Goal: Task Accomplishment & Management: Manage account settings

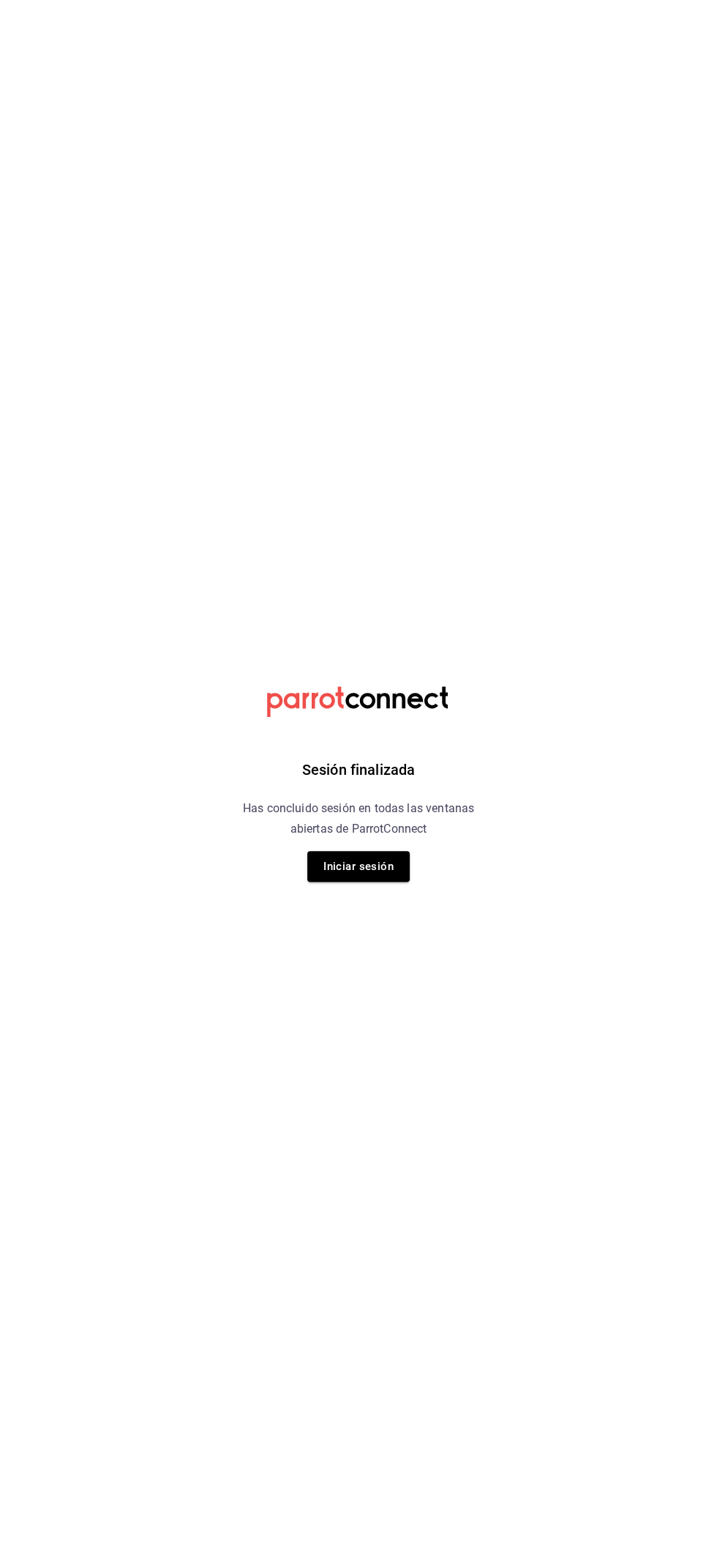
click at [388, 925] on div "Sesión finalizada Has concluido sesión en todas las ventanas abiertas de Parrot…" at bounding box center [359, 784] width 370 height 1568
click at [363, 867] on button "Iniciar sesión" at bounding box center [358, 867] width 102 height 31
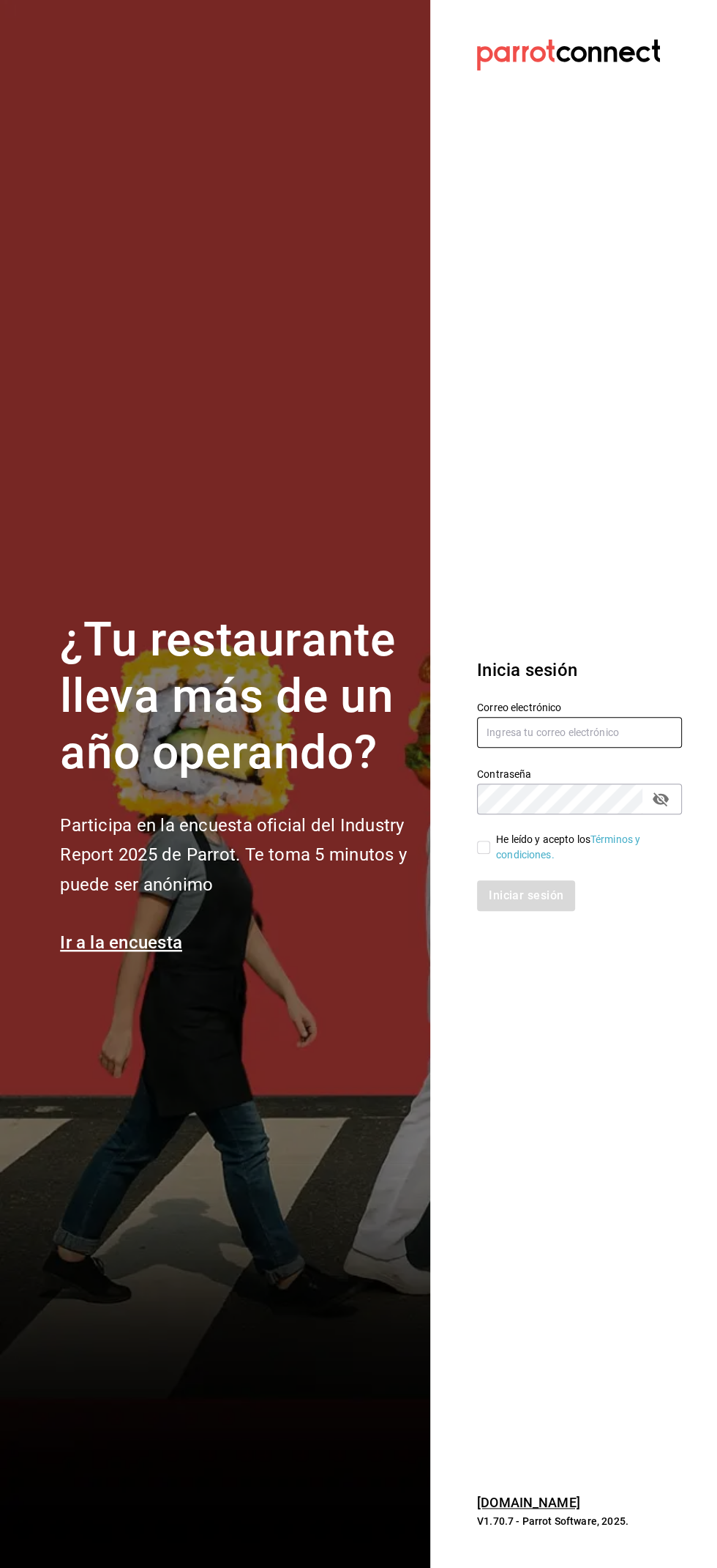
click at [607, 748] on input "text" at bounding box center [580, 733] width 205 height 31
type input "entb0531@gmail.com"
click at [483, 854] on input "He leído y acepto los Términos y condiciones." at bounding box center [484, 848] width 13 height 13
checkbox input "true"
click at [527, 911] on button "Iniciar sesión" at bounding box center [527, 896] width 100 height 31
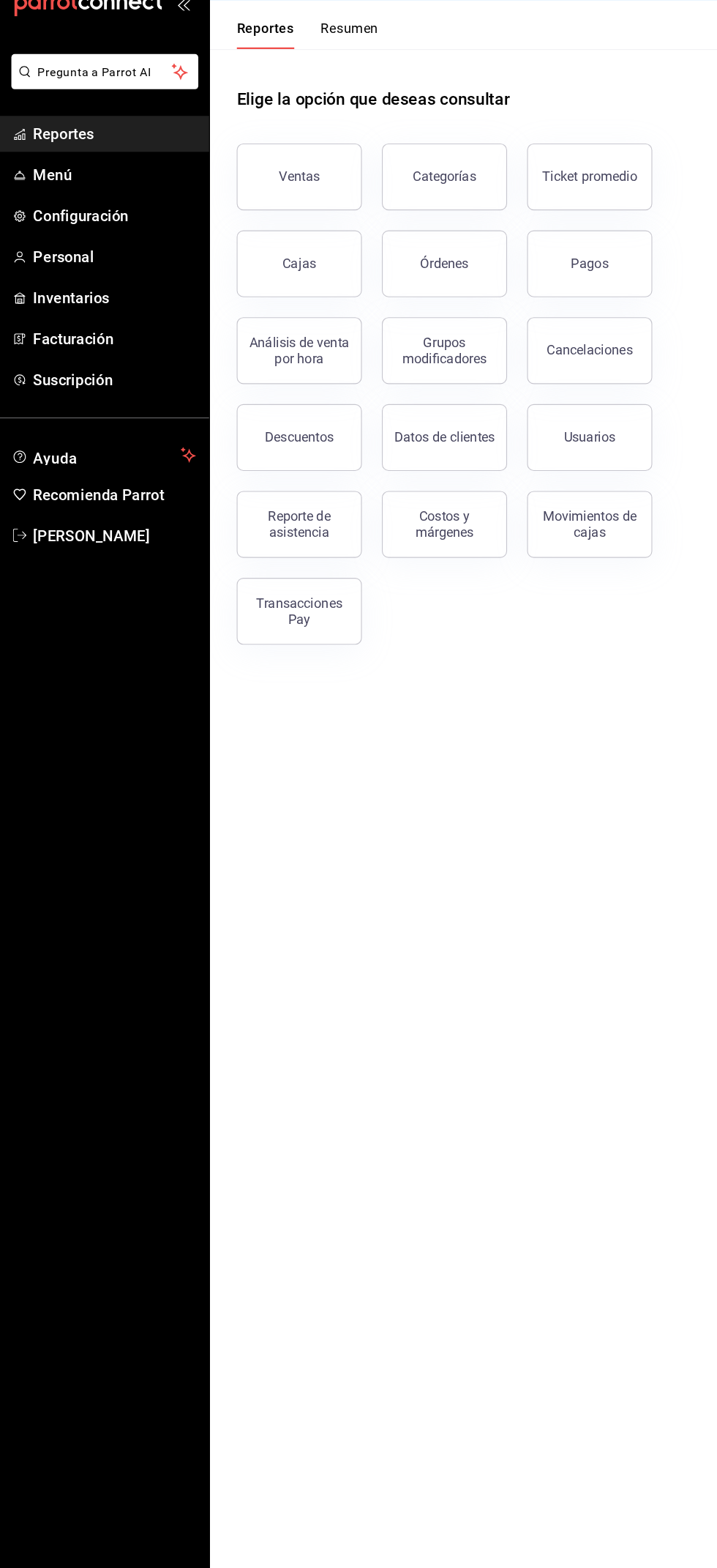
scroll to position [101, 0]
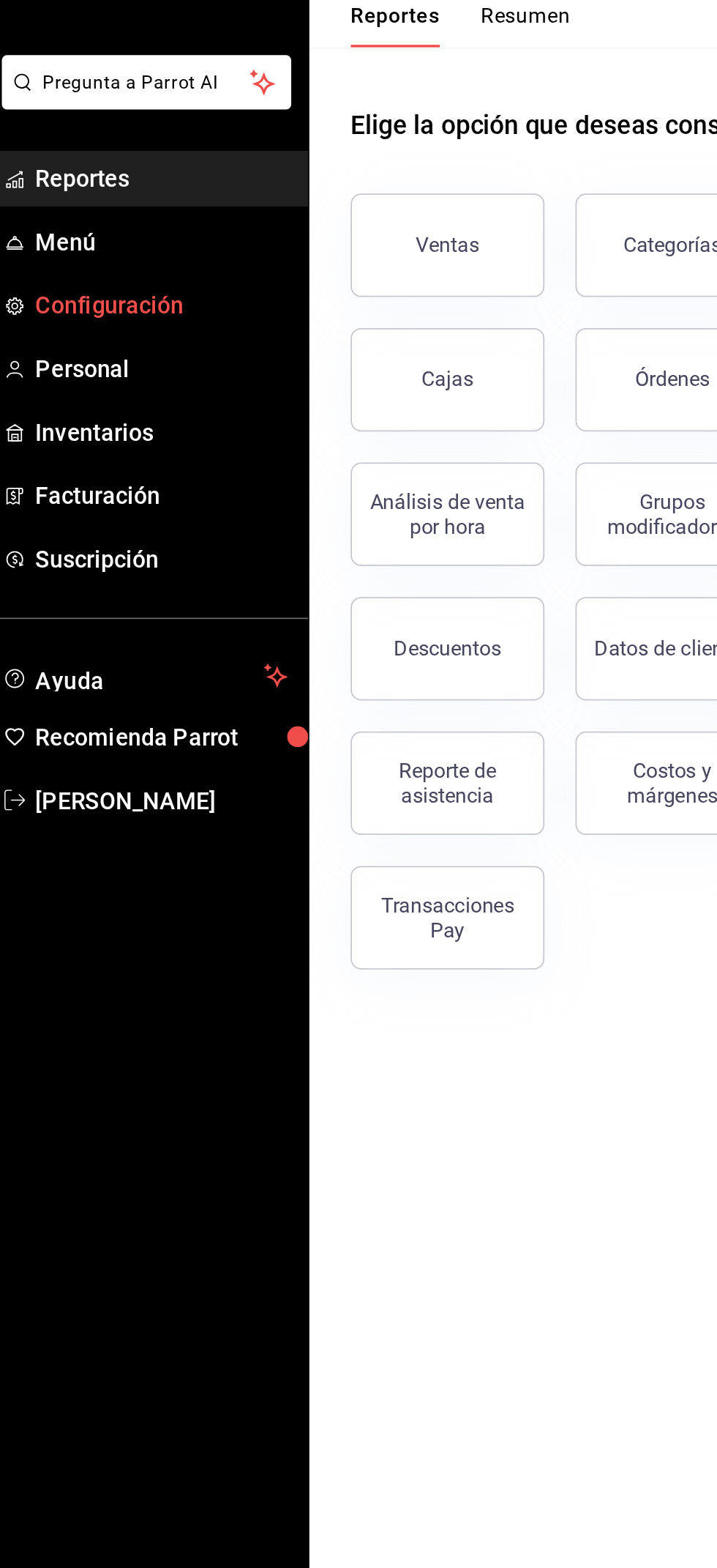
click at [110, 214] on link "Configuración" at bounding box center [95, 229] width 190 height 32
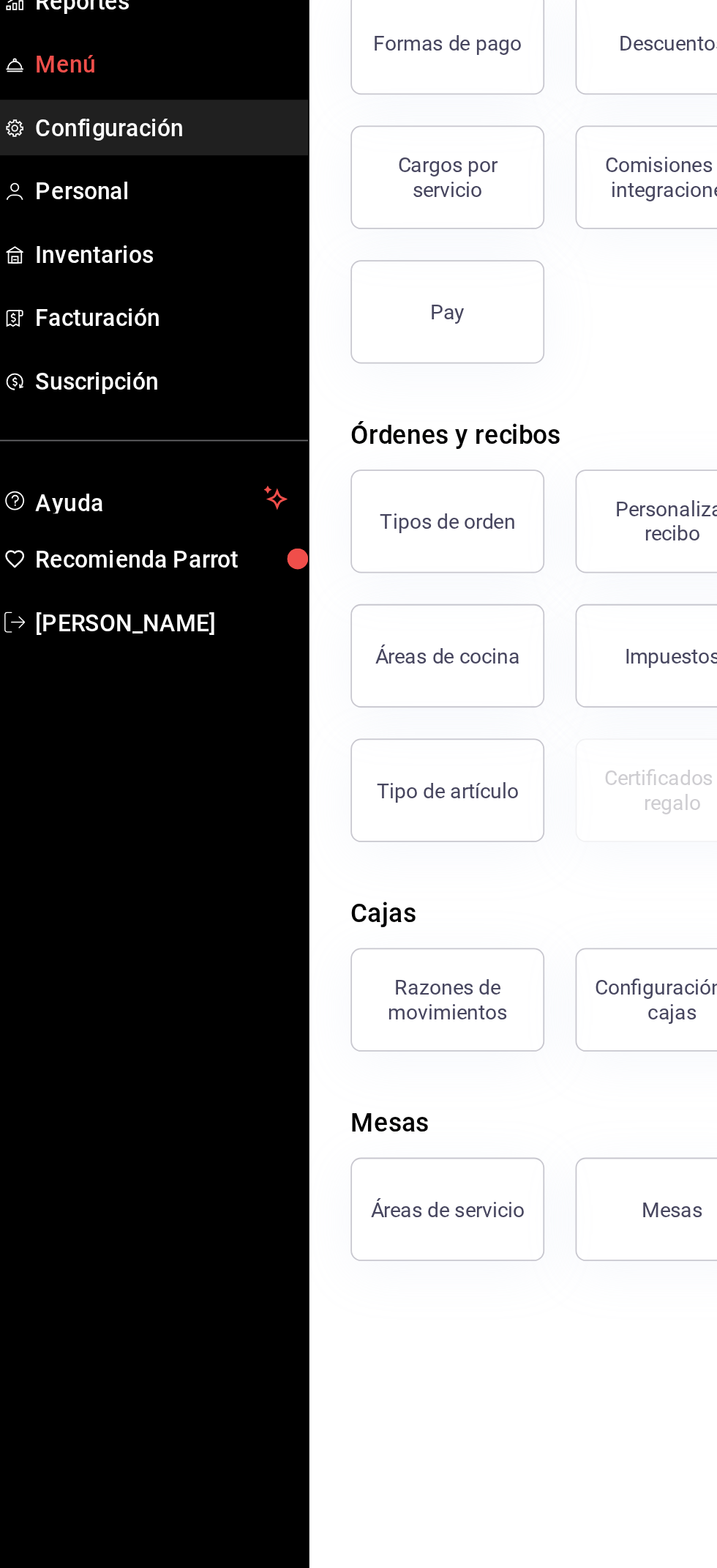
click at [146, 195] on span "Menú" at bounding box center [106, 193] width 143 height 20
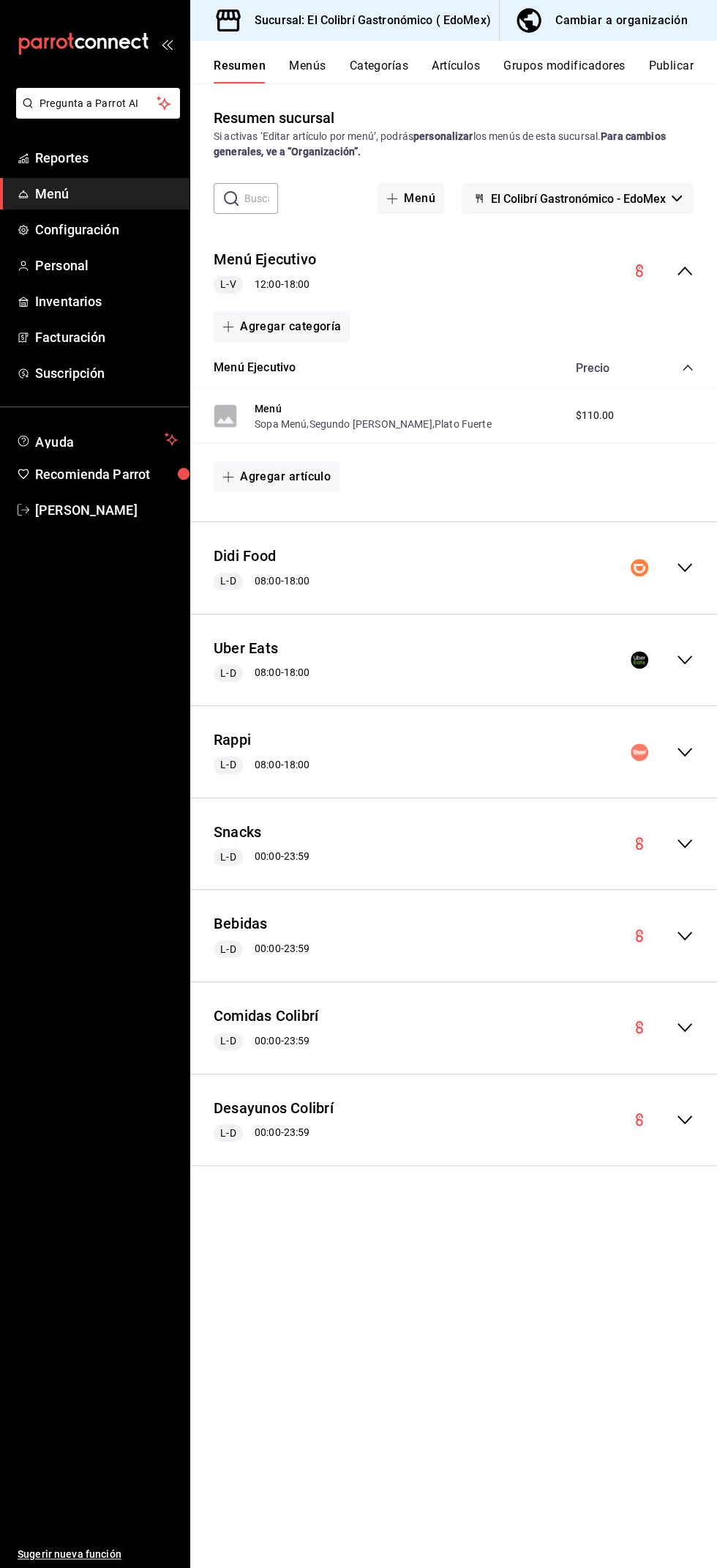
click at [691, 33] on button "Cambiar a organización" at bounding box center [602, 20] width 206 height 41
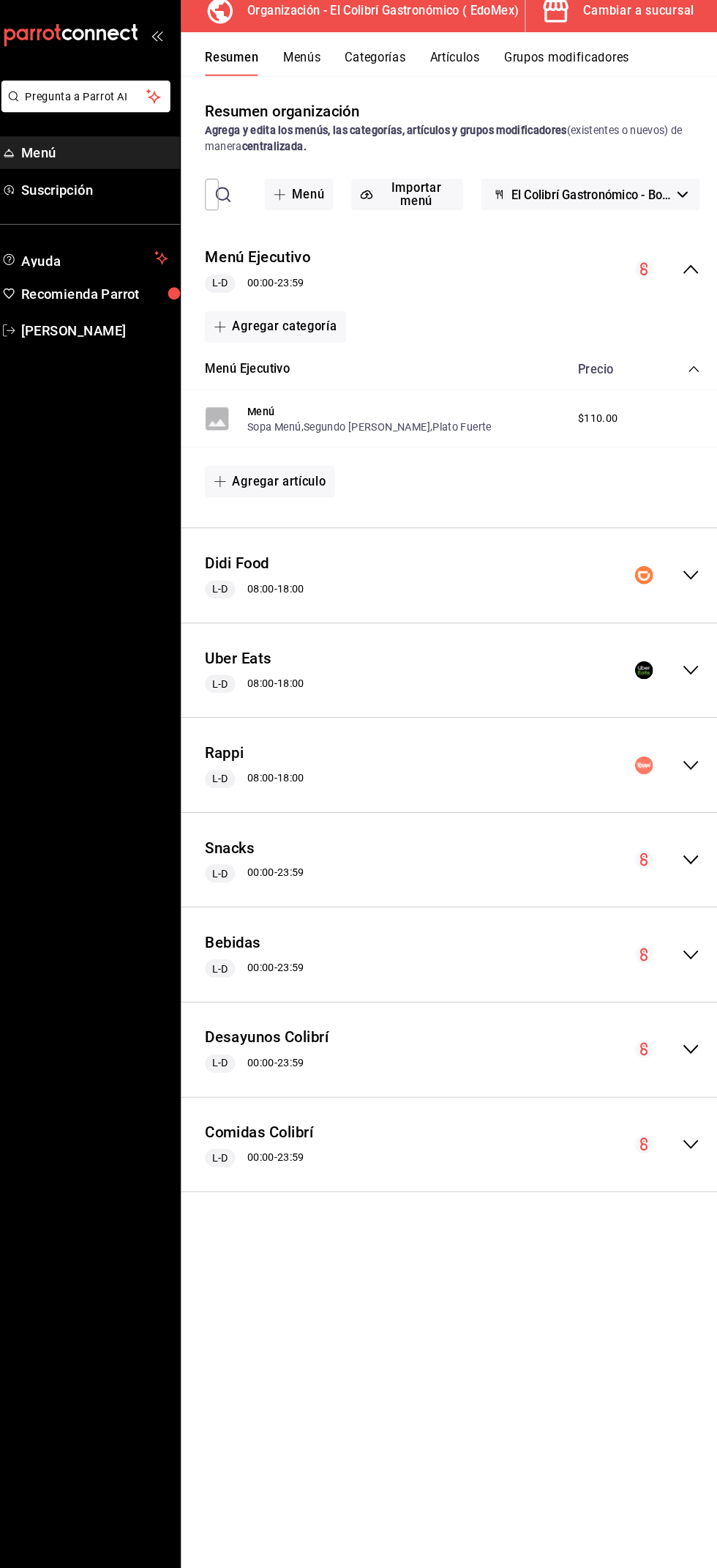
click at [567, 77] on button "Grupos modificadores" at bounding box center [564, 71] width 122 height 25
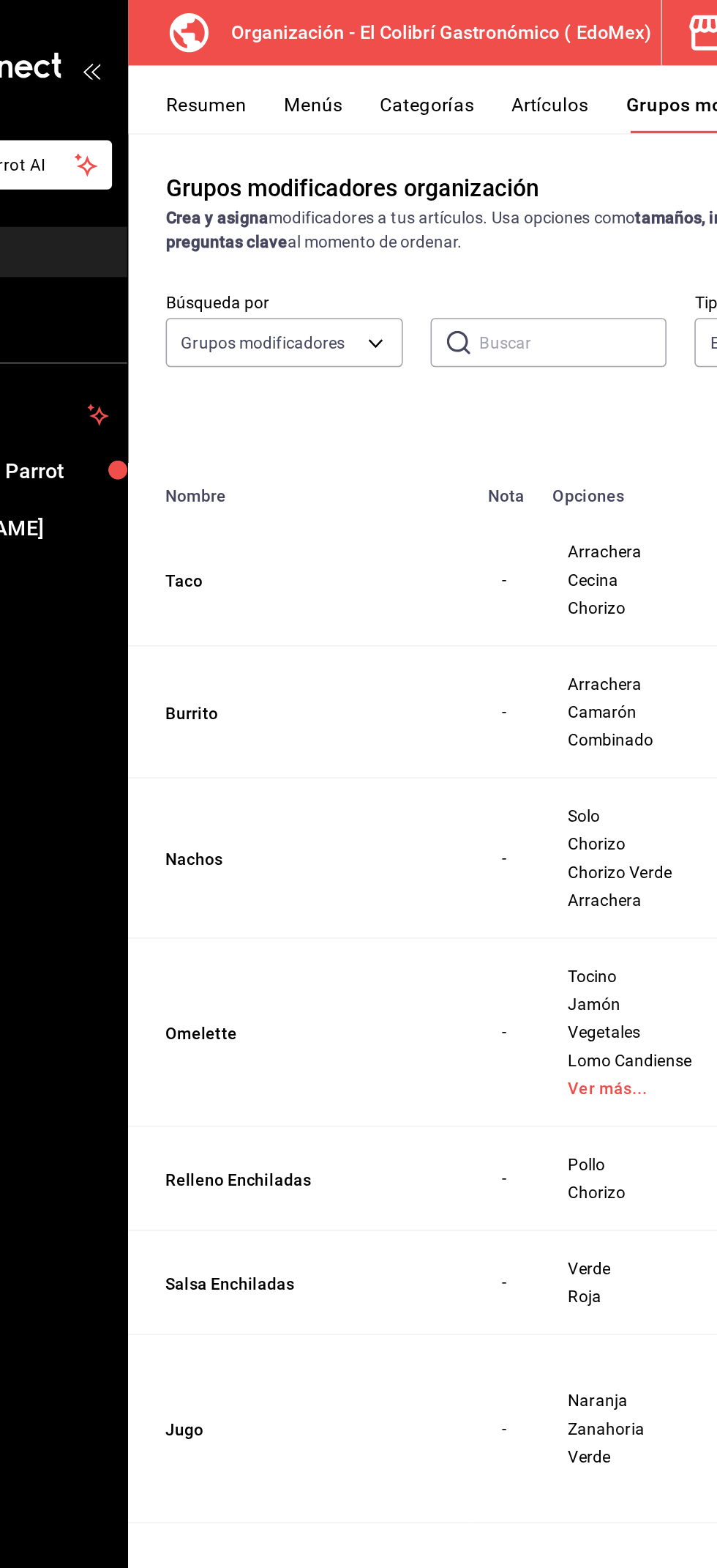
click at [508, 204] on input "text" at bounding box center [469, 215] width 118 height 30
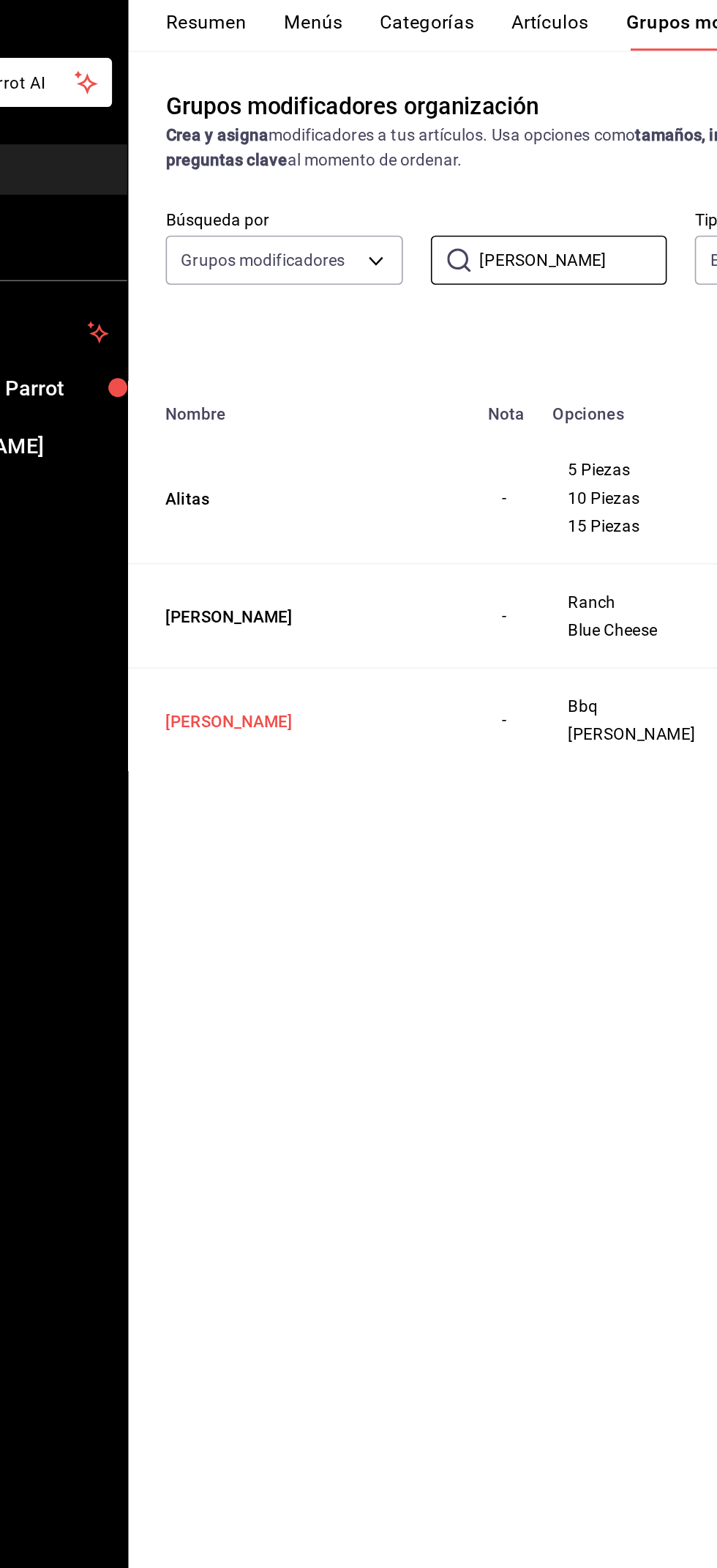
type input "[PERSON_NAME]"
click at [213, 511] on button "[PERSON_NAME]" at bounding box center [302, 503] width 176 height 14
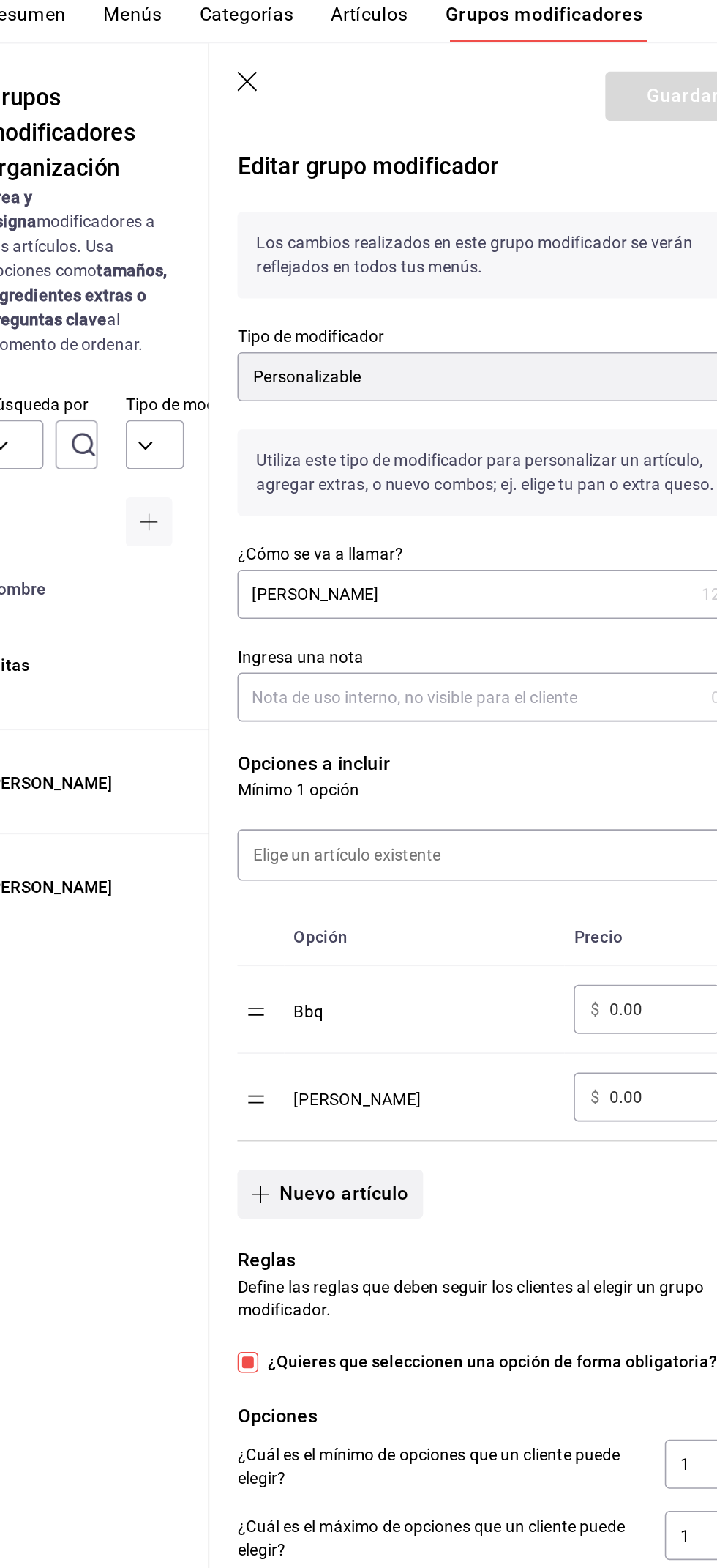
click at [400, 789] on button "Nuevo artículo" at bounding box center [429, 805] width 116 height 31
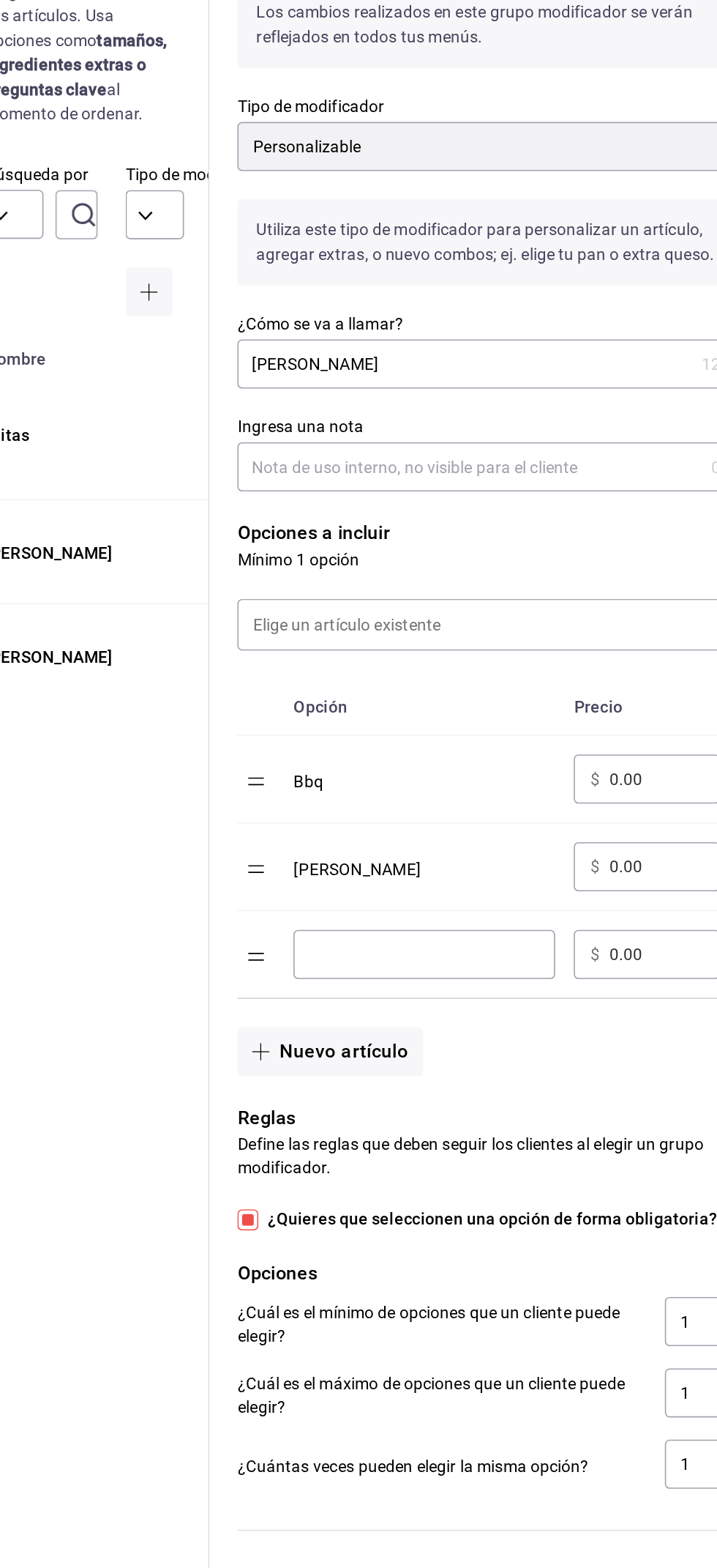
click at [527, 802] on input "optionsTable" at bounding box center [489, 799] width 144 height 14
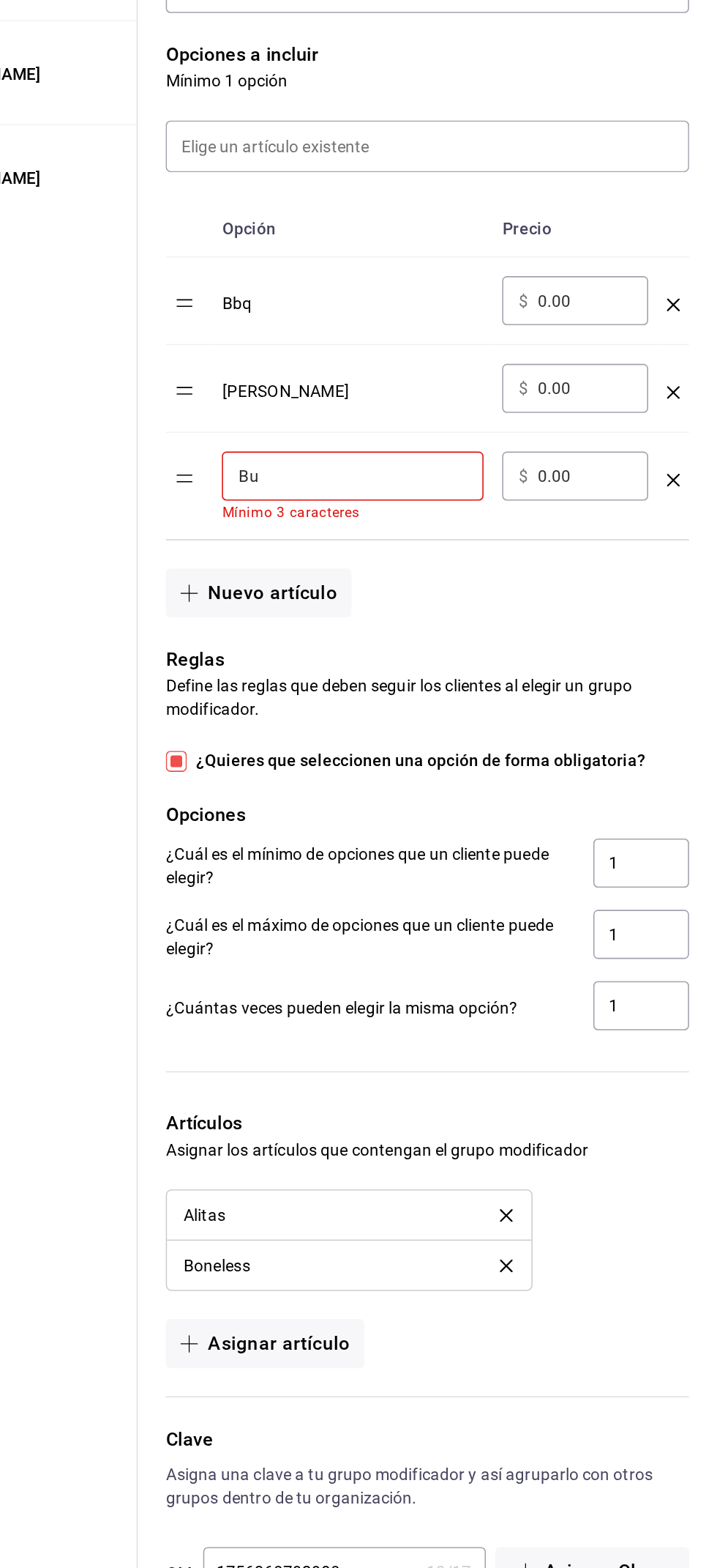
click at [543, 804] on input "Bu" at bounding box center [489, 799] width 144 height 14
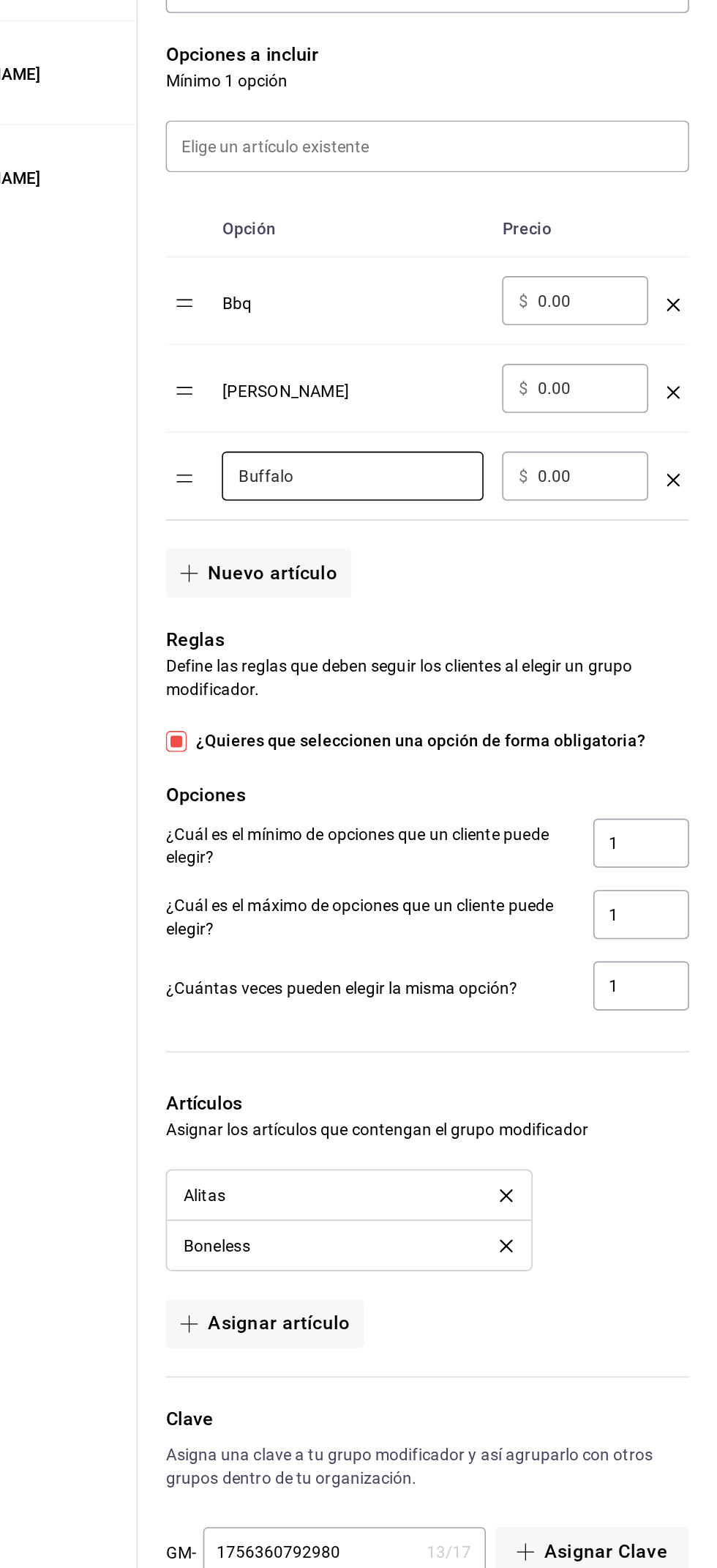
type input "Buffalo"
click at [322, 1033] on div "Grupos modificadores organización Crea y asigna modificadores a tus artículos. …" at bounding box center [272, 825] width 164 height 1484
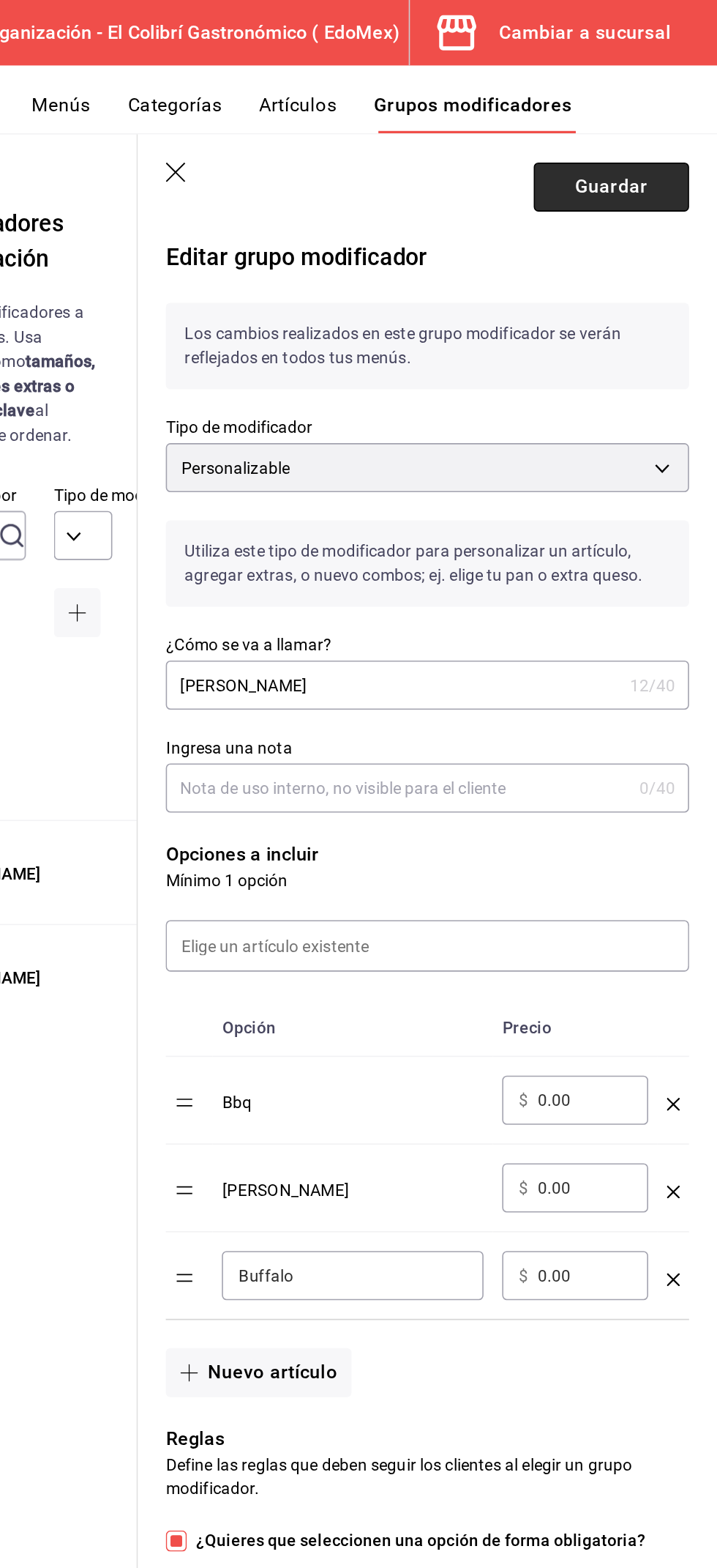
click at [618, 128] on button "Guardar" at bounding box center [651, 117] width 98 height 31
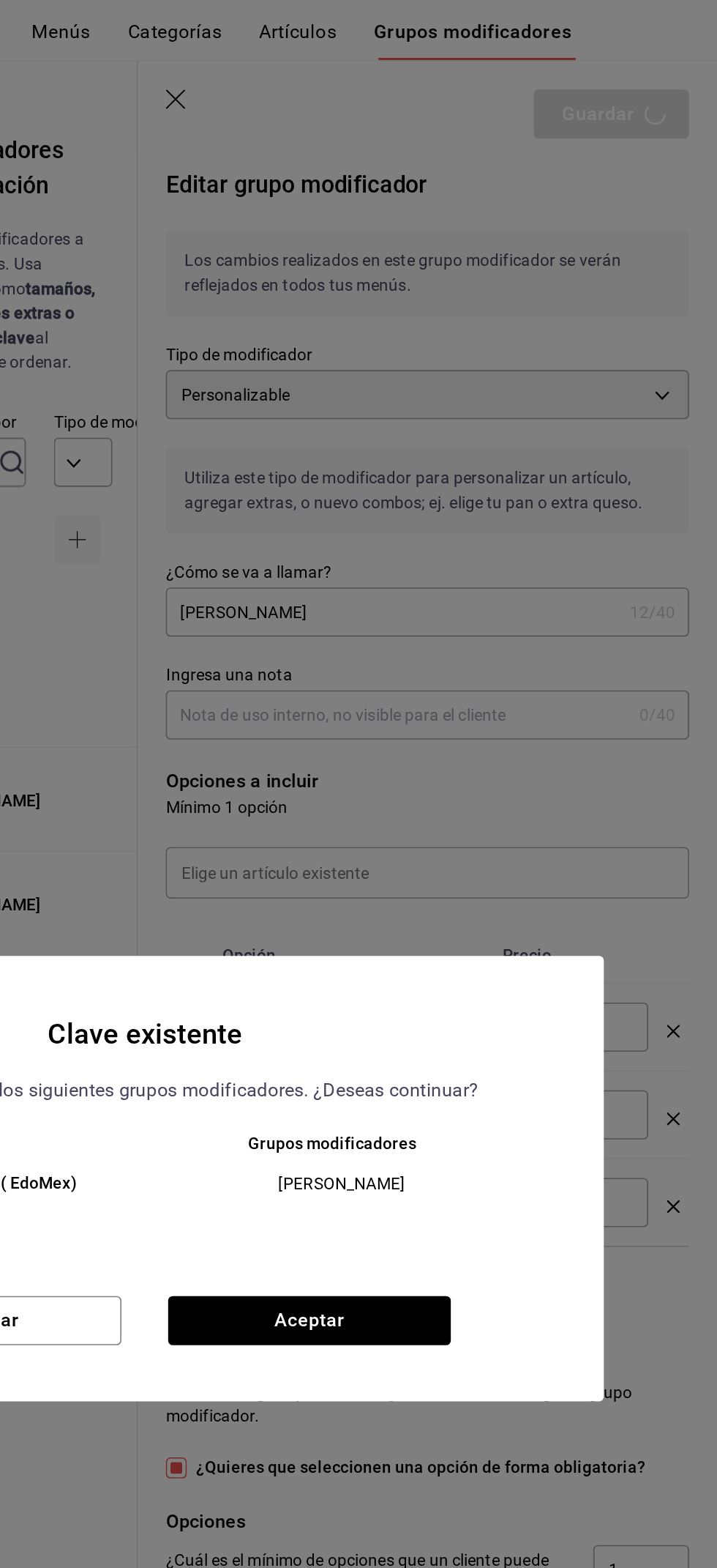
click at [487, 846] on div "Sucursal Grupos modificadores El Colibrí Gastronómico ( EdoMex) [PERSON_NAME]" at bounding box center [358, 801] width 575 height 90
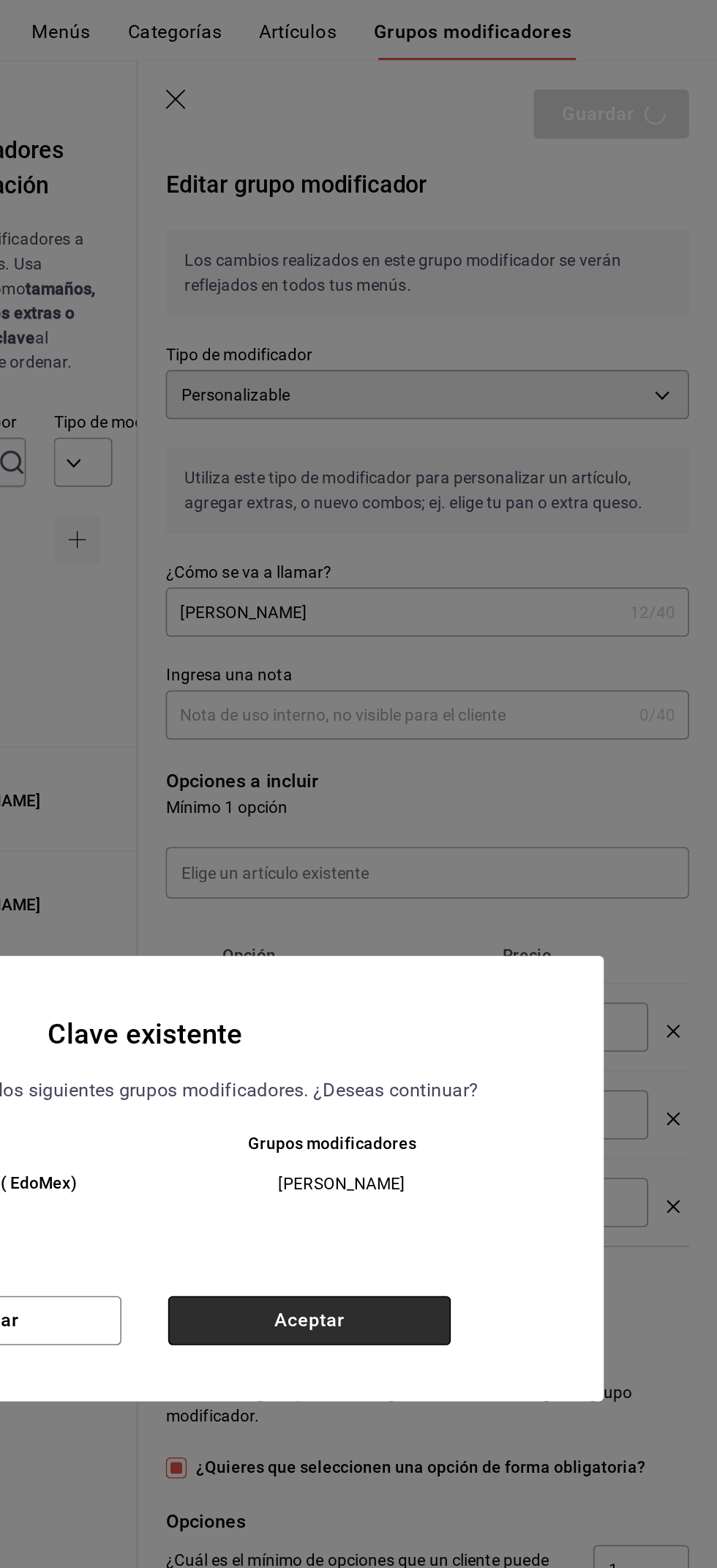
click at [493, 889] on button "Aceptar" at bounding box center [461, 873] width 177 height 31
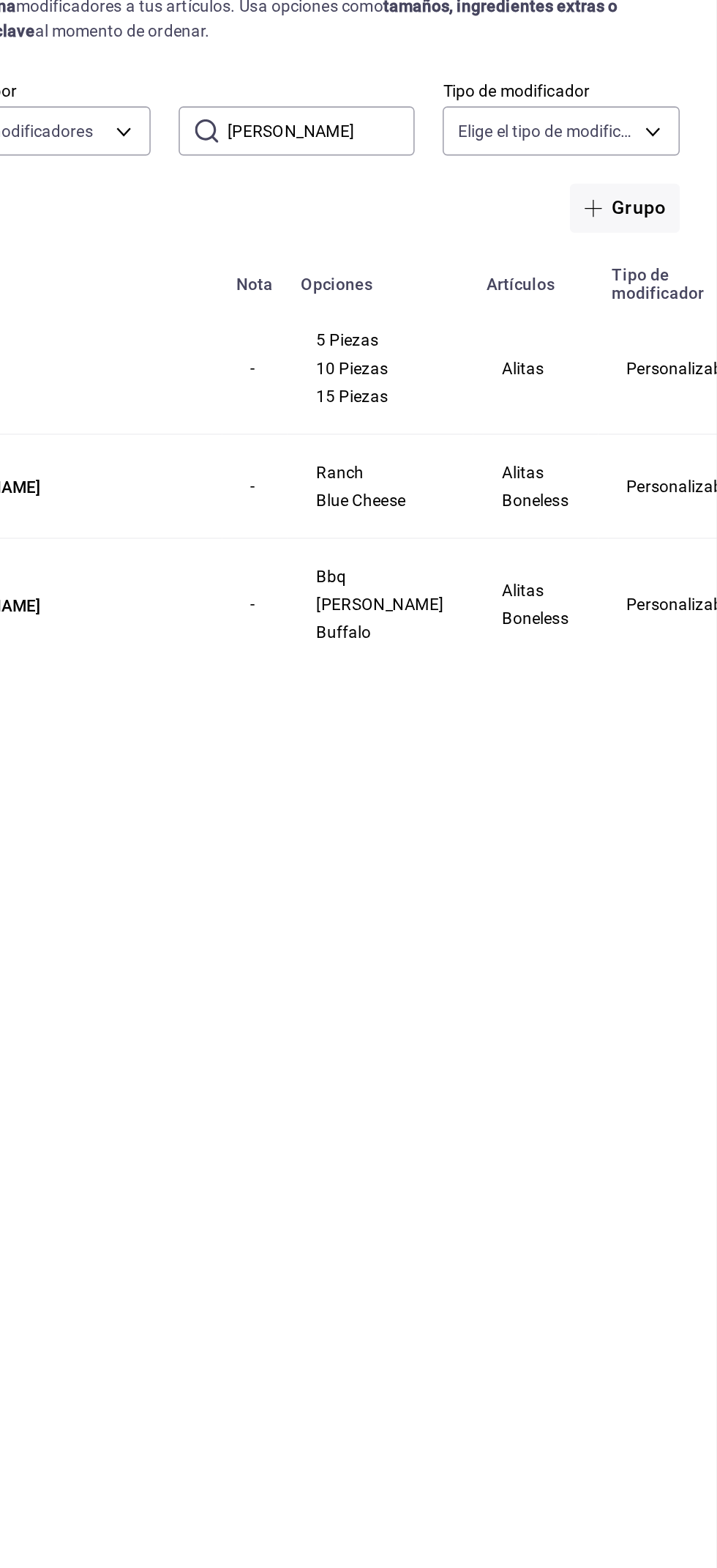
click at [491, 1018] on div "Grupos modificadores organización Crea y asigna modificadores a tus artículos. …" at bounding box center [454, 825] width 527 height 1484
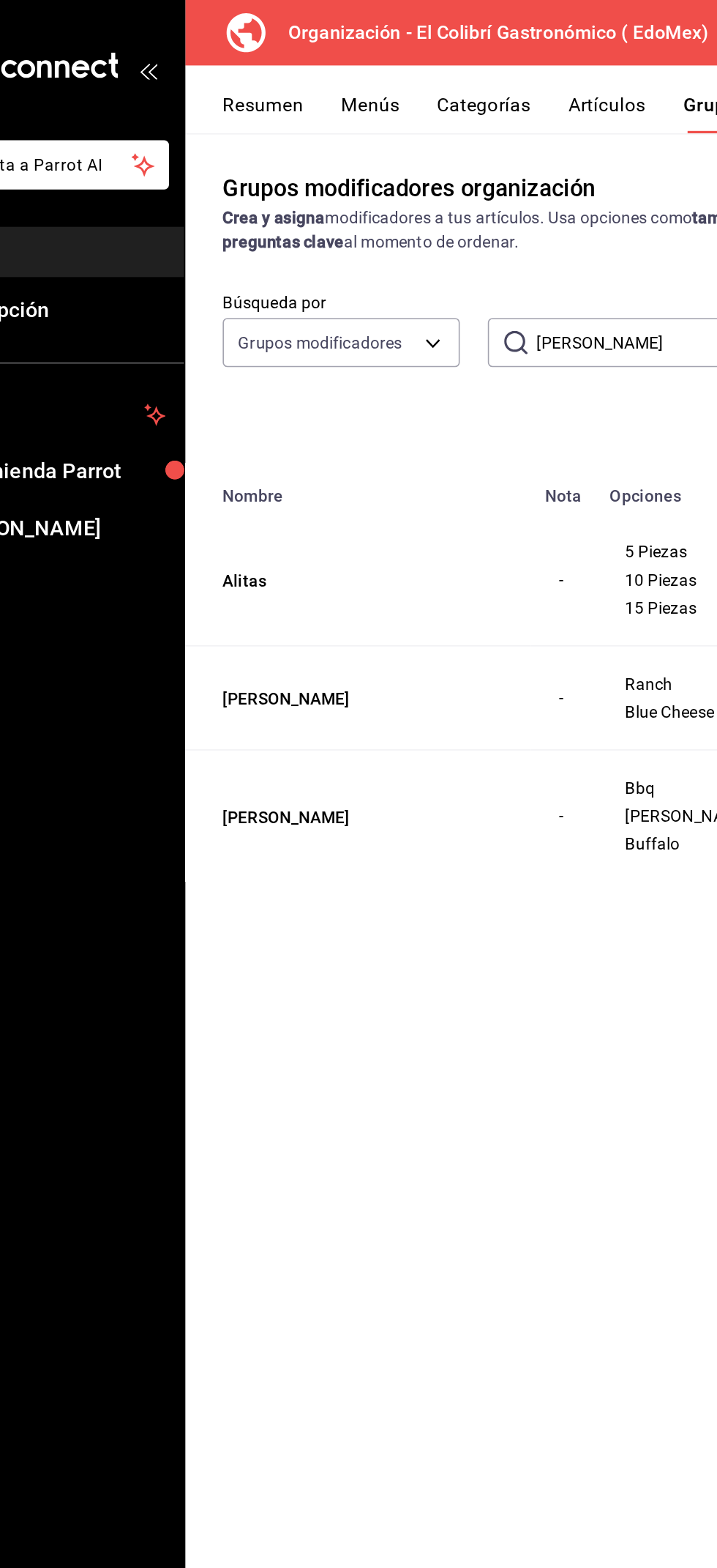
click at [315, 60] on button "Menús" at bounding box center [306, 71] width 36 height 25
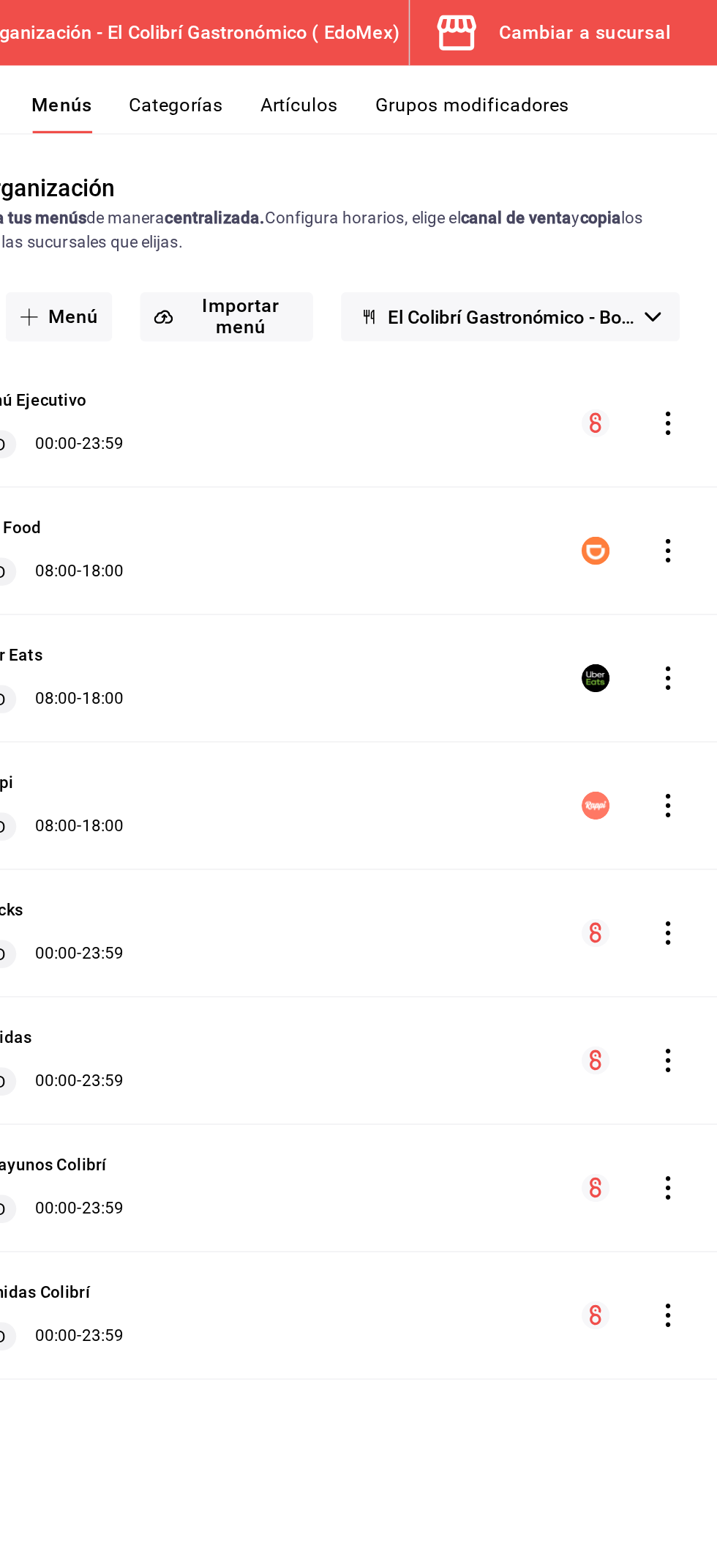
click at [686, 343] on icon "actions" at bounding box center [686, 345] width 14 height 14
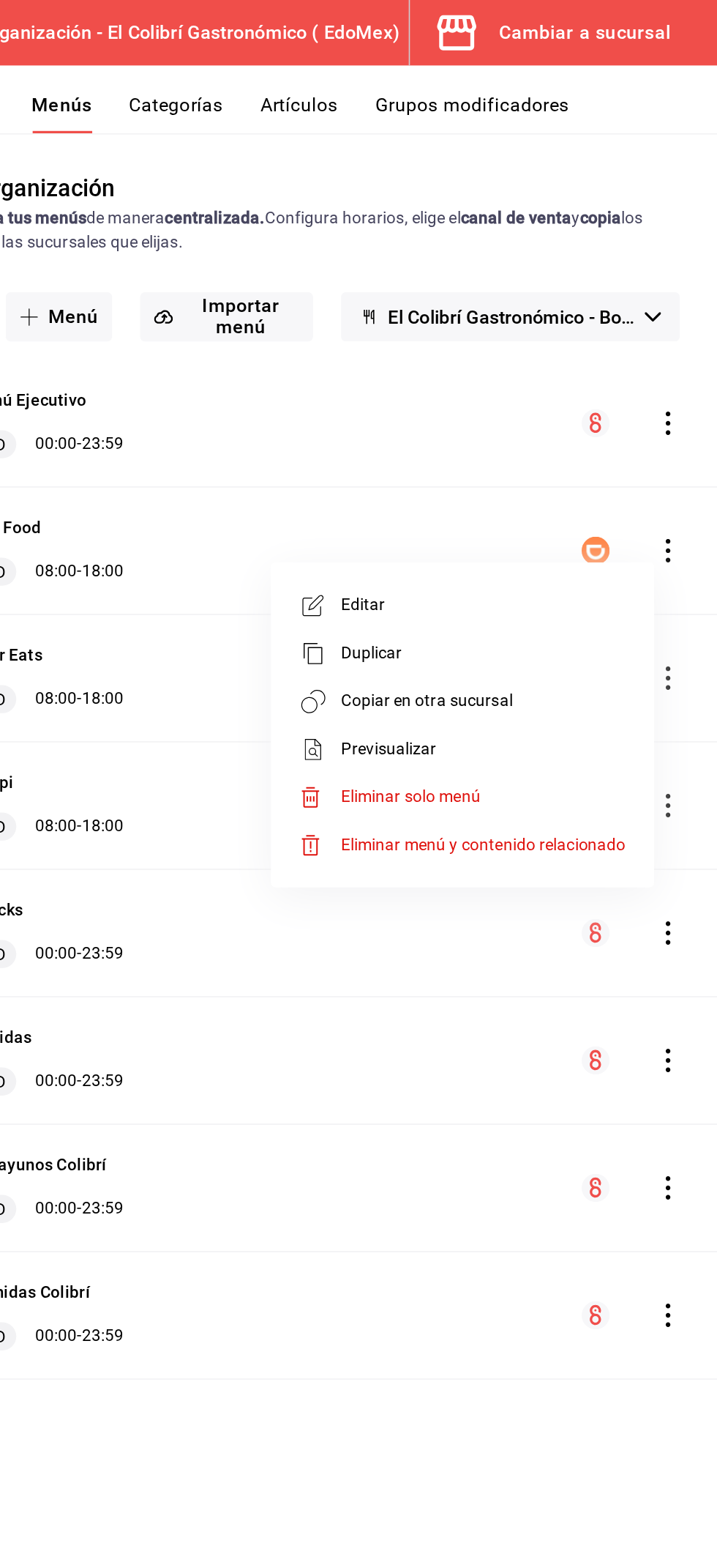
click at [611, 449] on li "Copiar en otra sucursal" at bounding box center [557, 439] width 229 height 30
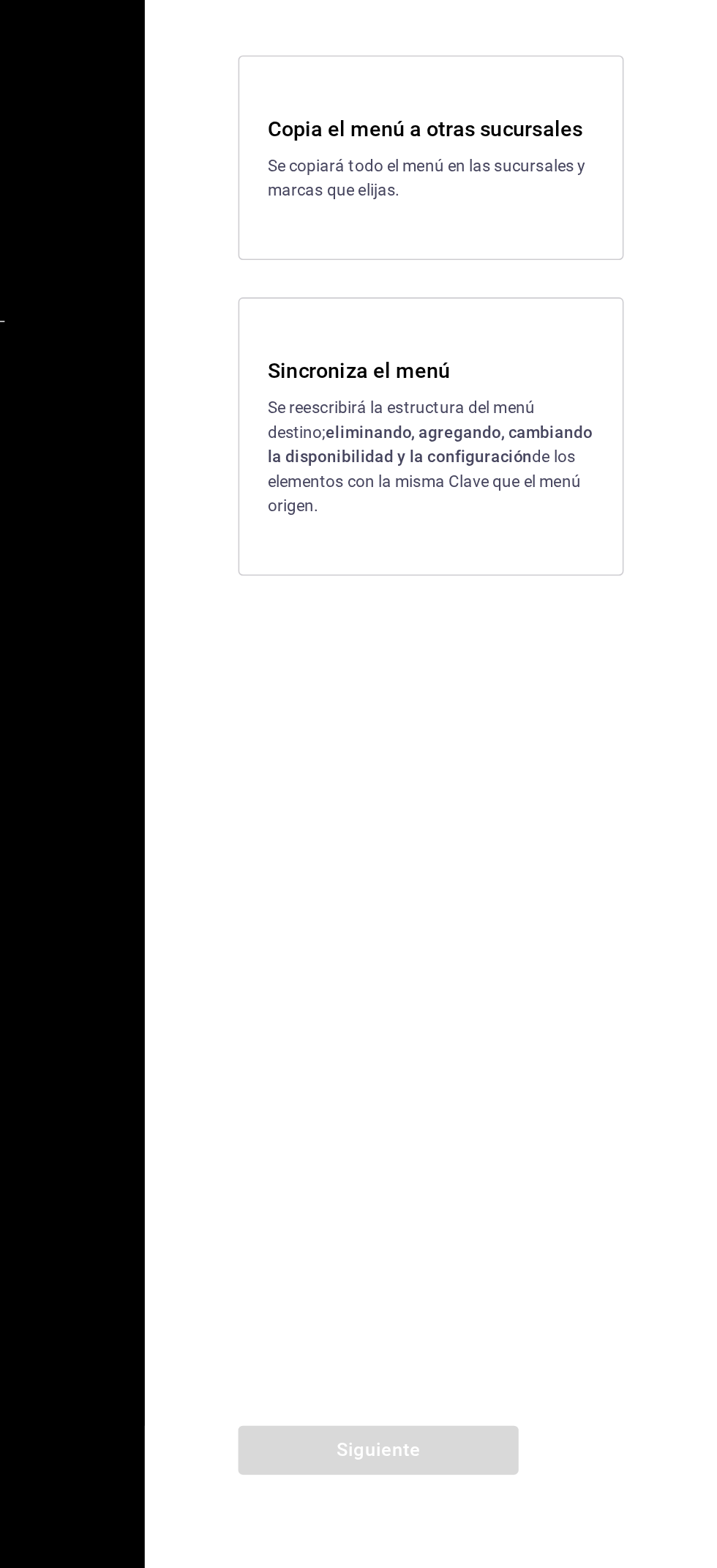
click at [577, 906] on p "Se reescribirá la estructura del menú destino; eliminando, agregando, cambiando…" at bounding box center [538, 872] width 205 height 77
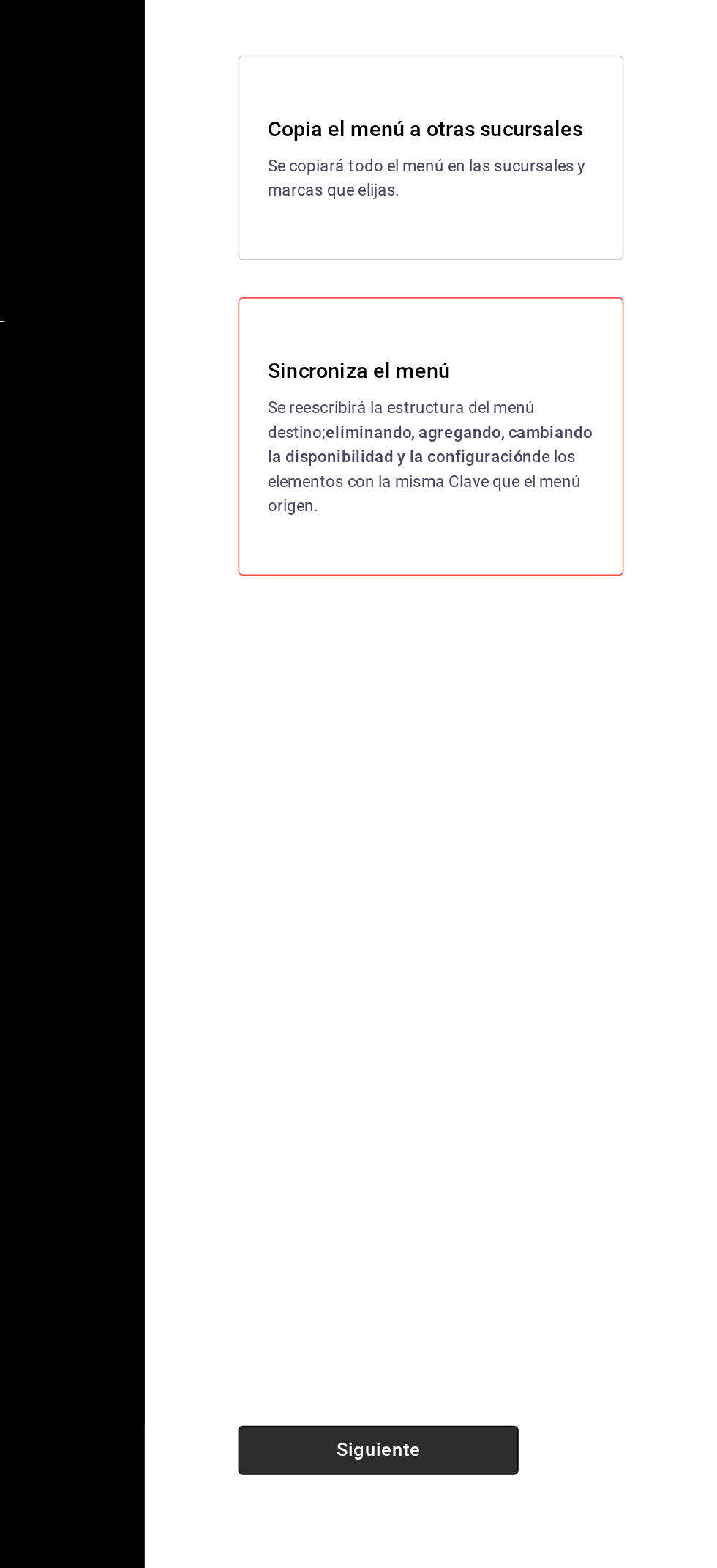
click at [465, 1492] on button "Siguiente" at bounding box center [505, 1494] width 176 height 31
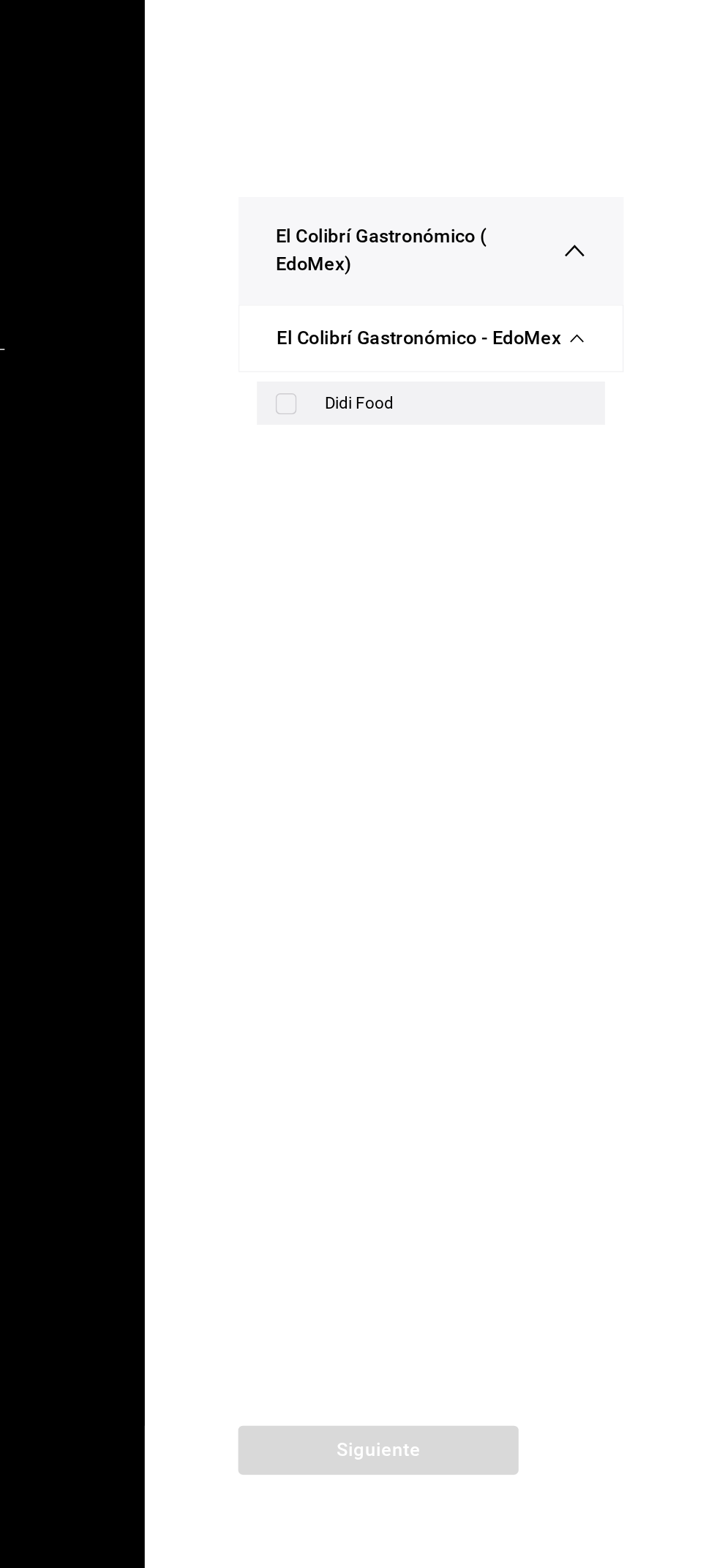
click at [553, 836] on div "Didi Food" at bounding box center [552, 838] width 164 height 15
checkbox input "true"
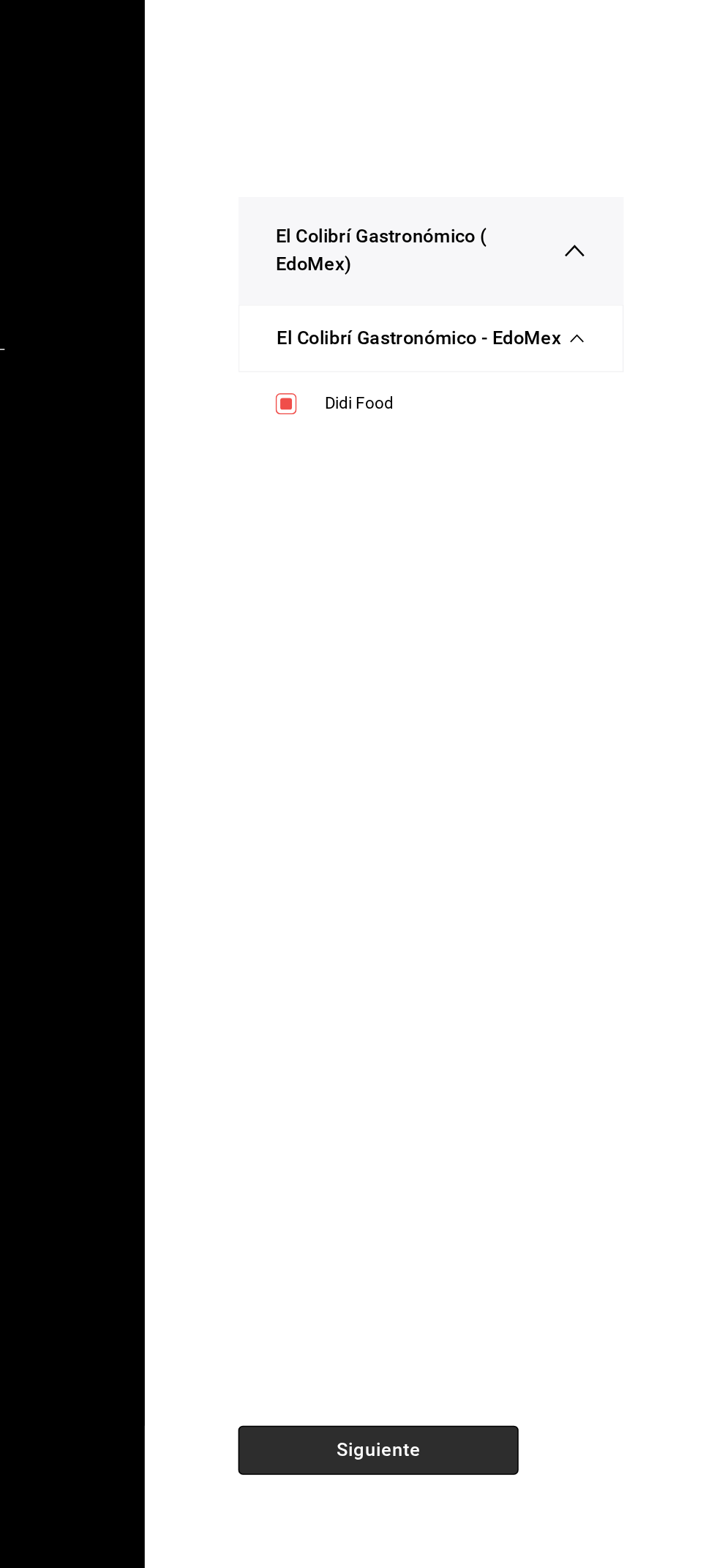
click at [455, 1509] on button "Siguiente" at bounding box center [505, 1494] width 176 height 31
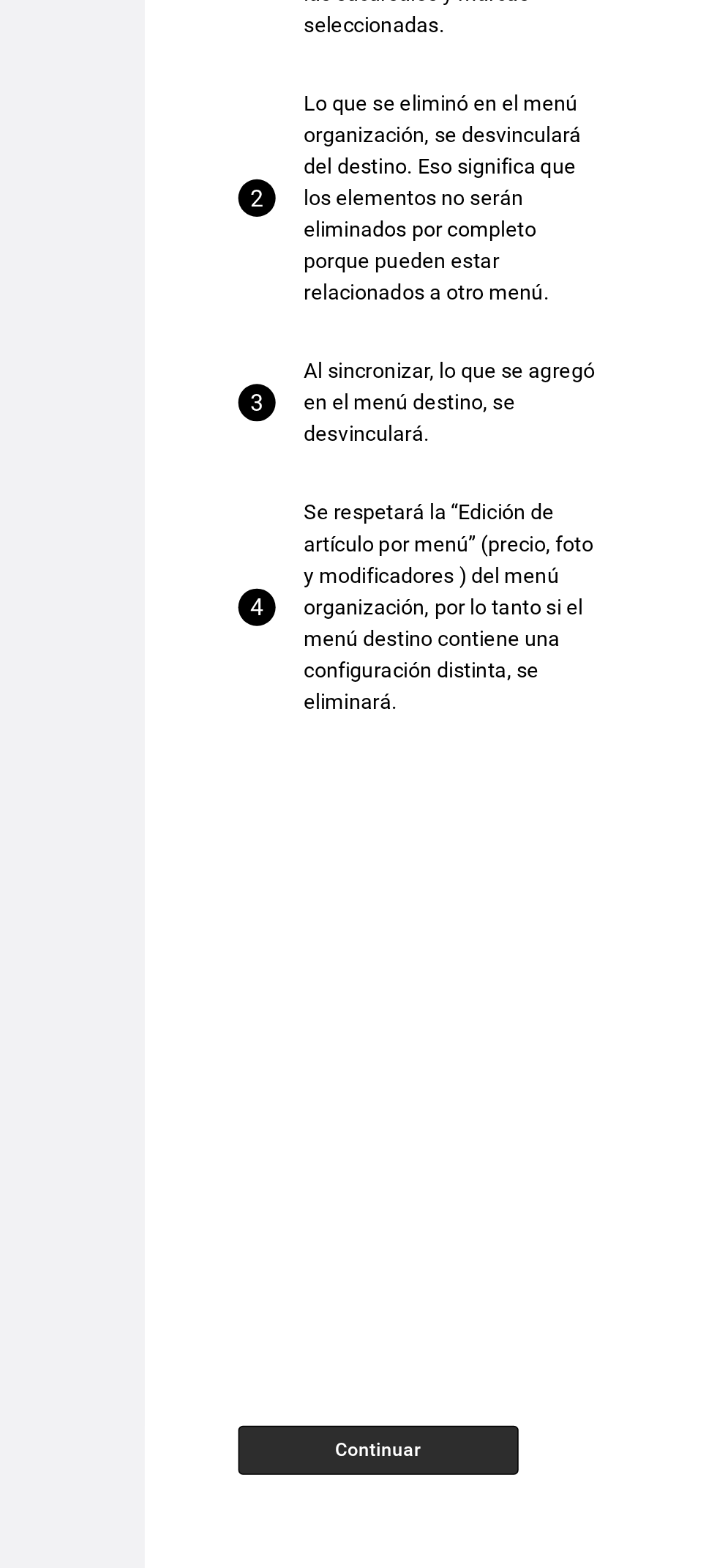
click at [439, 1496] on button "Continuar" at bounding box center [505, 1494] width 176 height 31
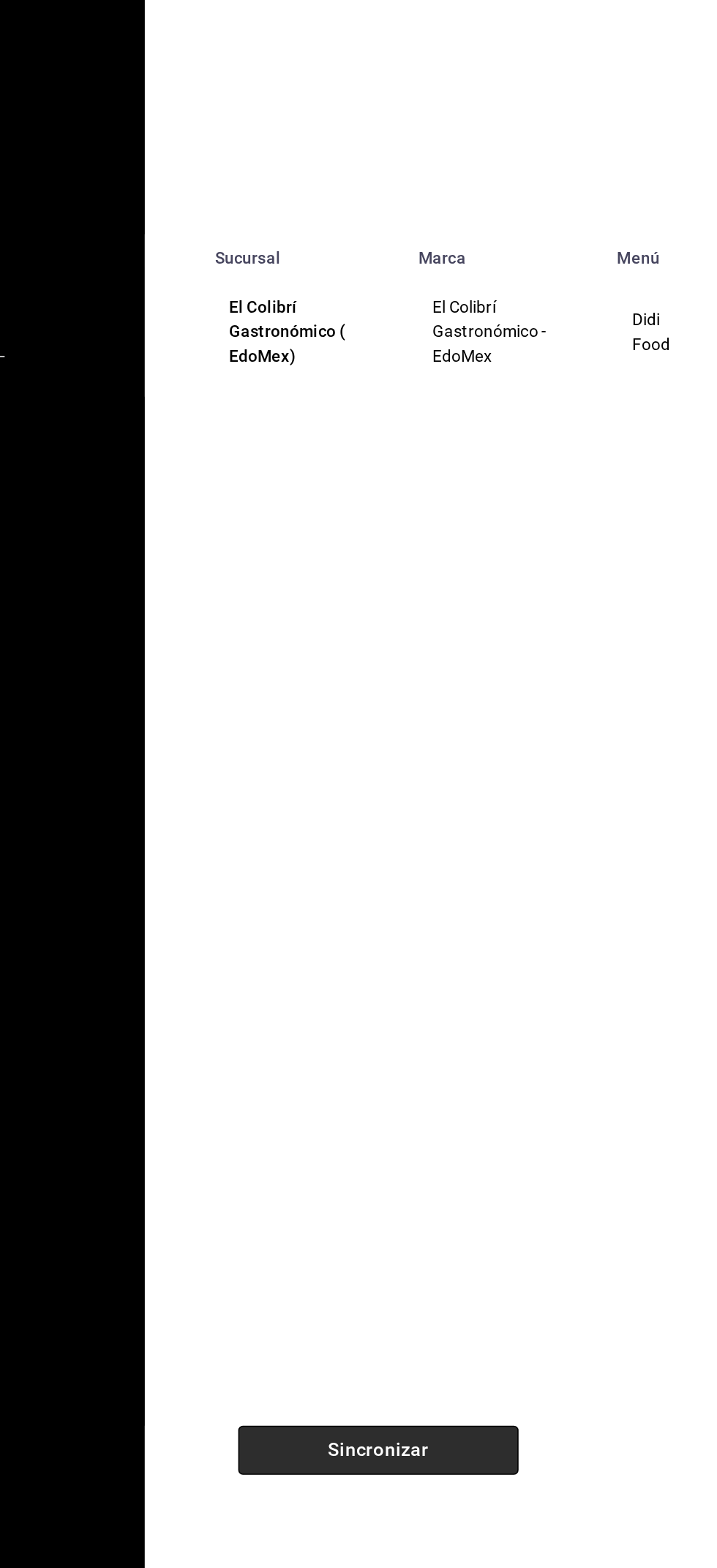
click at [444, 1492] on button "Sincronizar" at bounding box center [505, 1494] width 176 height 31
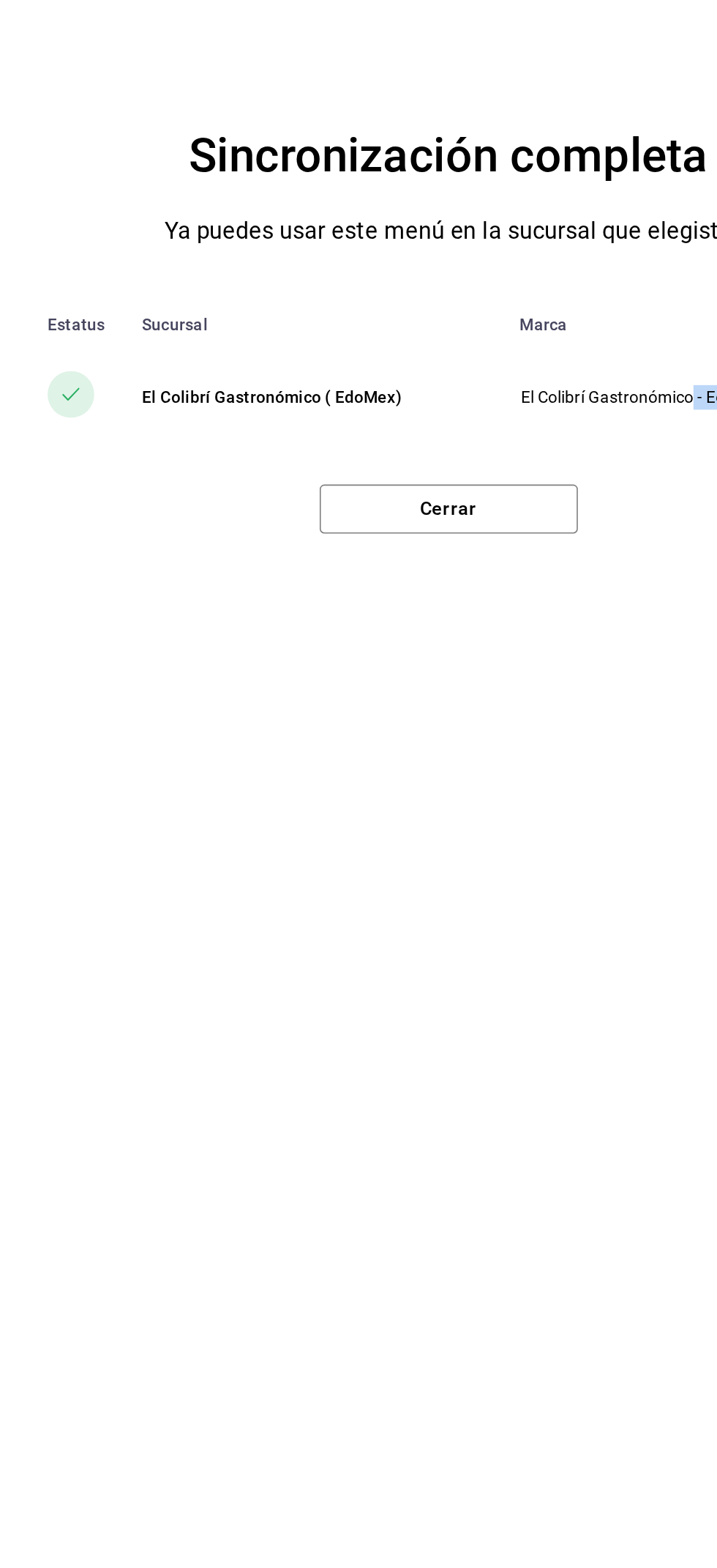
click at [353, 938] on div "Sincronización completa Ya puedes usar este menú en la sucursal que elegiste Es…" at bounding box center [358, 784] width 717 height 1568
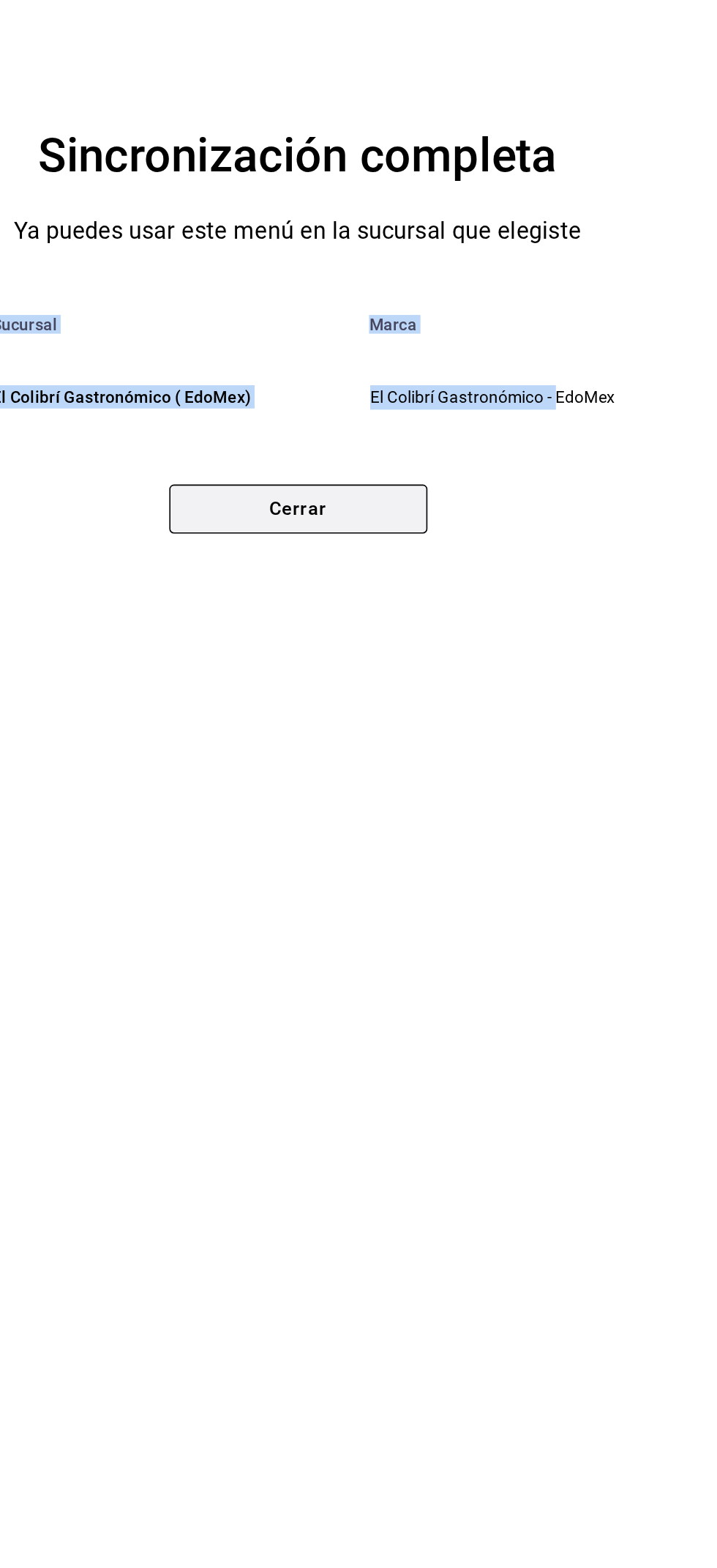
click at [413, 915] on button "Cerrar" at bounding box center [359, 904] width 162 height 31
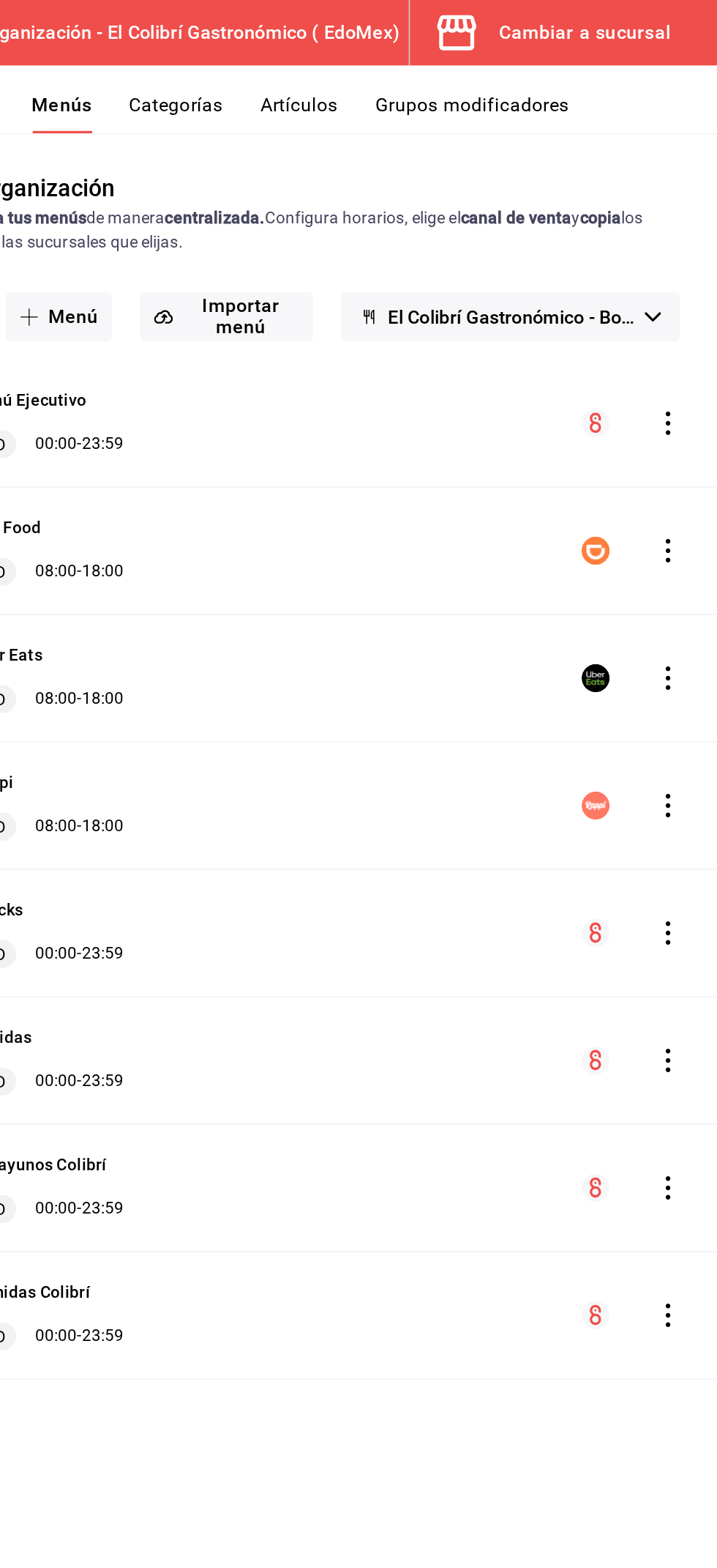
click at [686, 348] on icon "actions" at bounding box center [686, 345] width 14 height 14
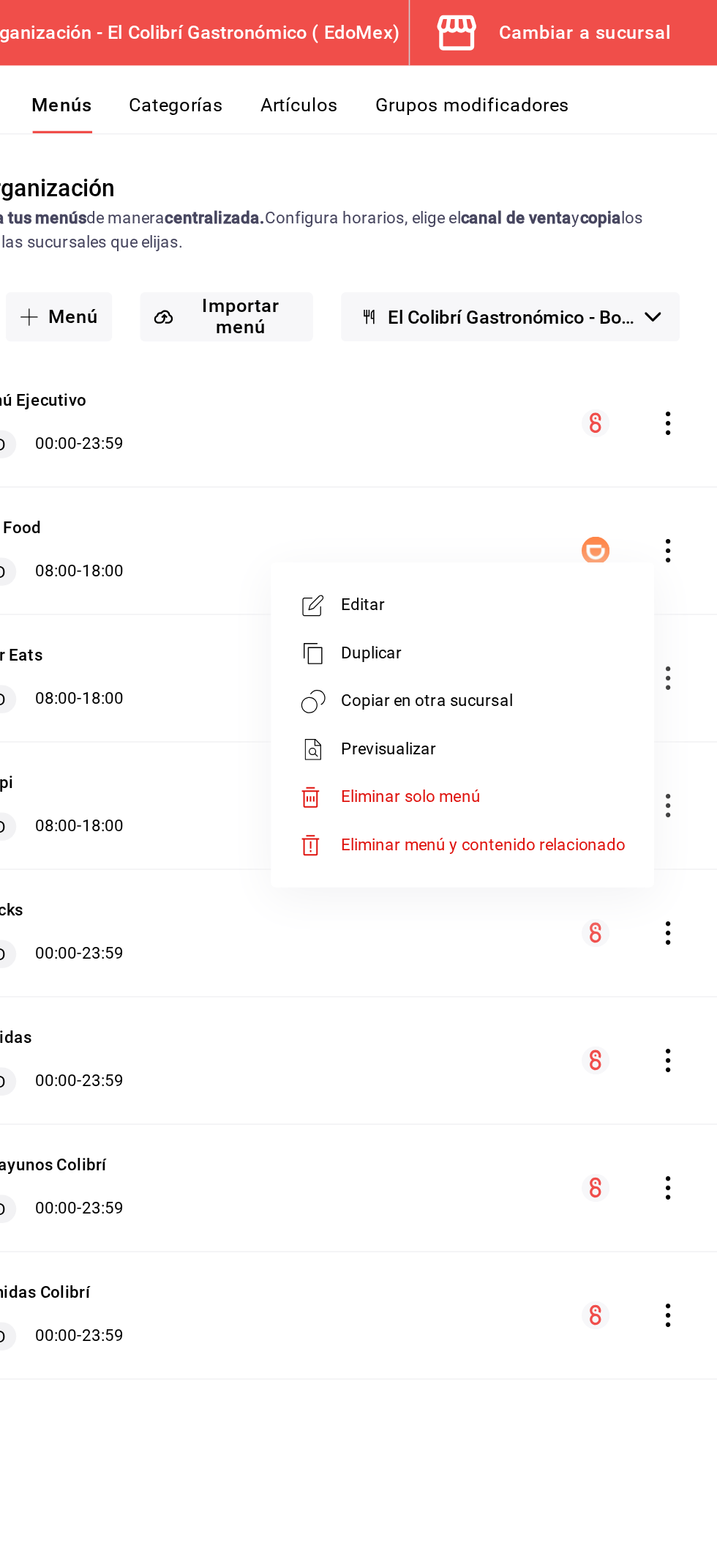
click at [678, 301] on div at bounding box center [358, 784] width 717 height 1568
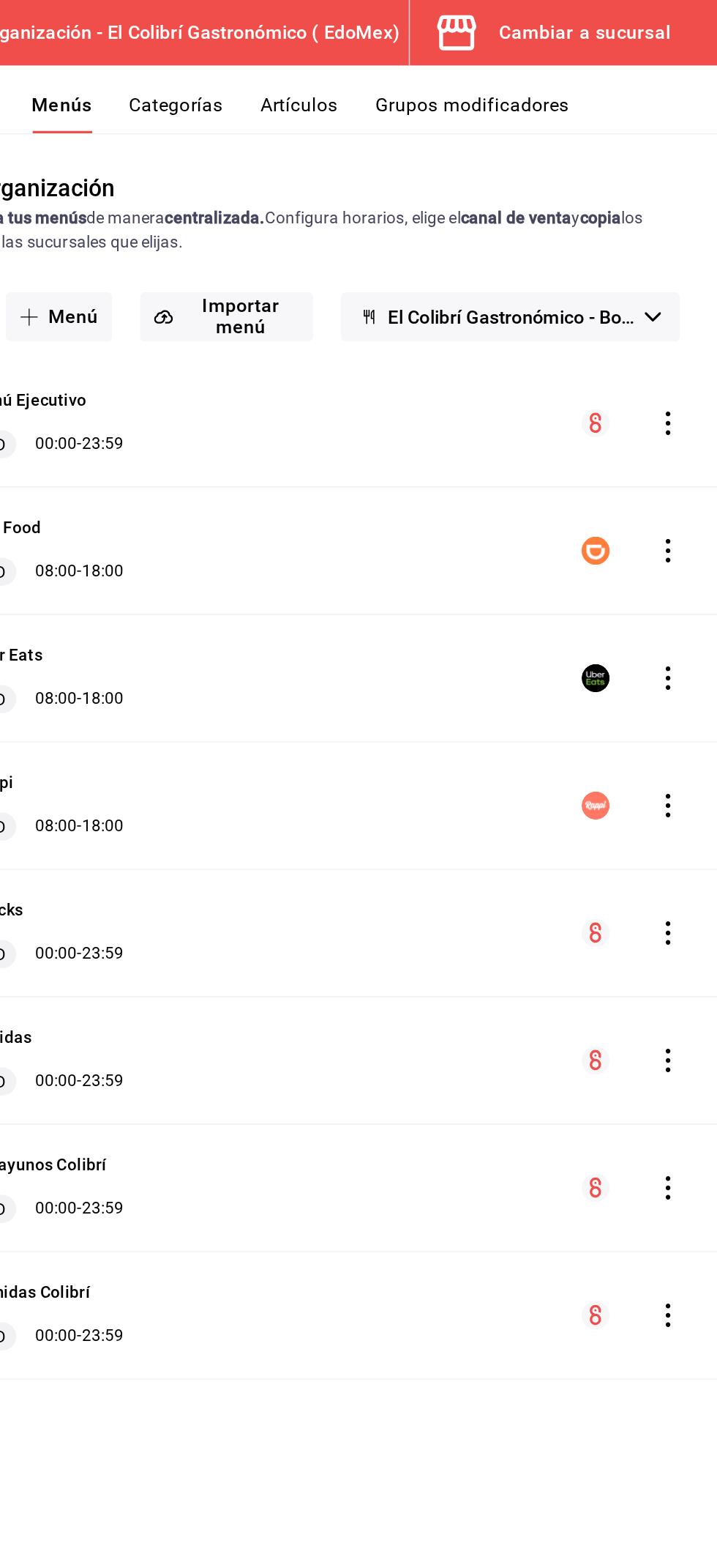
click at [686, 424] on icon "actions" at bounding box center [686, 424] width 3 height 14
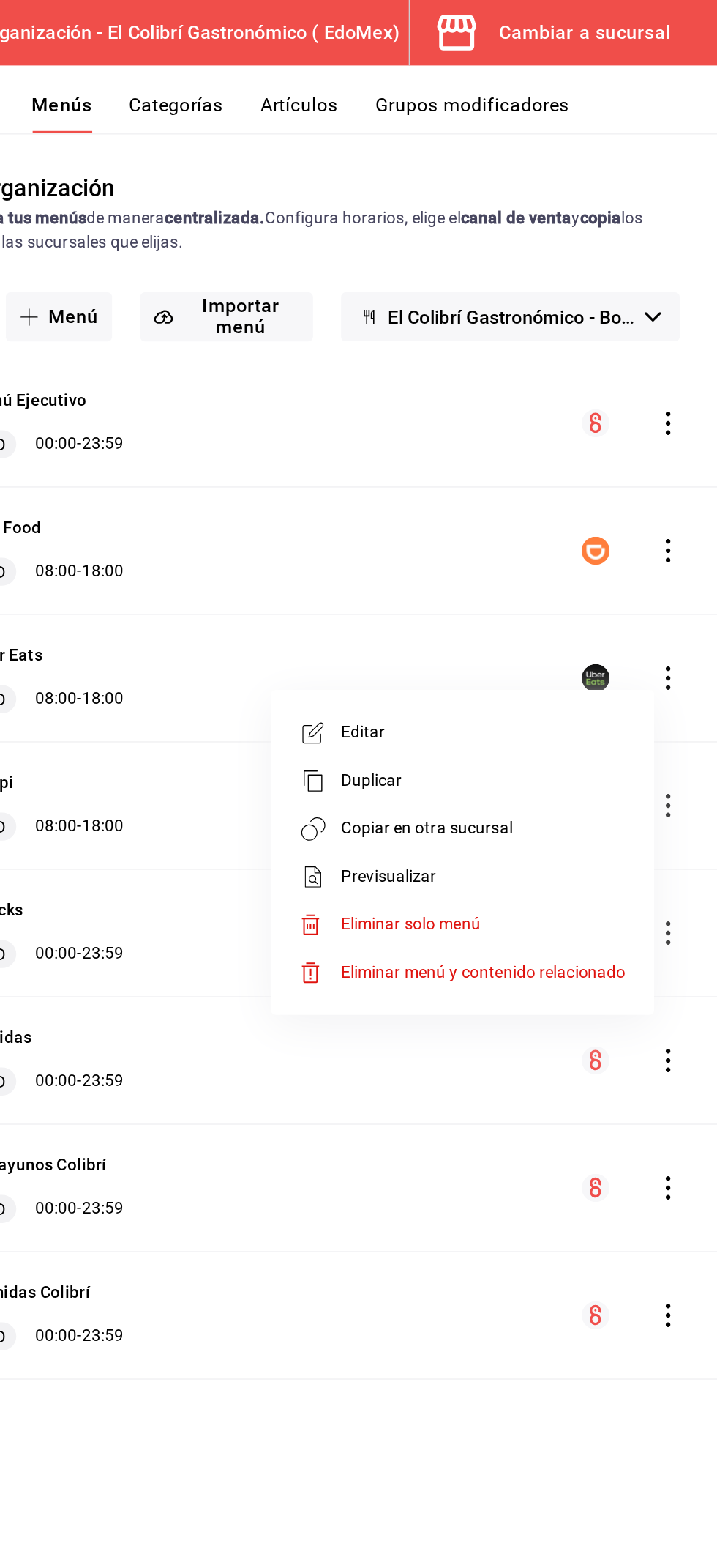
click at [633, 520] on span "Copiar en otra sucursal" at bounding box center [571, 519] width 179 height 15
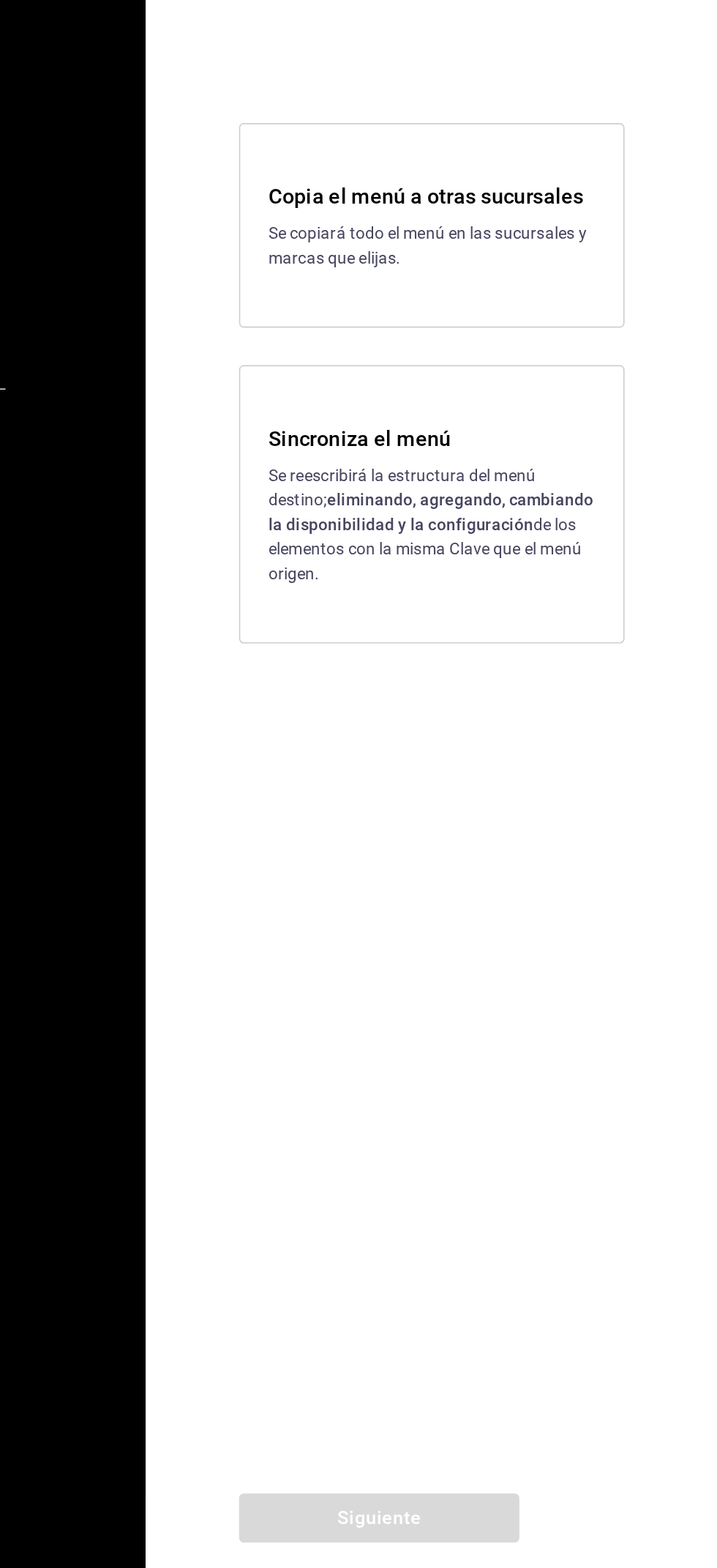
click at [604, 875] on p "Se reescribirá la estructura del menú destino; eliminando, agregando, cambiando…" at bounding box center [538, 872] width 205 height 77
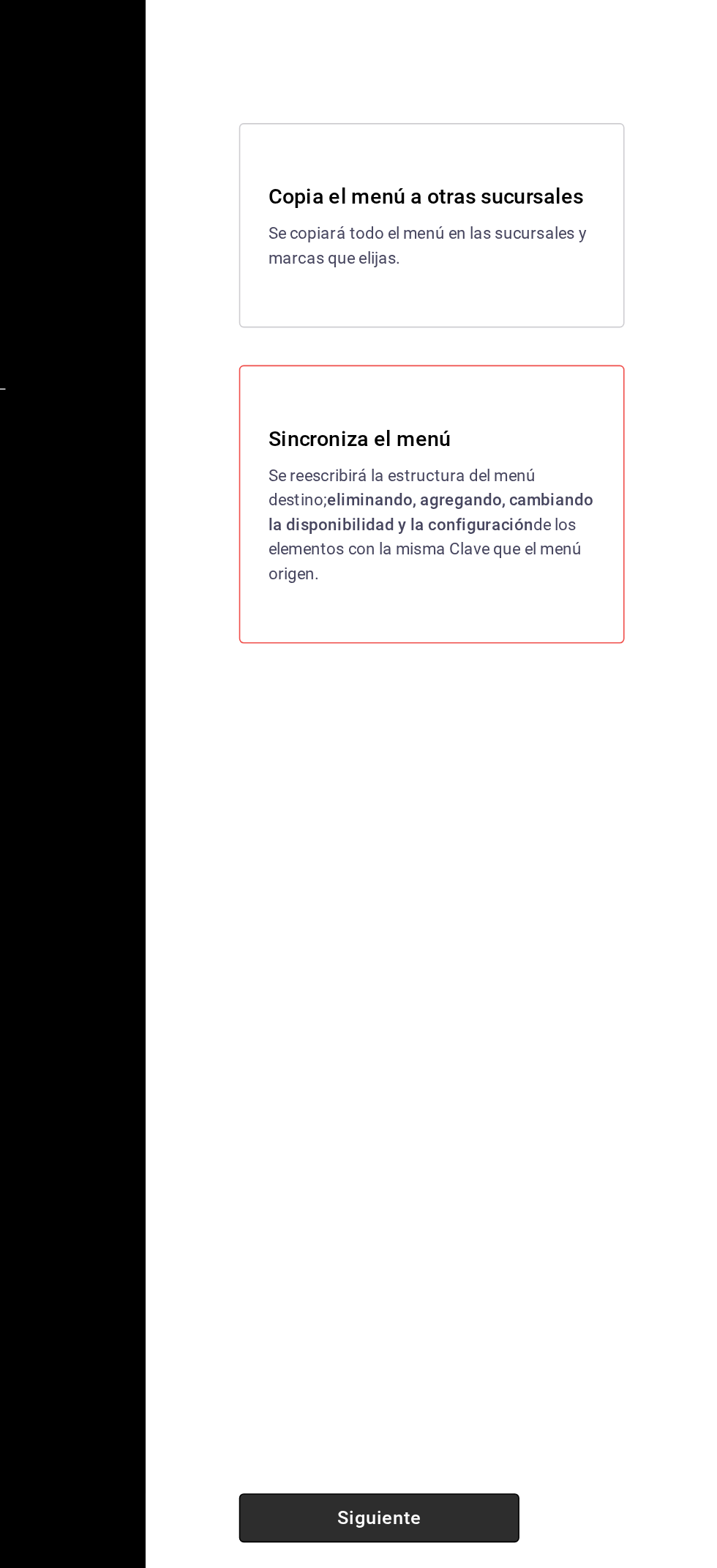
click at [492, 1501] on button "Siguiente" at bounding box center [505, 1494] width 176 height 31
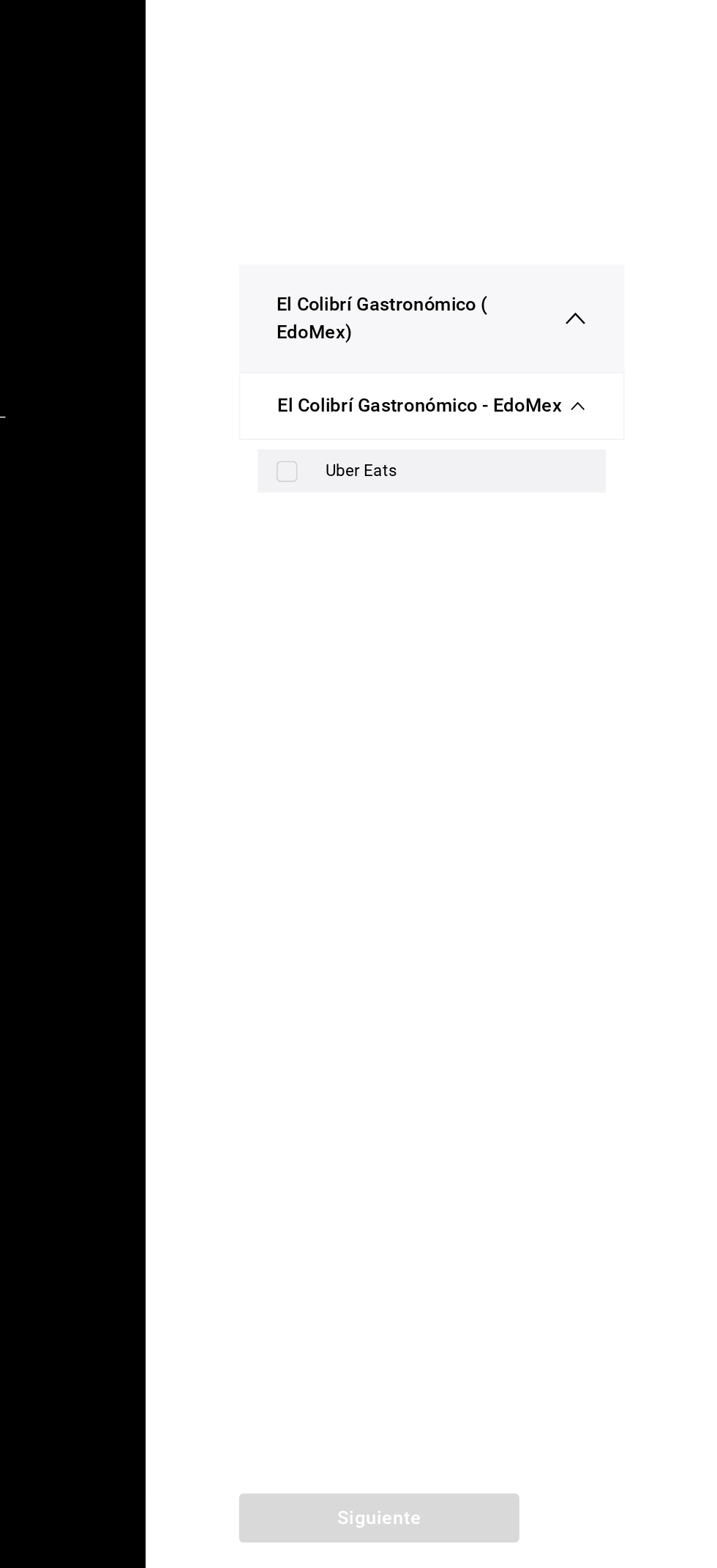
click at [605, 842] on div "Uber Eats" at bounding box center [552, 838] width 164 height 15
checkbox input "true"
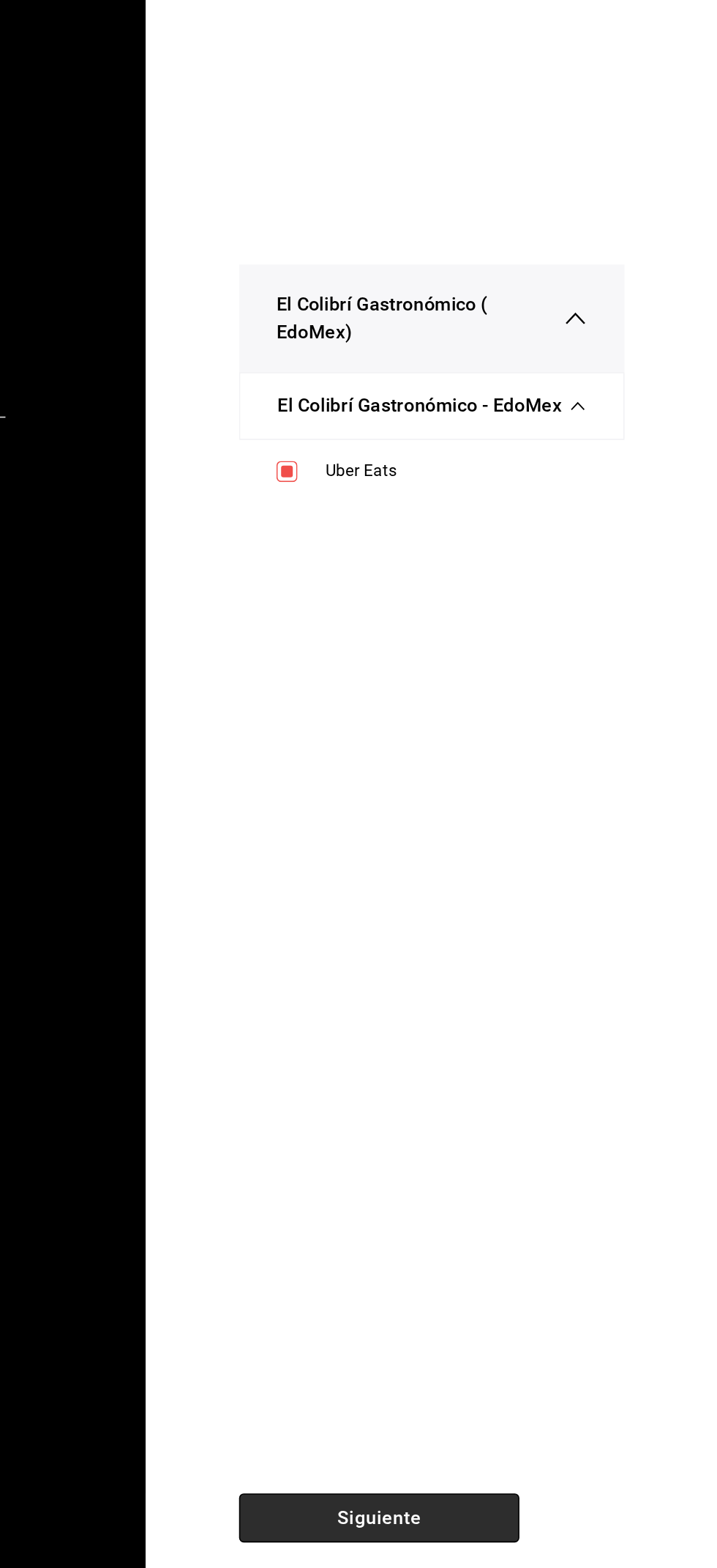
click at [505, 1507] on button "Siguiente" at bounding box center [505, 1494] width 176 height 31
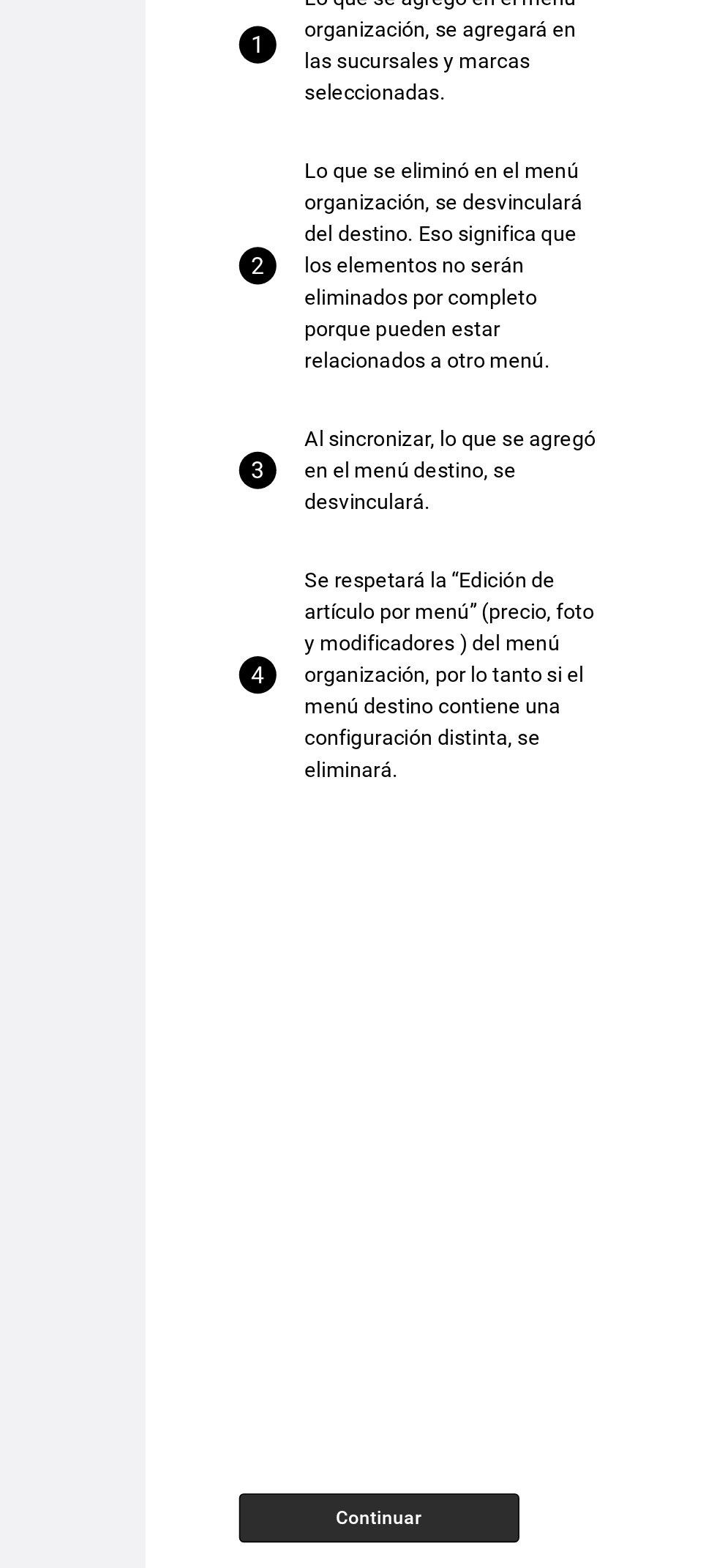
click at [518, 1496] on button "Continuar" at bounding box center [505, 1494] width 176 height 31
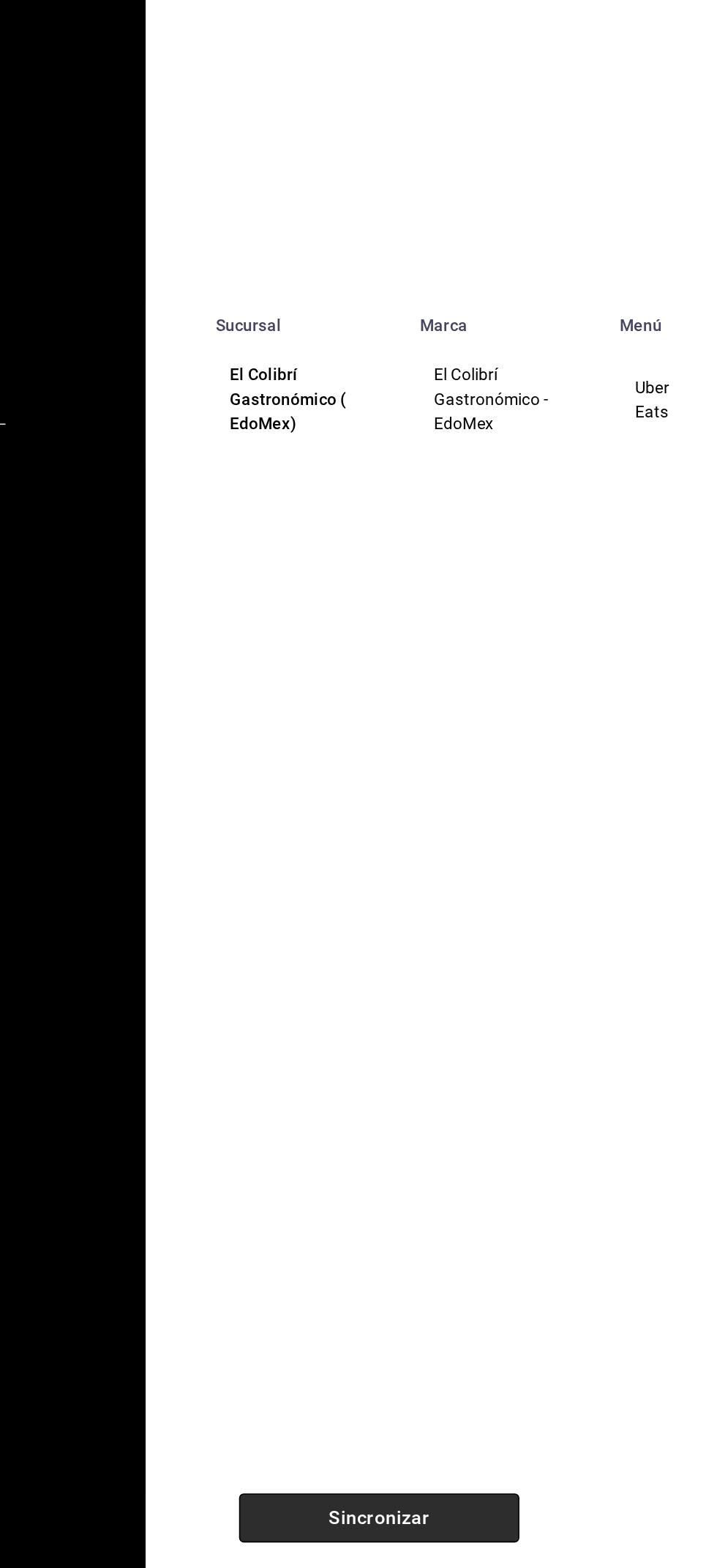
click at [515, 1487] on button "Sincronizar" at bounding box center [505, 1494] width 176 height 31
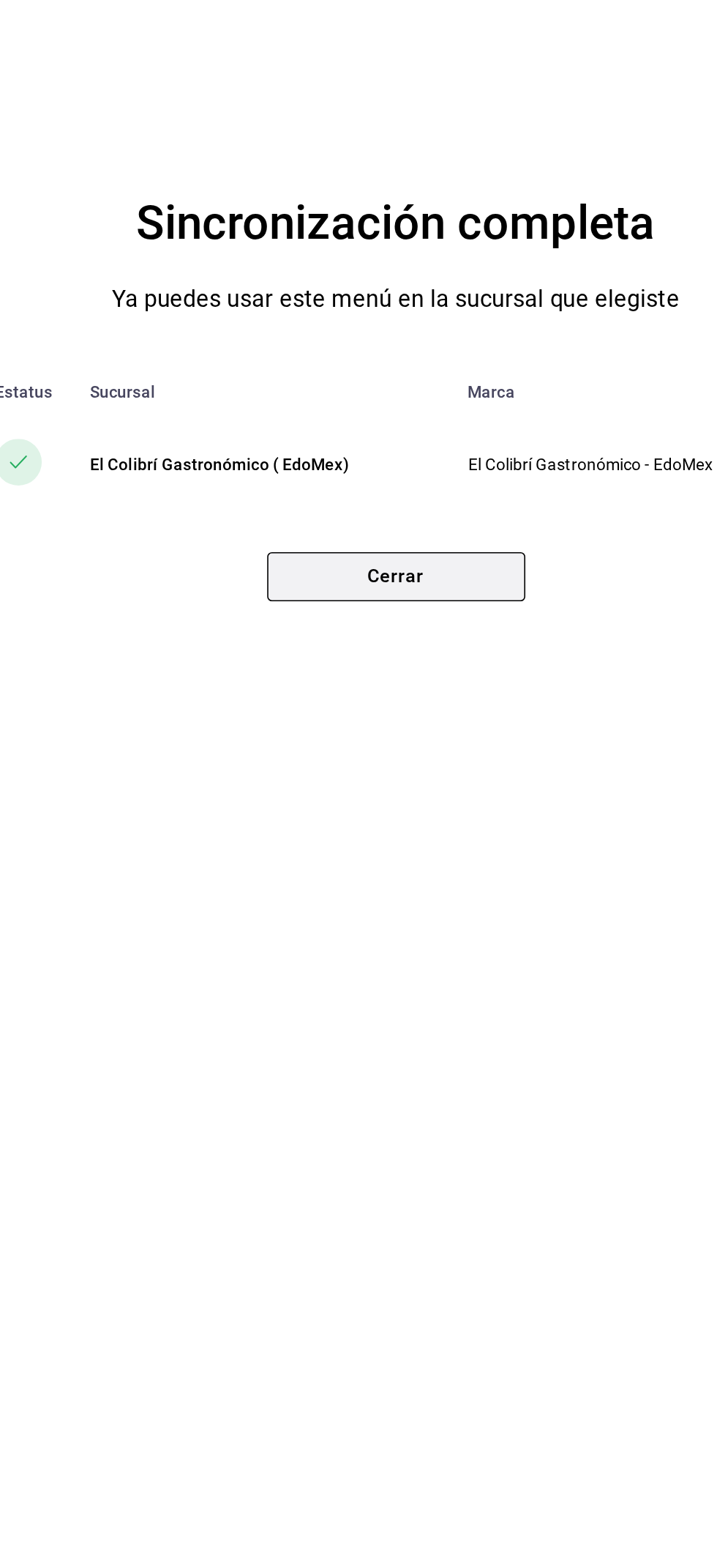
click at [410, 893] on button "Cerrar" at bounding box center [359, 904] width 162 height 31
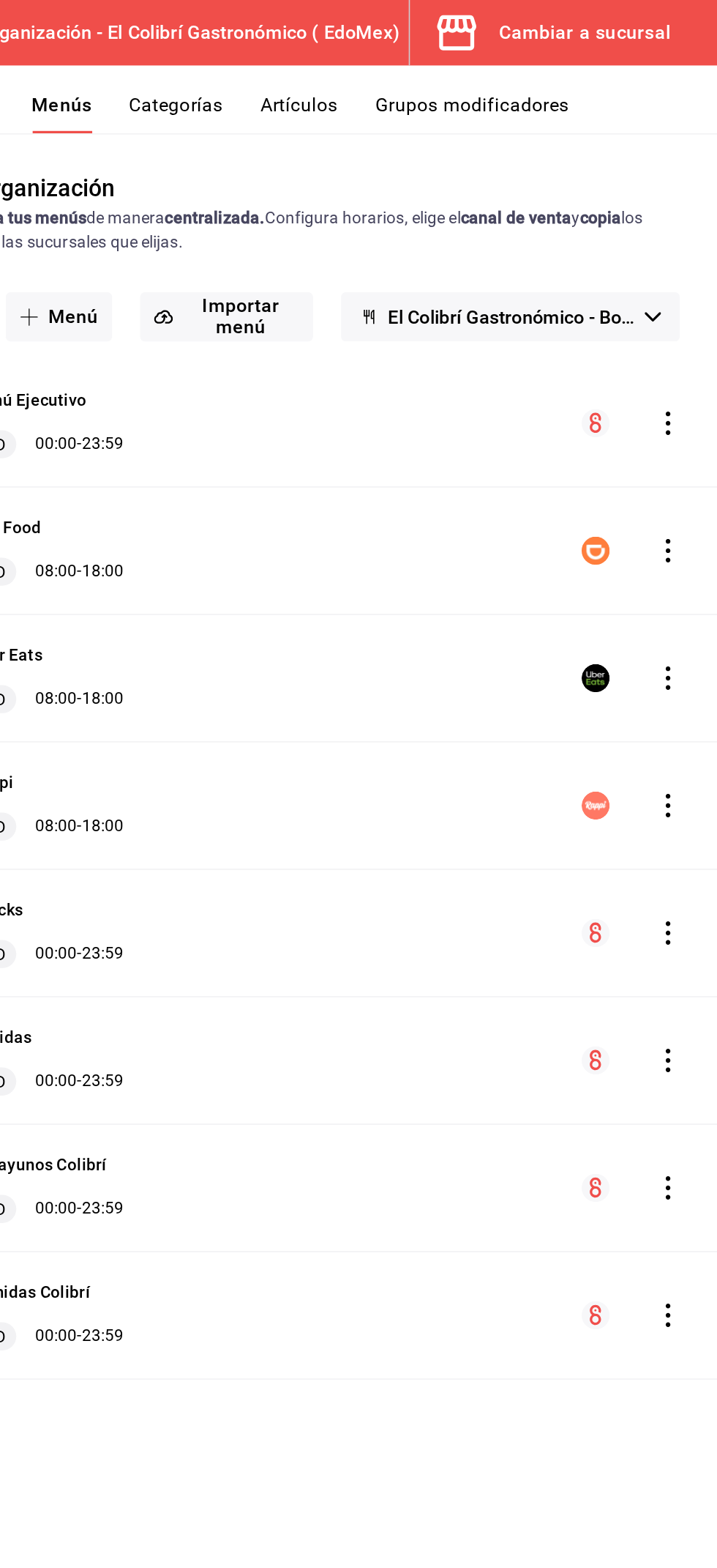
click at [562, 344] on div "Didi Food L-D 08:00 - 18:00" at bounding box center [454, 345] width 527 height 80
click at [686, 498] on icon "actions" at bounding box center [686, 504] width 3 height 14
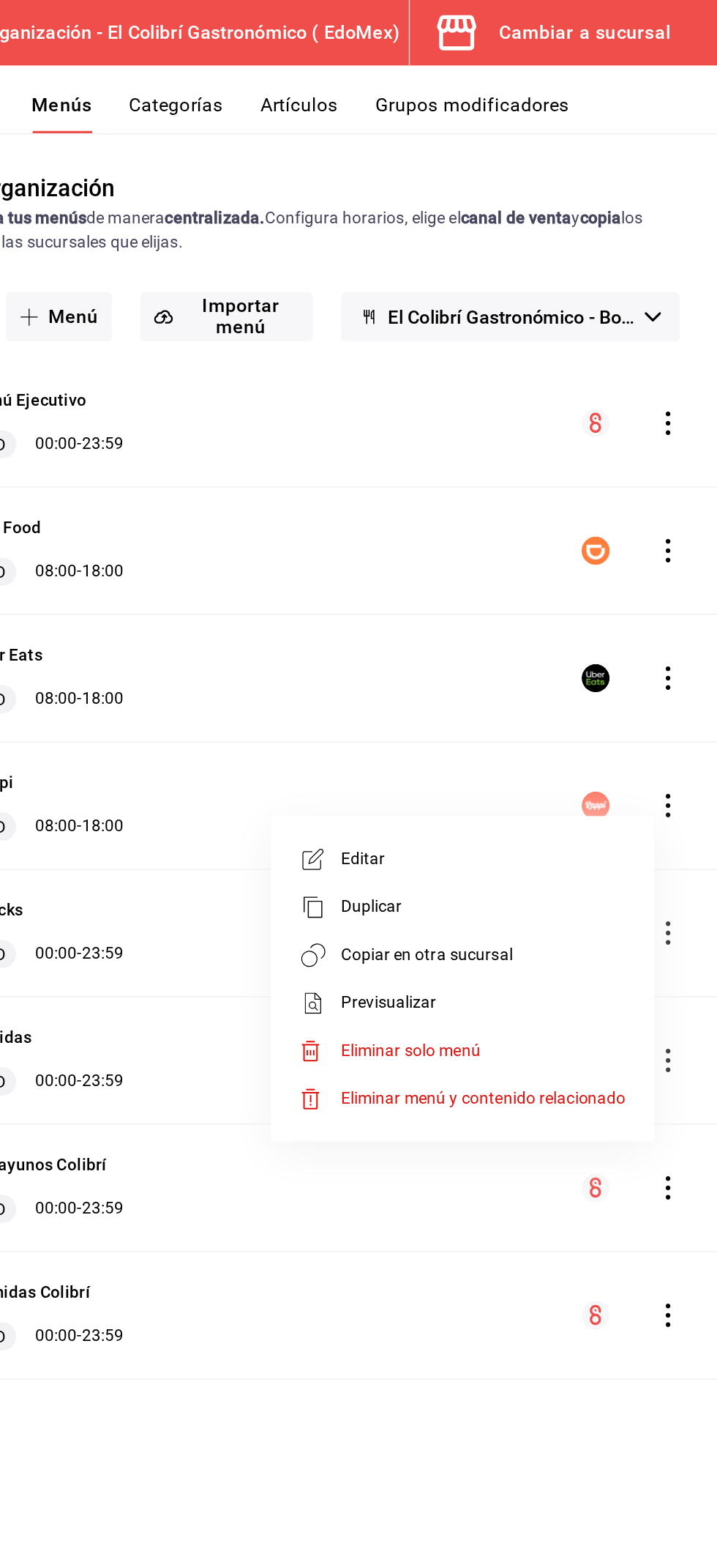
click at [630, 593] on span "Copiar en otra sucursal" at bounding box center [571, 598] width 179 height 15
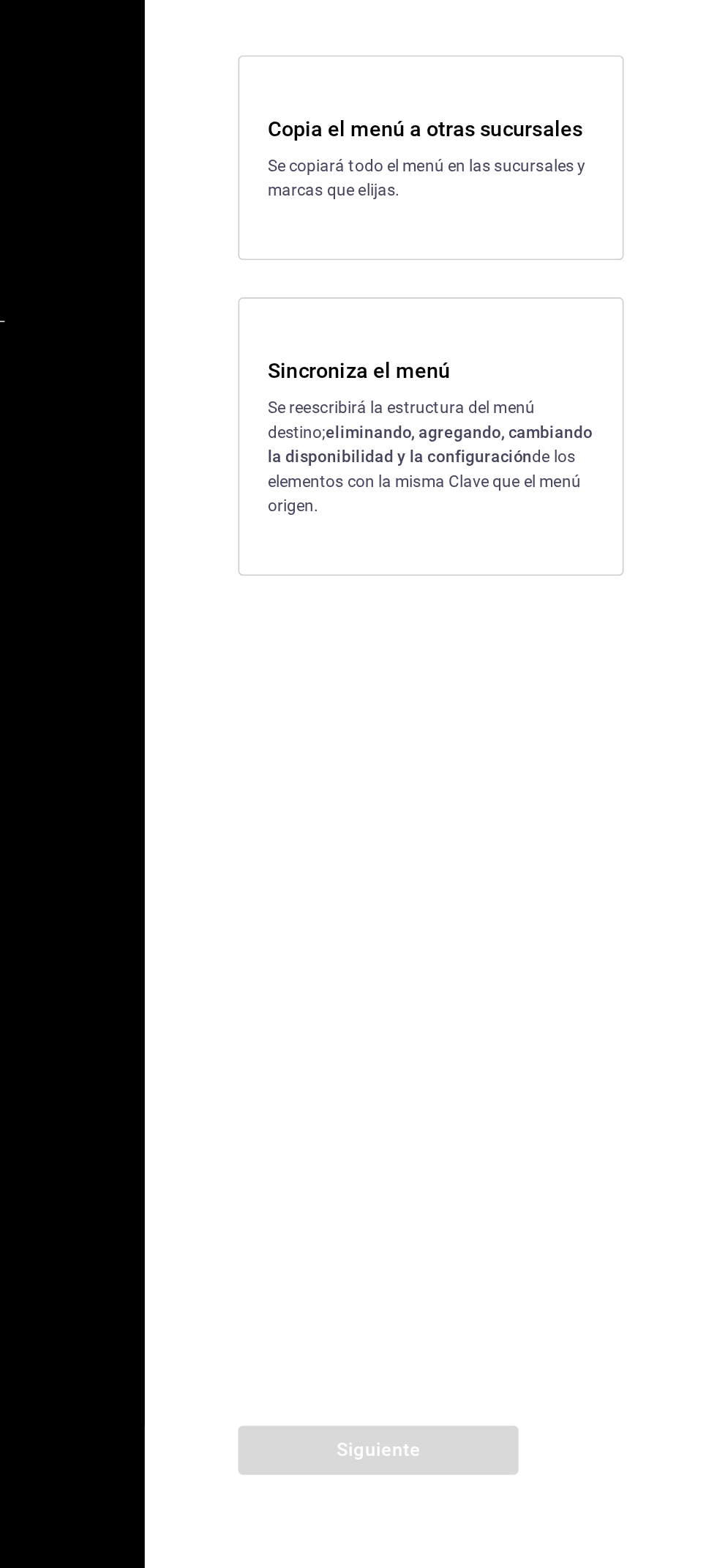
click at [631, 903] on p "Se reescribirá la estructura del menú destino; eliminando, agregando, cambiando…" at bounding box center [538, 872] width 205 height 77
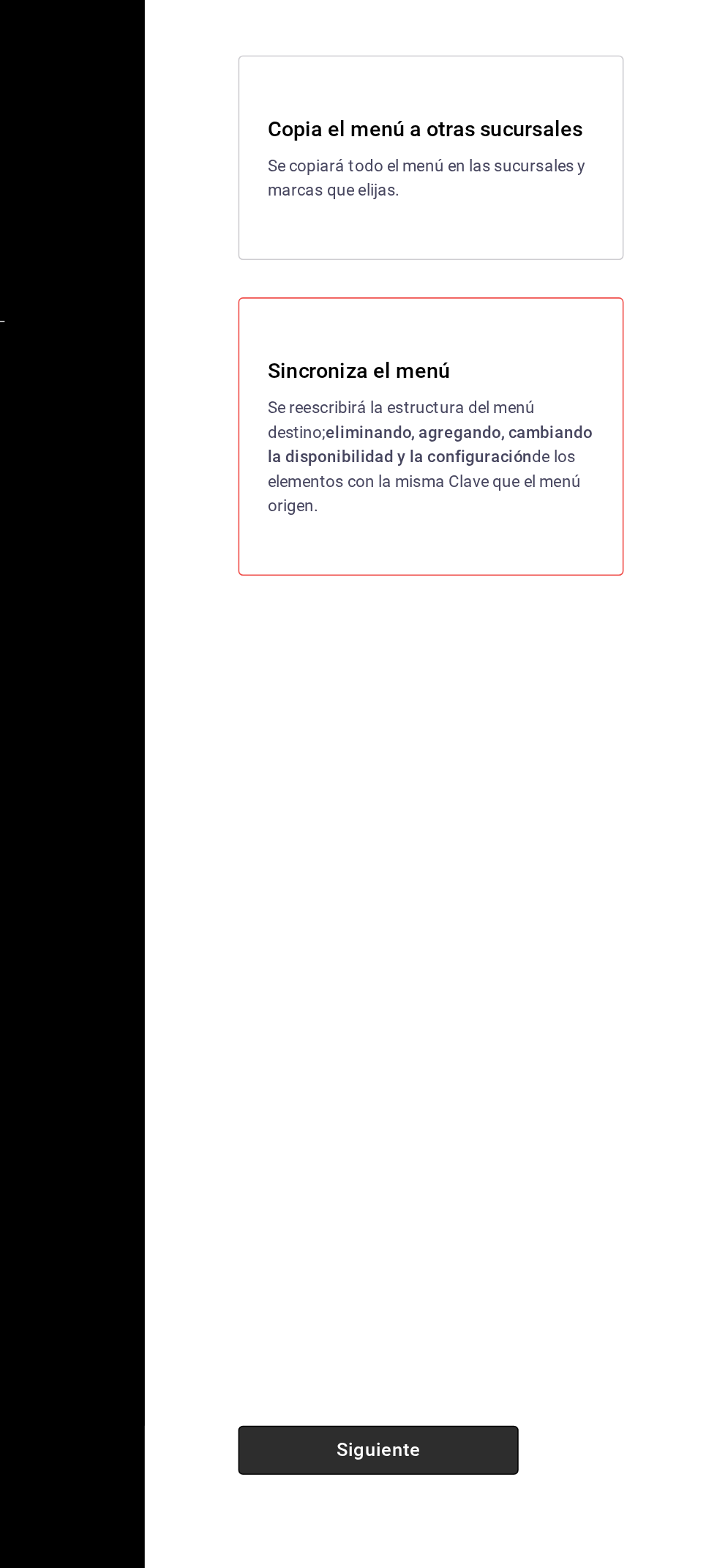
click at [443, 1492] on button "Siguiente" at bounding box center [505, 1494] width 176 height 31
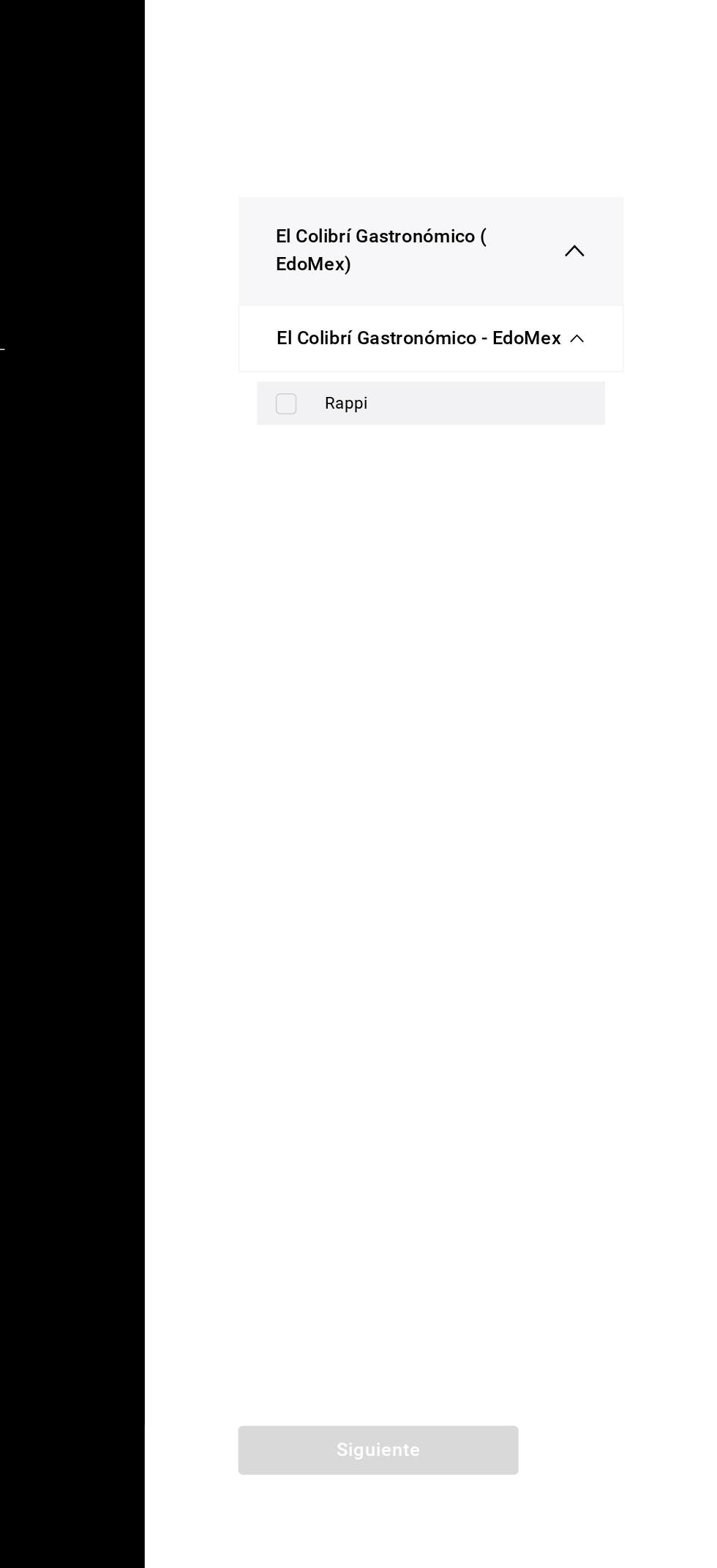
click at [628, 840] on div "Rappi" at bounding box center [552, 838] width 164 height 15
checkbox input "true"
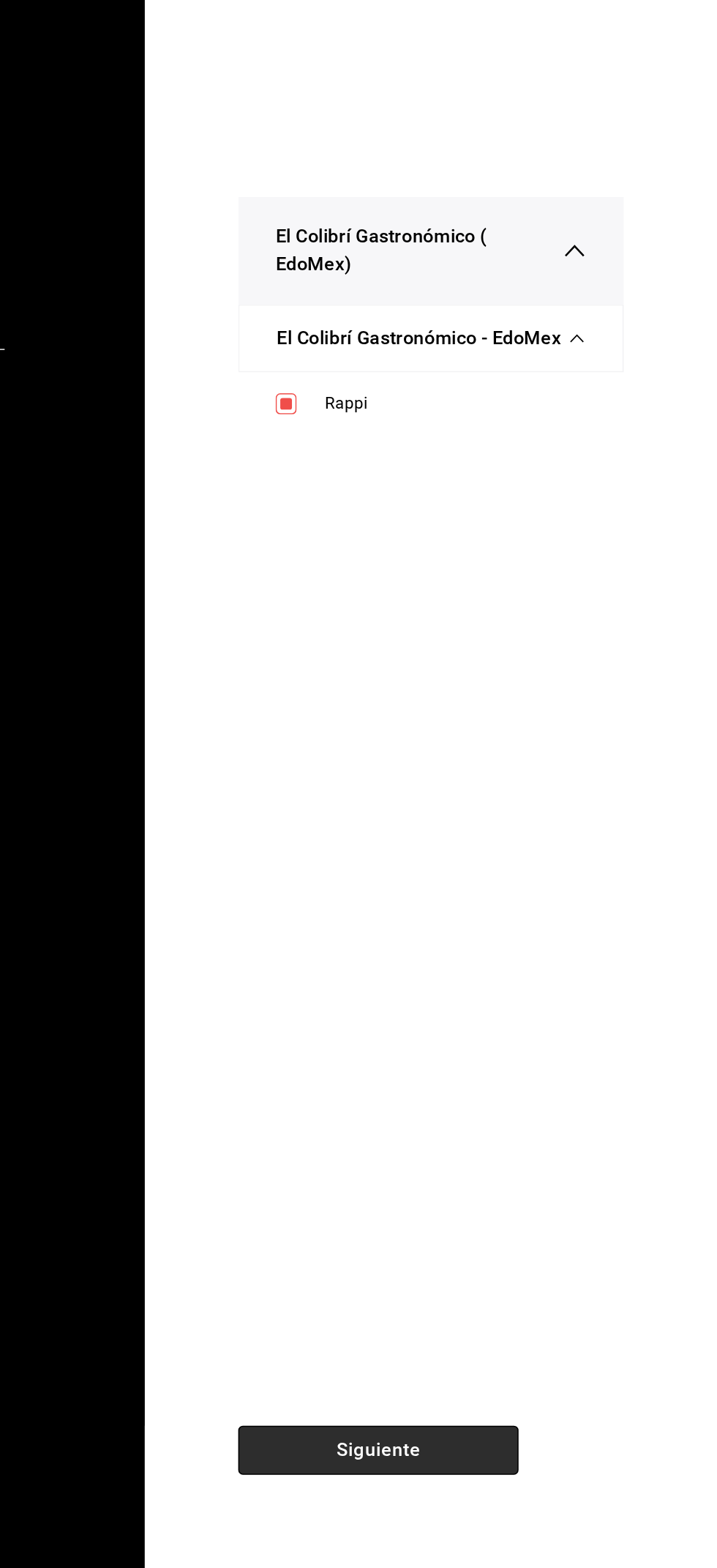
click at [465, 1491] on button "Siguiente" at bounding box center [505, 1494] width 176 height 31
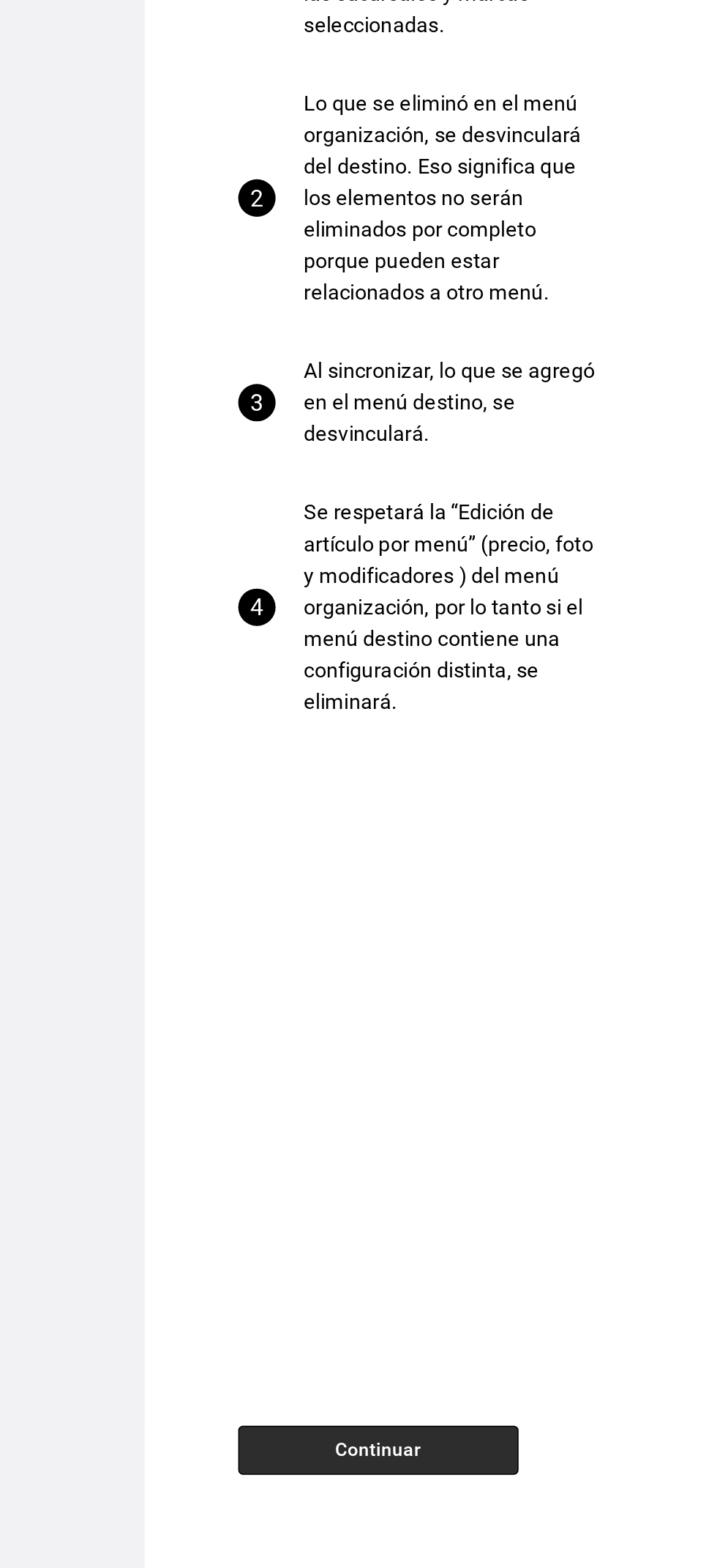
click at [439, 1507] on button "Continuar" at bounding box center [505, 1494] width 176 height 31
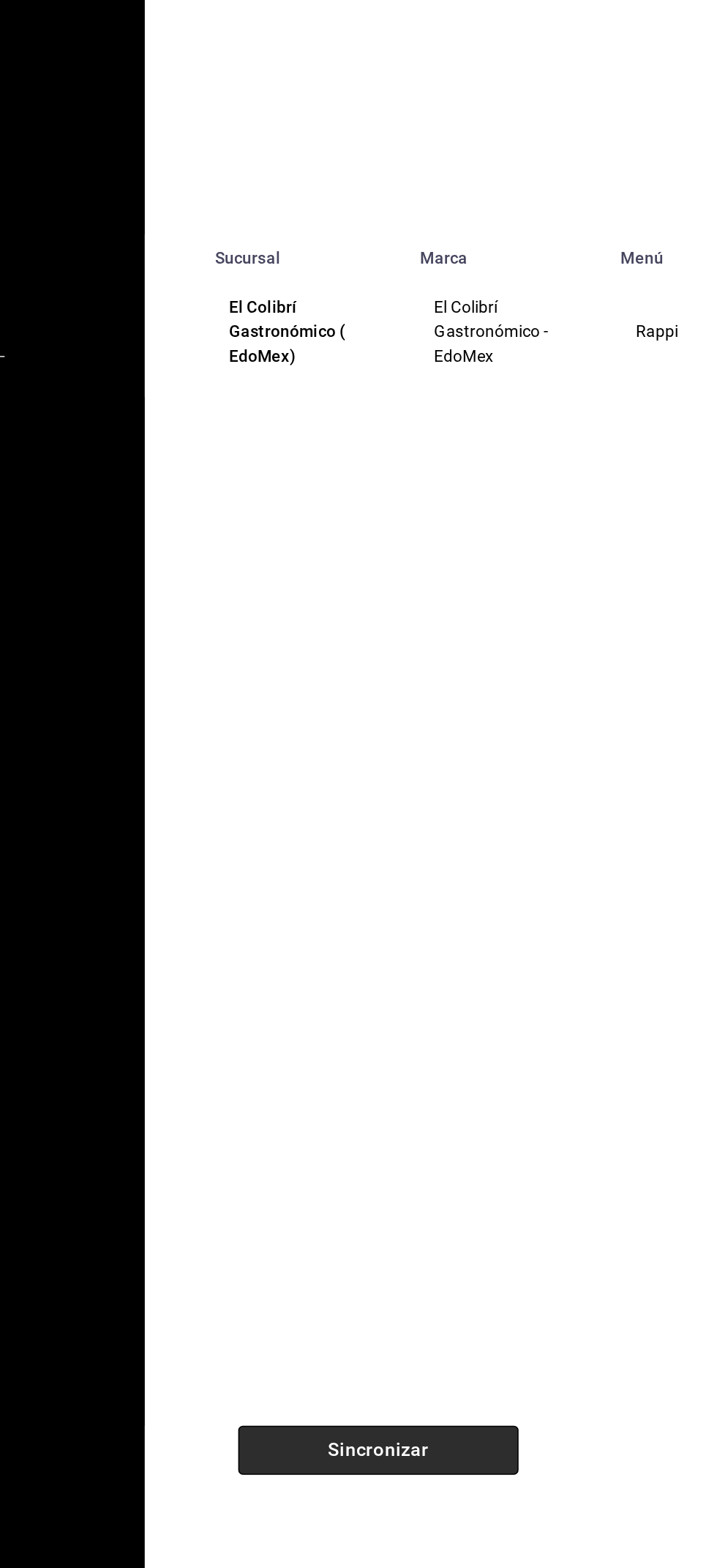
click at [469, 1479] on button "Sincronizar" at bounding box center [505, 1494] width 176 height 31
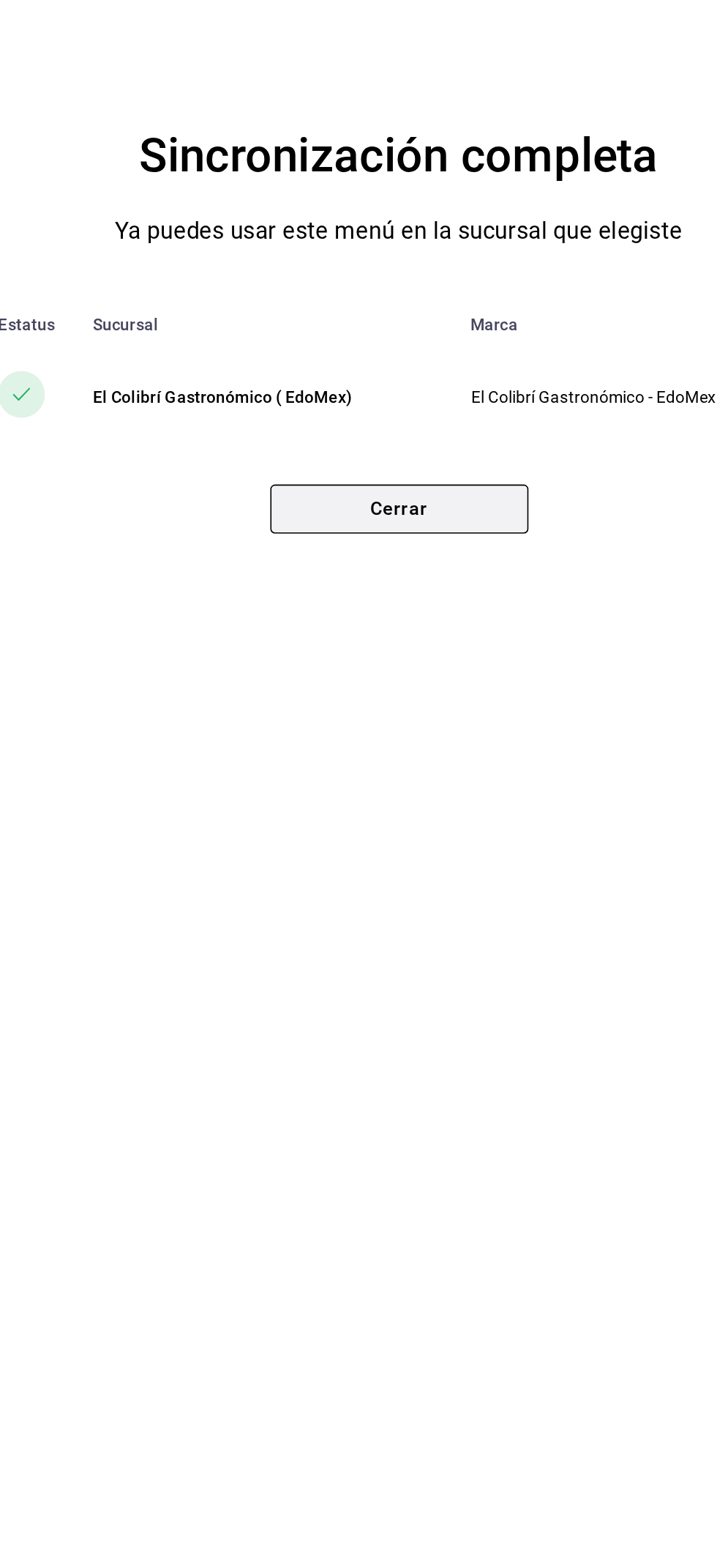
click at [389, 917] on button "Cerrar" at bounding box center [359, 904] width 162 height 31
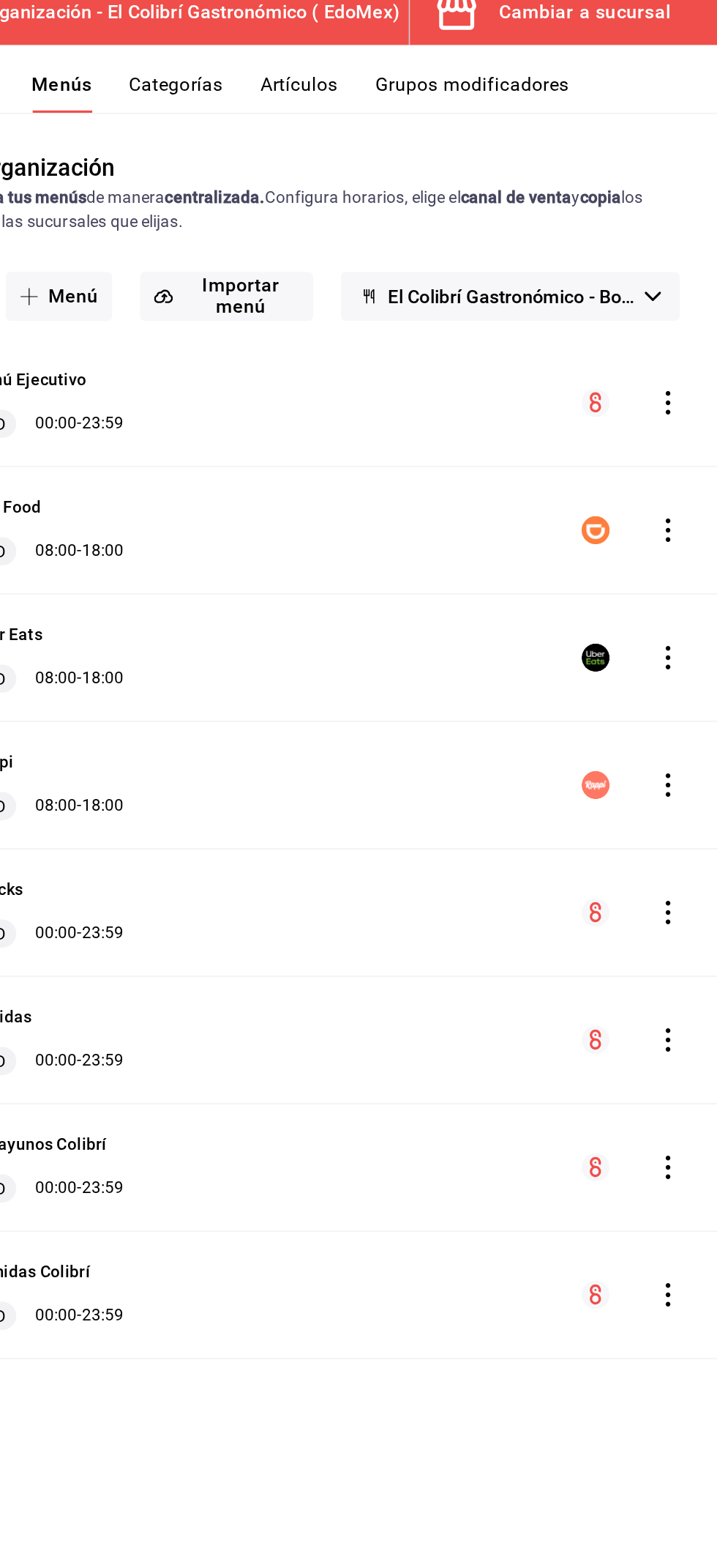
click at [677, 540] on div "Rappi L-D 08:00 - 18:00" at bounding box center [454, 505] width 527 height 80
click at [686, 502] on icon "actions" at bounding box center [686, 504] width 14 height 14
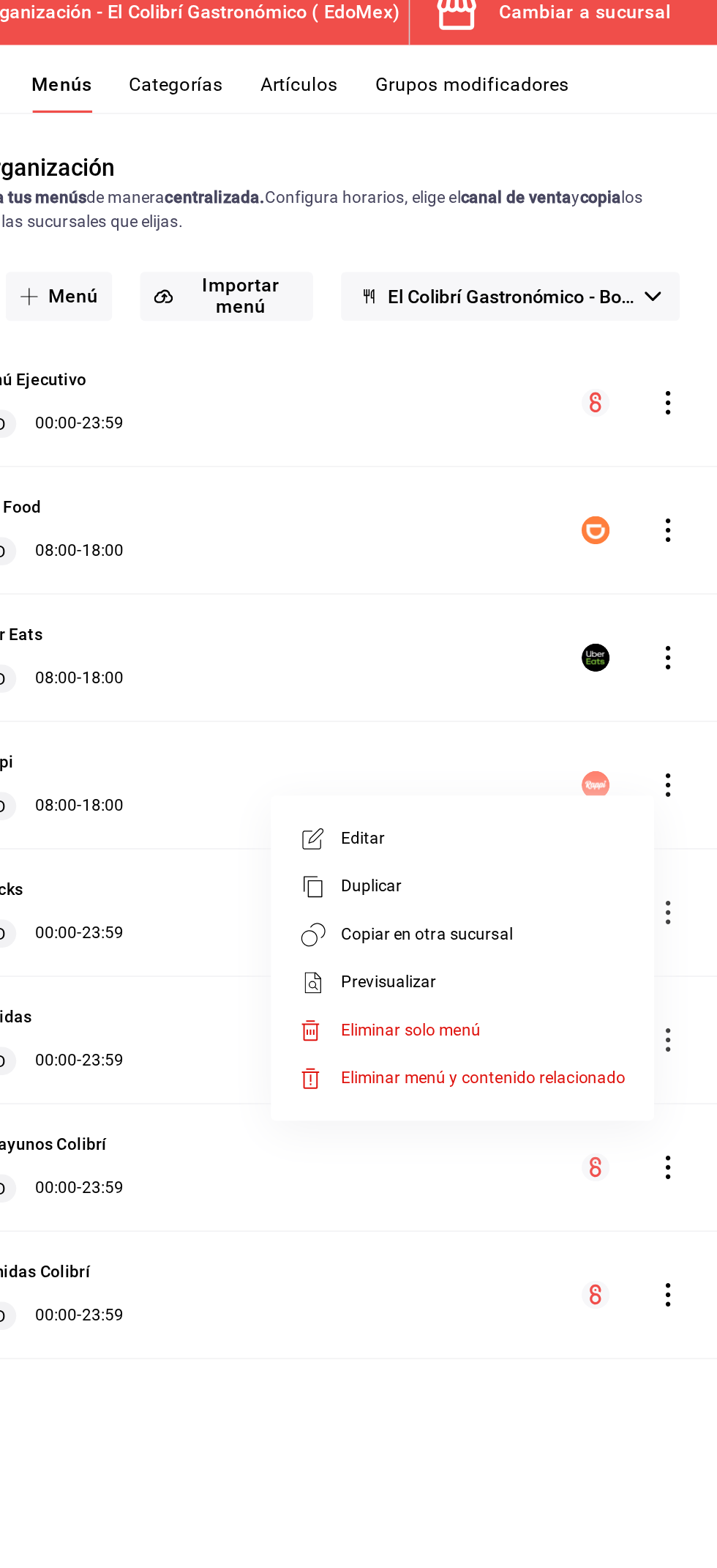
click at [609, 604] on span "Copiar en otra sucursal" at bounding box center [571, 598] width 179 height 15
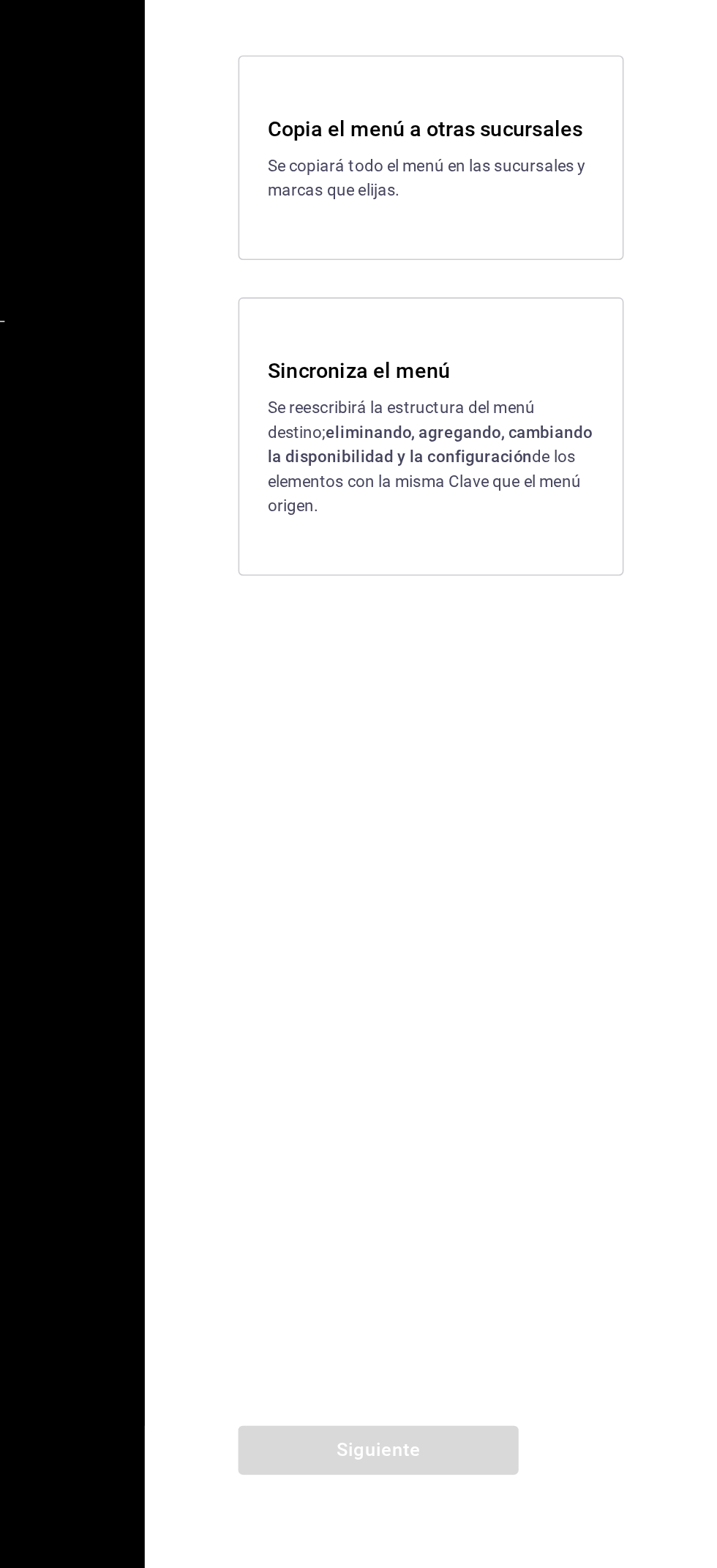
click at [617, 911] on div "Sincroniza el menú Se reescribirá la estructura del menú destino; eliminando, a…" at bounding box center [538, 859] width 241 height 174
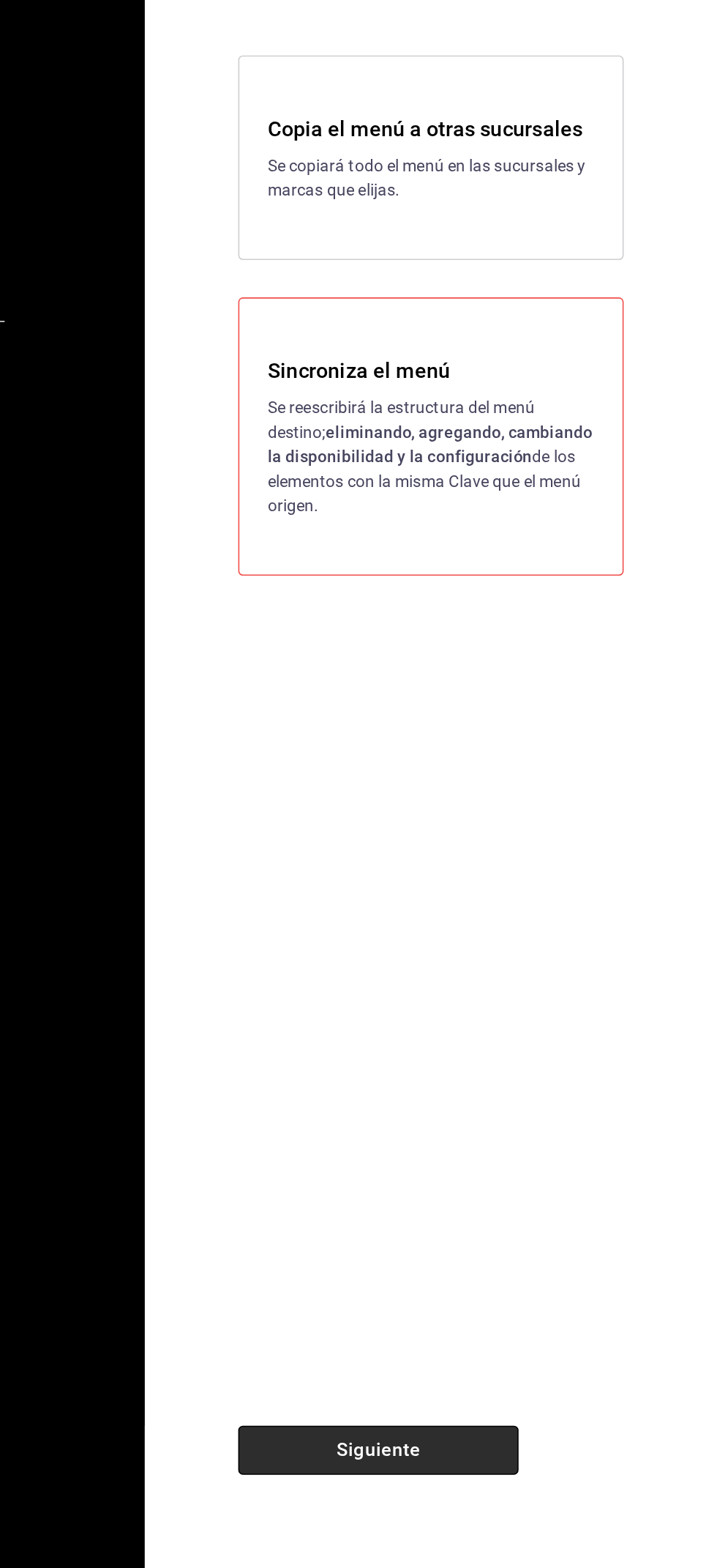
click at [477, 1509] on button "Siguiente" at bounding box center [505, 1494] width 176 height 31
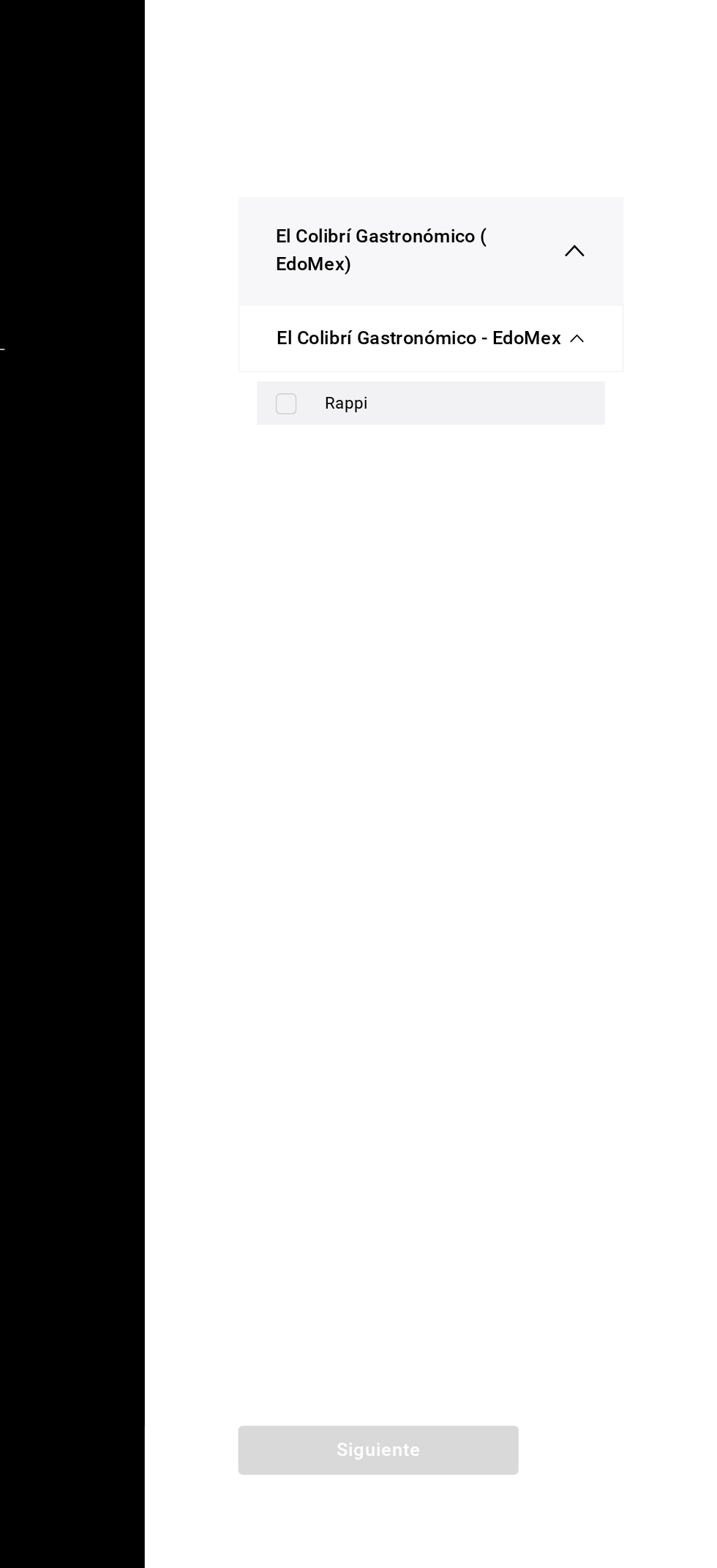
click at [636, 849] on div "Rappi" at bounding box center [538, 838] width 218 height 27
checkbox input "true"
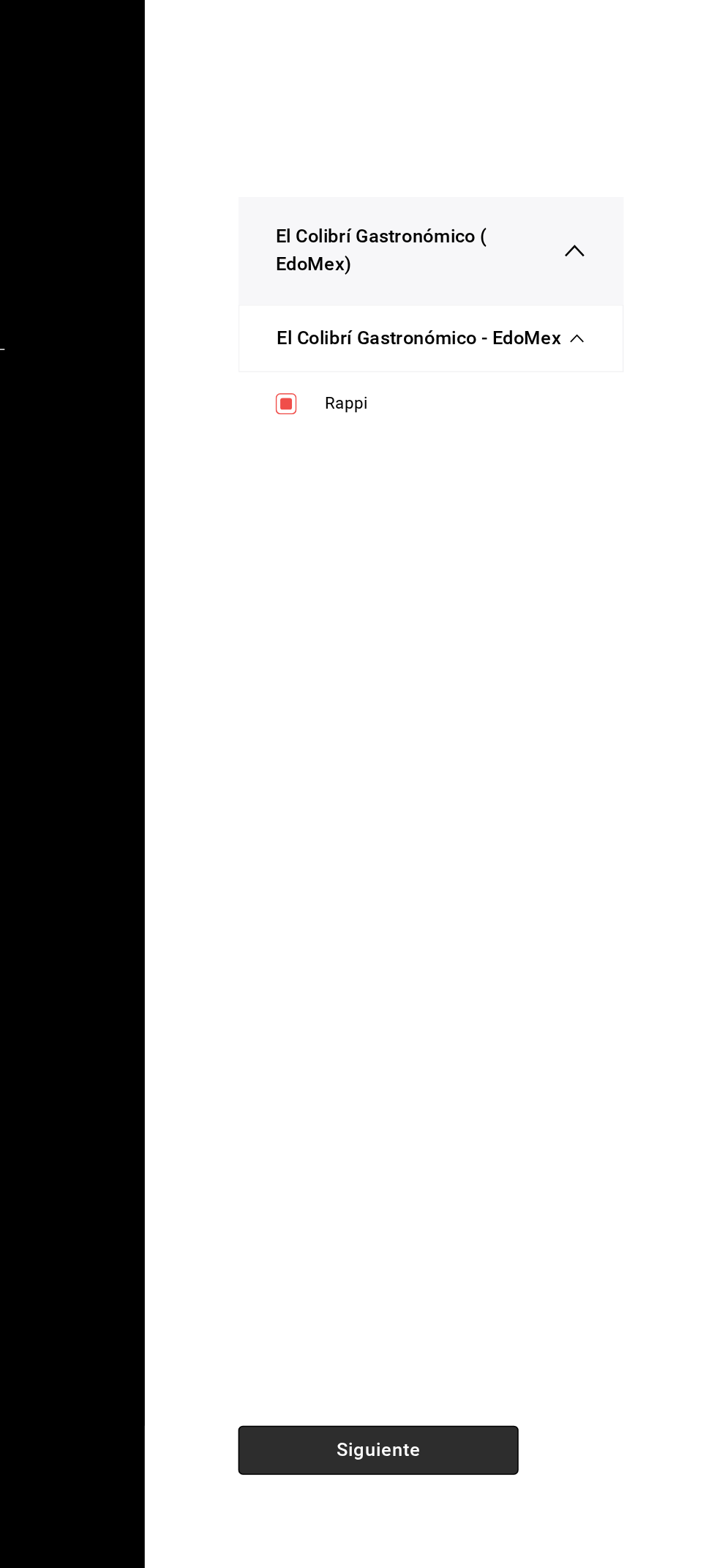
click at [465, 1493] on button "Siguiente" at bounding box center [505, 1494] width 176 height 31
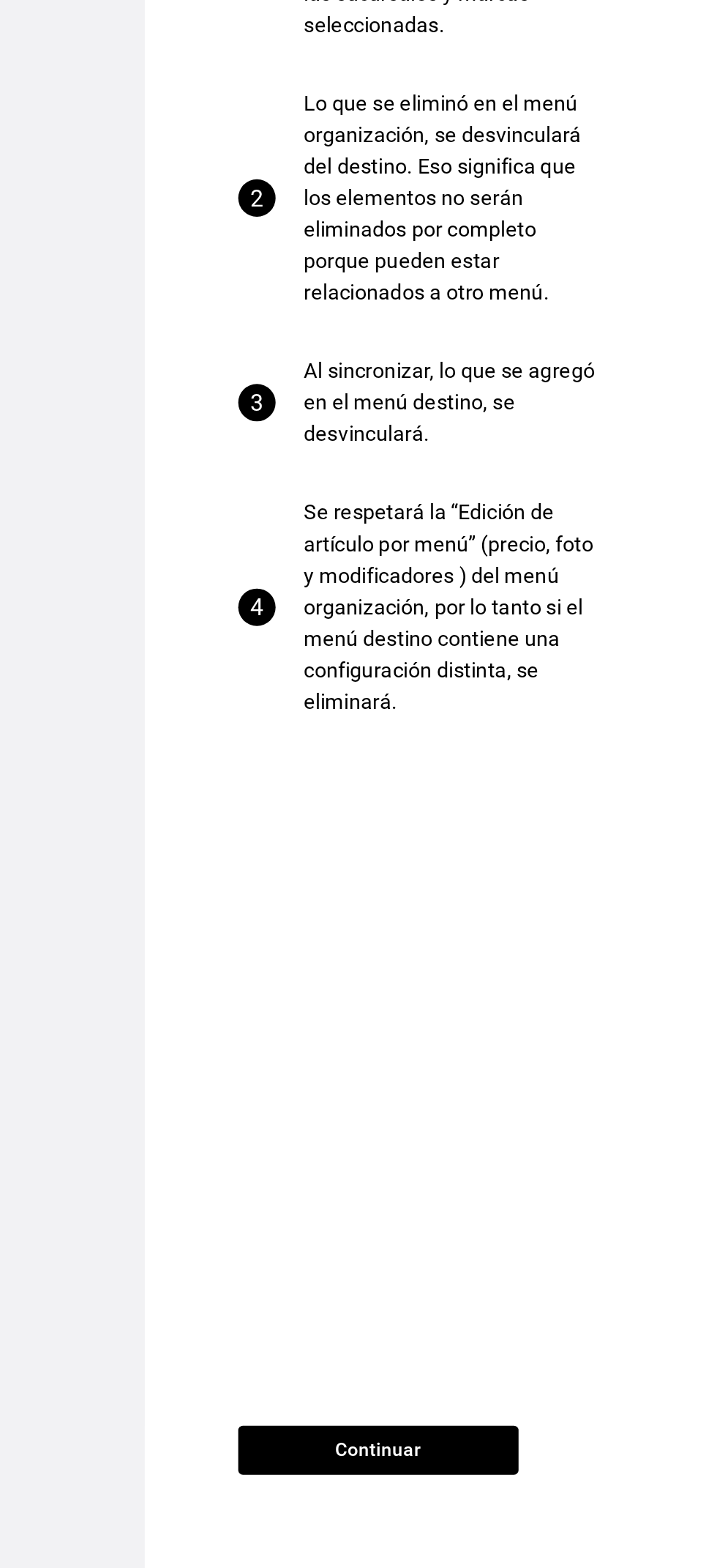
click at [439, 1465] on div "1 Lo que se agregó en el menú organización, se agregará en las sucursales y mar…" at bounding box center [538, 784] width 359 height 1391
click at [443, 1466] on div "1 Lo que se agregó en el menú organización, se agregará en las sucursales y mar…" at bounding box center [538, 784] width 359 height 1391
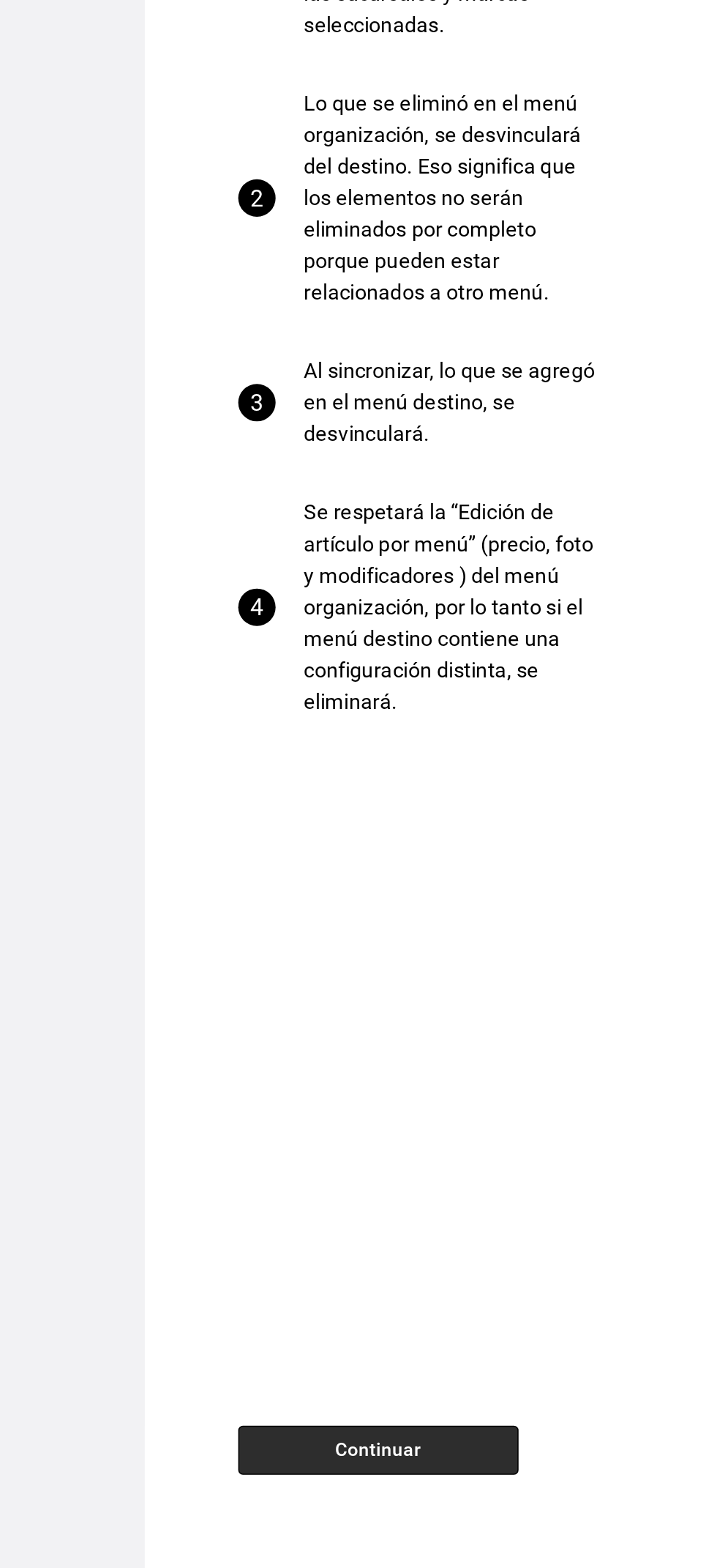
click at [446, 1483] on button "Continuar" at bounding box center [505, 1494] width 176 height 31
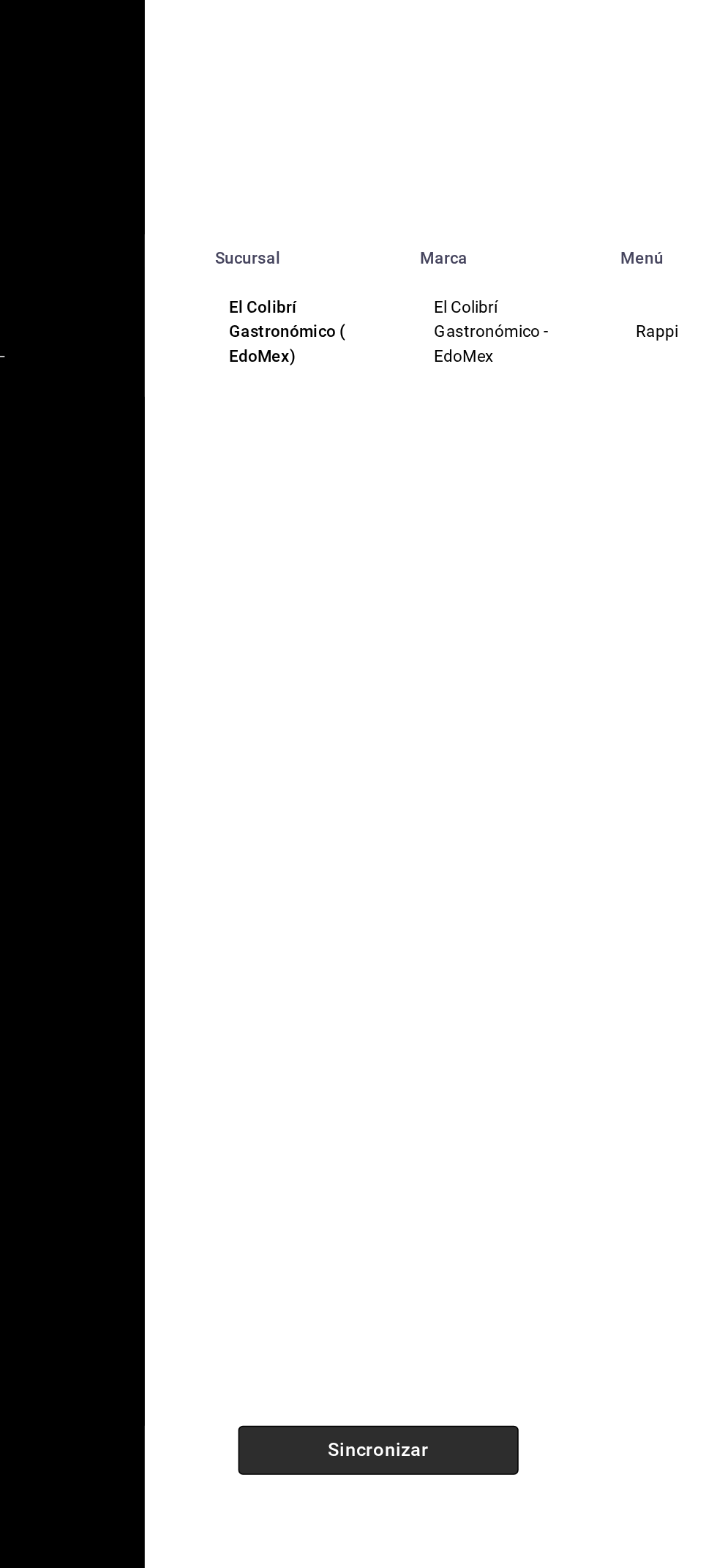
click at [456, 1500] on button "Sincronizar" at bounding box center [505, 1494] width 176 height 31
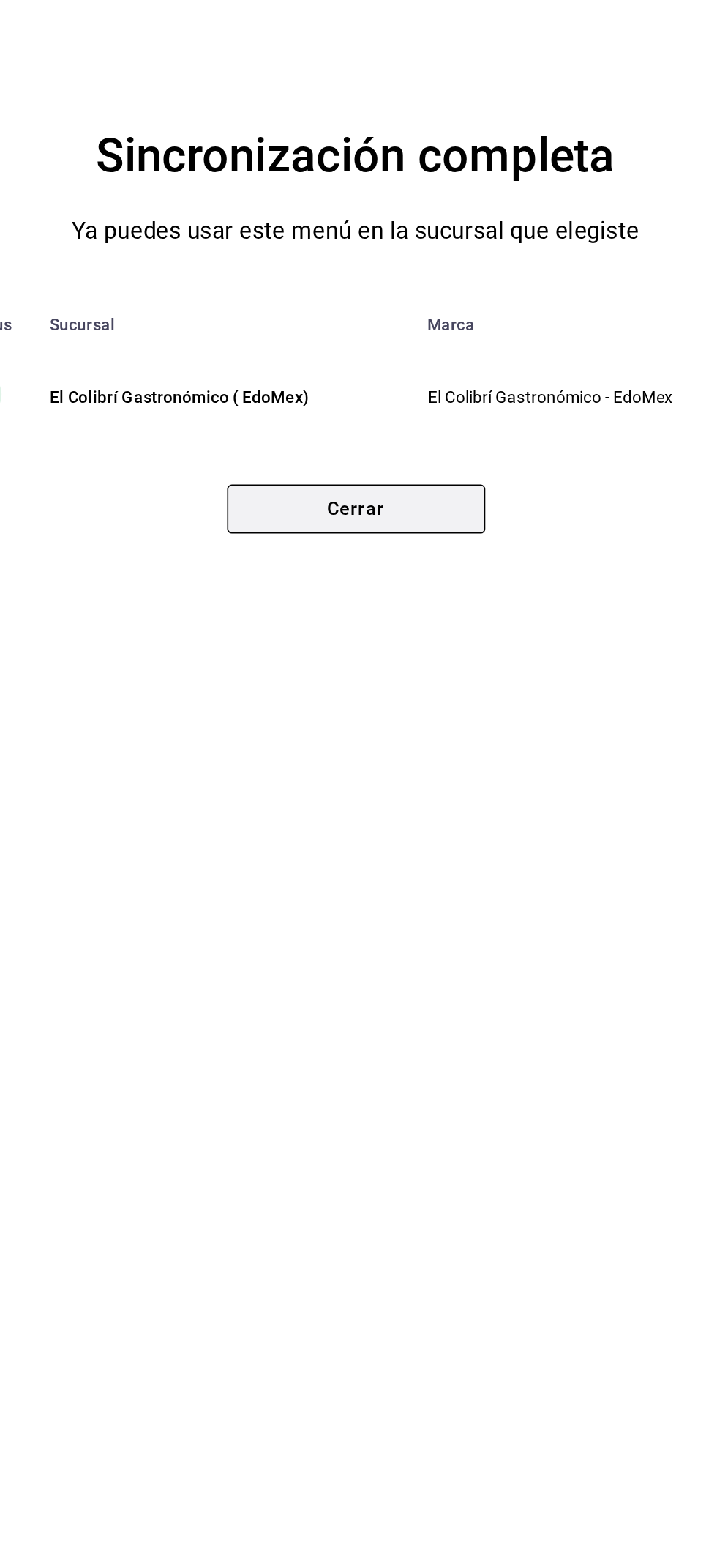
click at [405, 919] on button "Cerrar" at bounding box center [359, 904] width 162 height 31
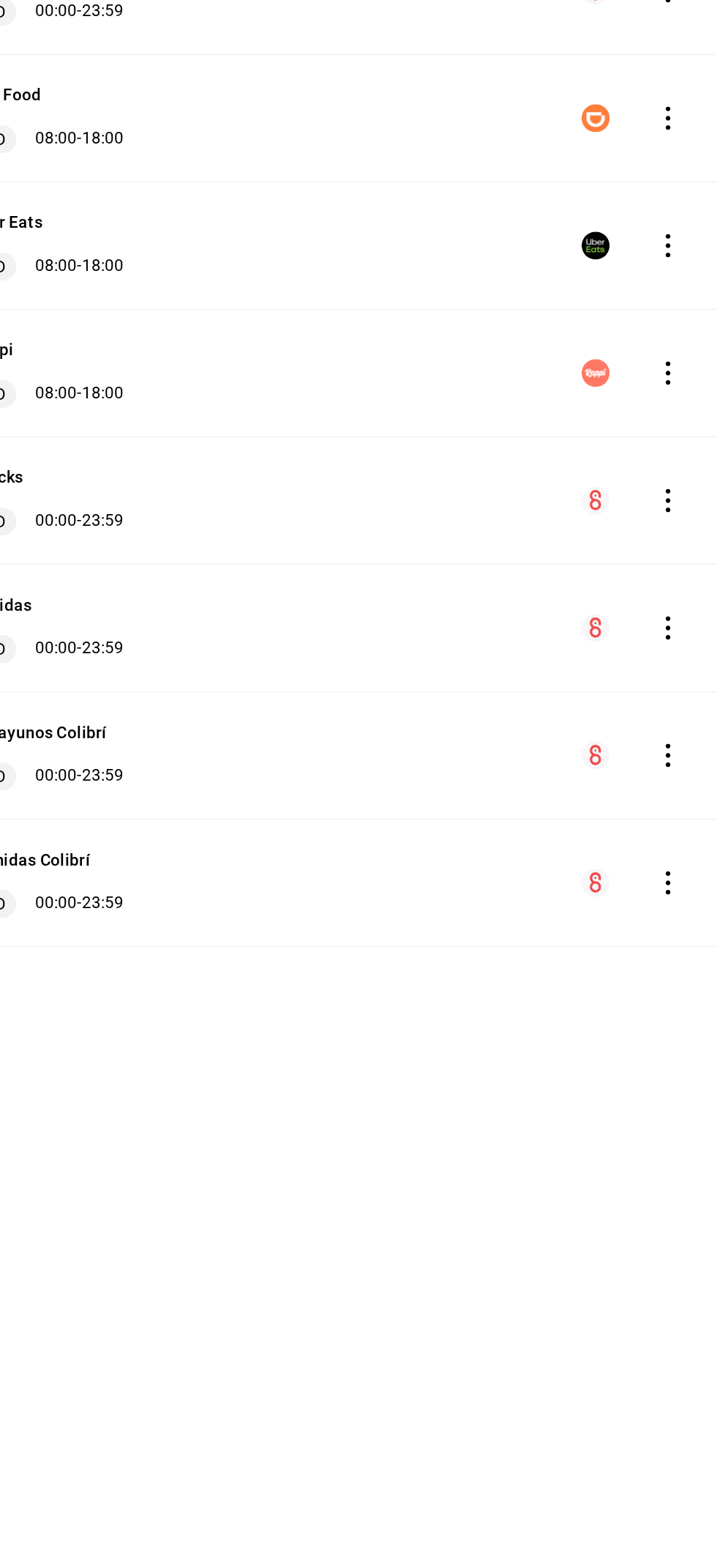
click at [686, 583] on icon "actions" at bounding box center [686, 584] width 3 height 14
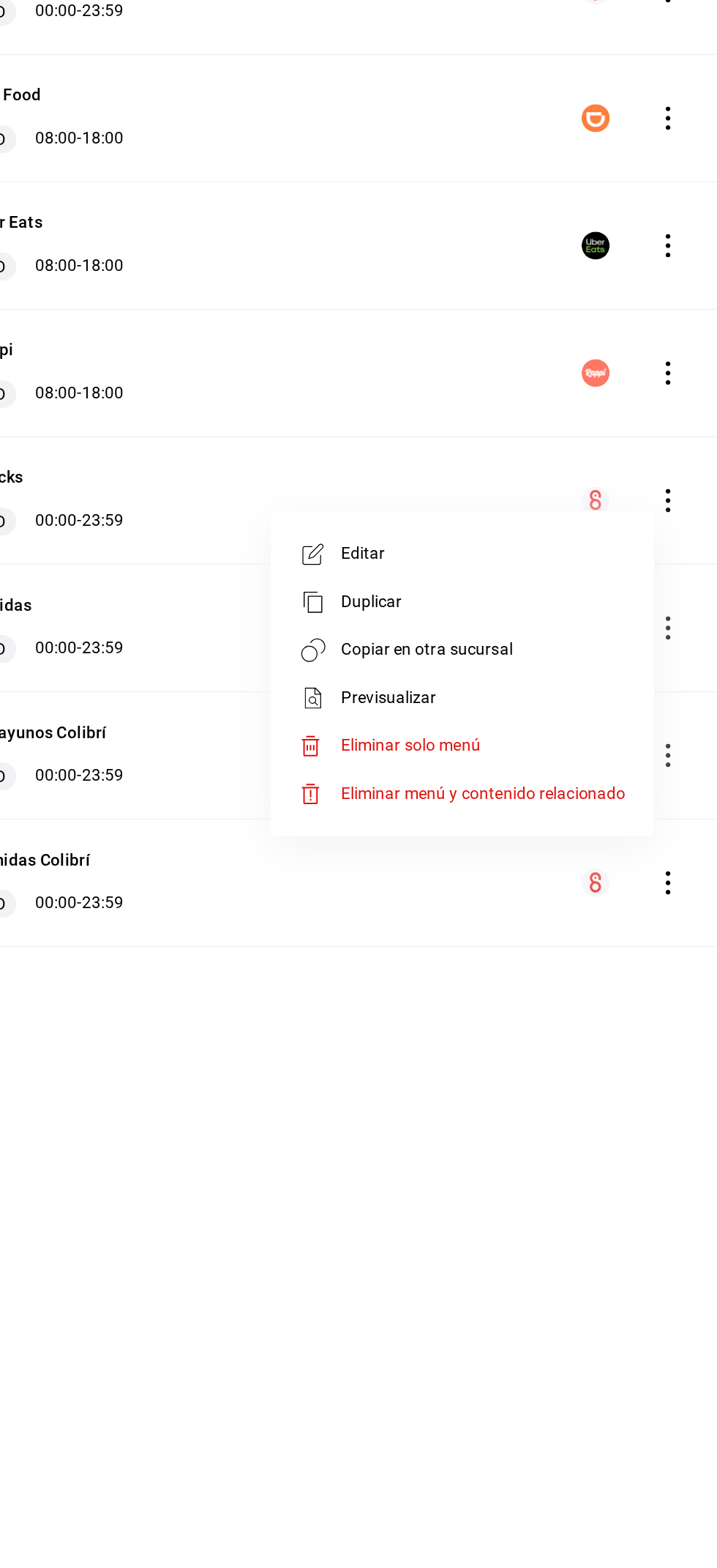
click at [641, 680] on span "Copiar en otra sucursal" at bounding box center [571, 678] width 179 height 15
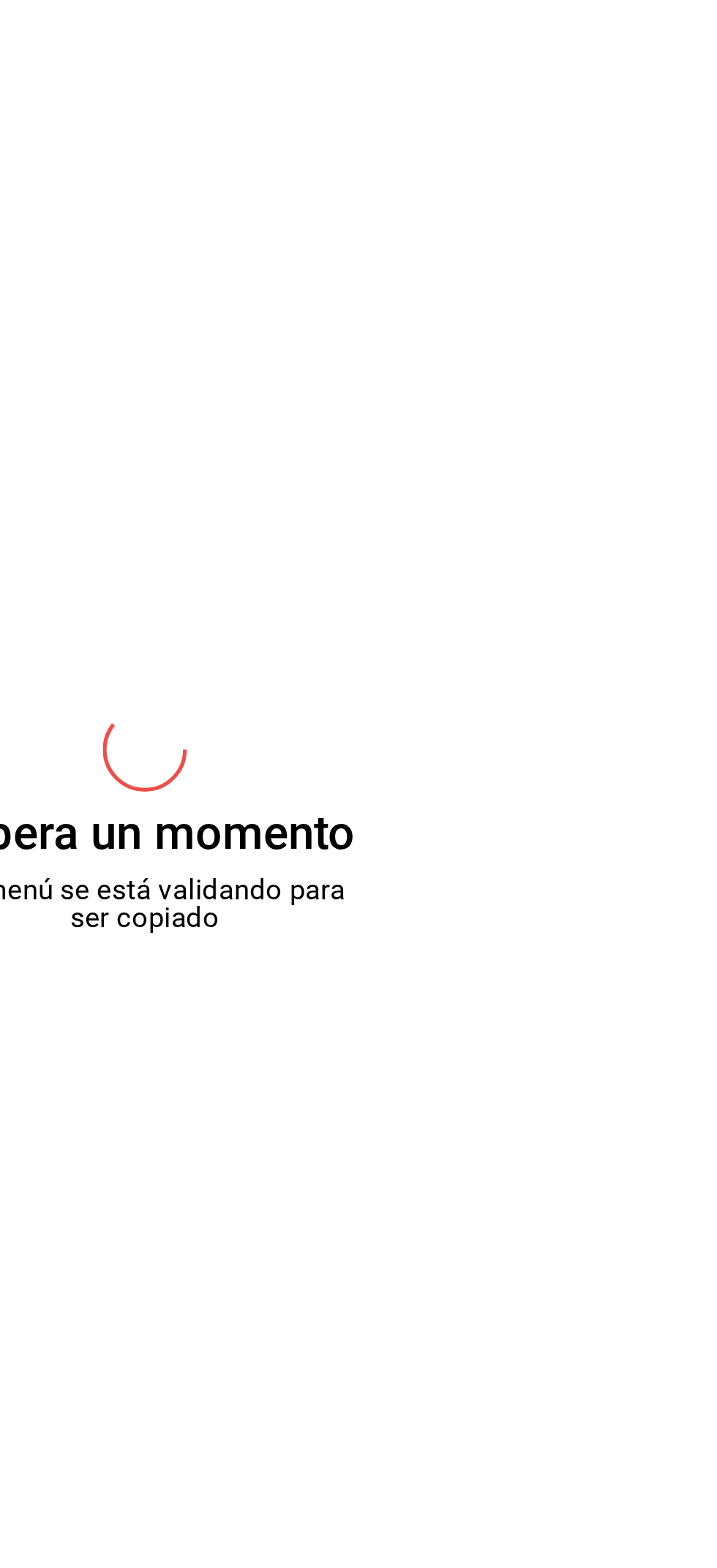
click at [625, 680] on div "Espera un momento Tu menú se está validando para ser copiado" at bounding box center [358, 784] width 717 height 1568
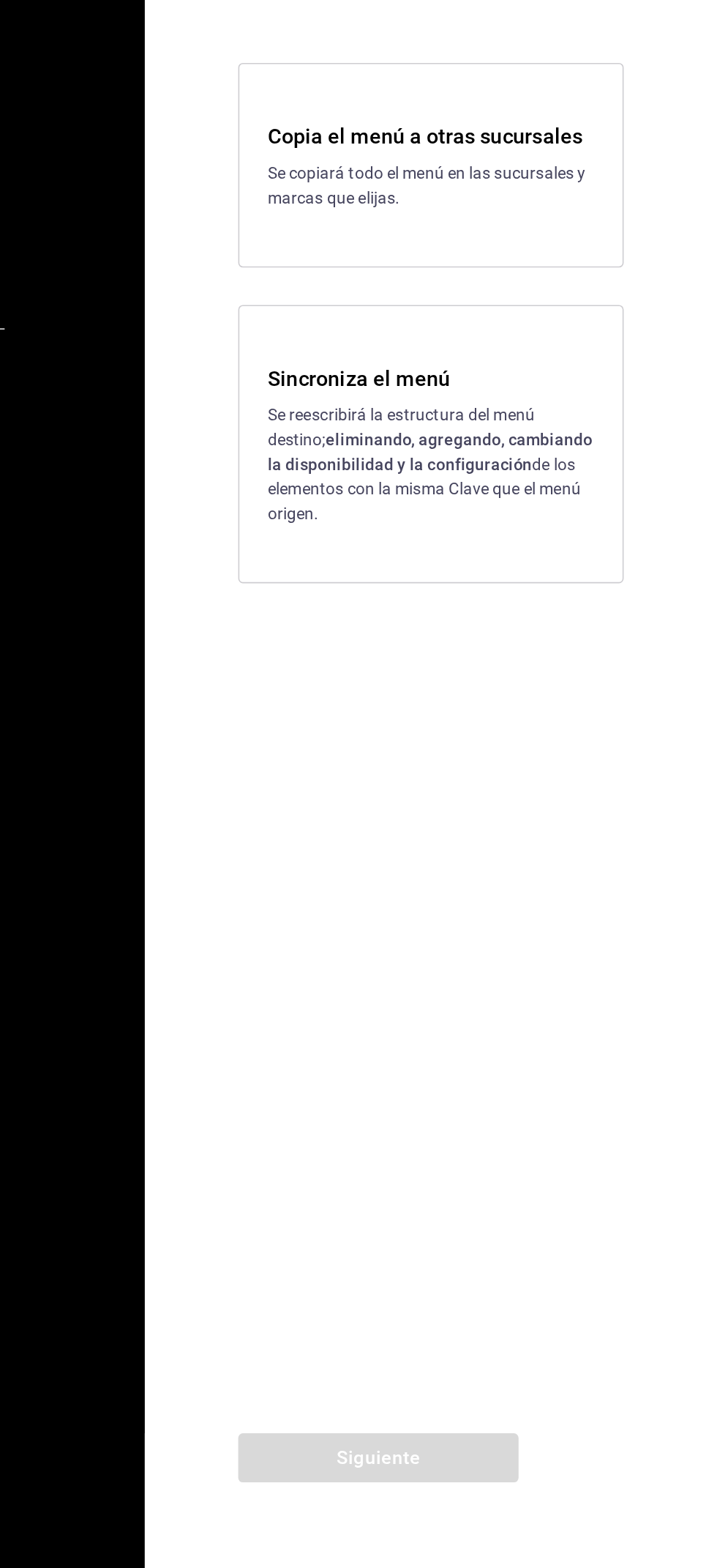
click at [590, 973] on div "Copia el menú a otras sucursales Se copiará todo el menú en las sucursales y ma…" at bounding box center [538, 784] width 359 height 1391
click at [599, 967] on div "Copia el menú a otras sucursales Se copiará todo el menú en las sucursales y ma…" at bounding box center [538, 784] width 359 height 1391
click at [592, 967] on div "Copia el menú a otras sucursales Se copiará todo el menú en las sucursales y ma…" at bounding box center [538, 784] width 359 height 1391
click at [465, 1409] on div "Copia el menú a otras sucursales Se copiará todo el menú en las sucursales y ma…" at bounding box center [538, 784] width 359 height 1391
click at [568, 944] on div "Sincroniza el menú Se reescribirá la estructura del menú destino; eliminando, a…" at bounding box center [538, 859] width 241 height 174
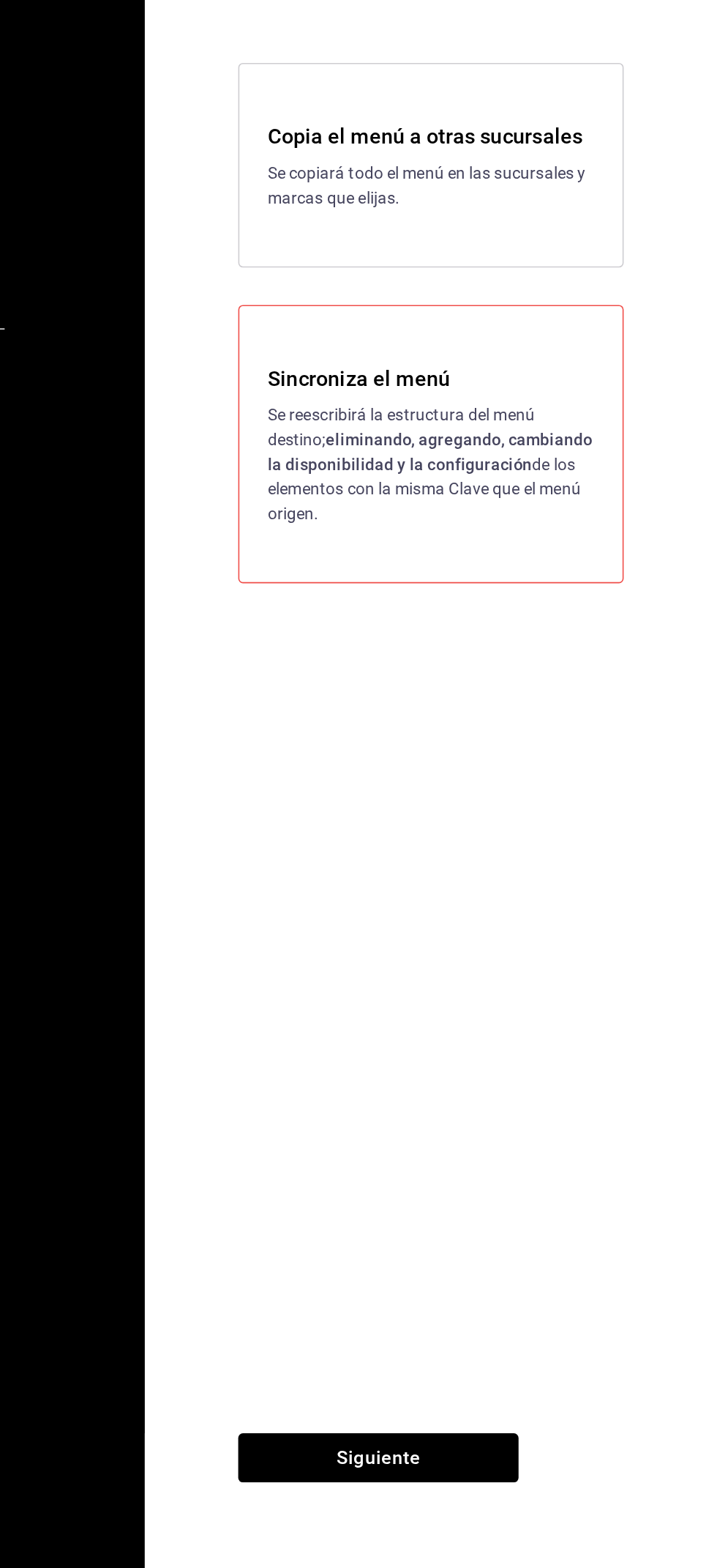
click at [606, 918] on div "Sincroniza el menú Se reescribirá la estructura del menú destino; eliminando, a…" at bounding box center [538, 859] width 241 height 174
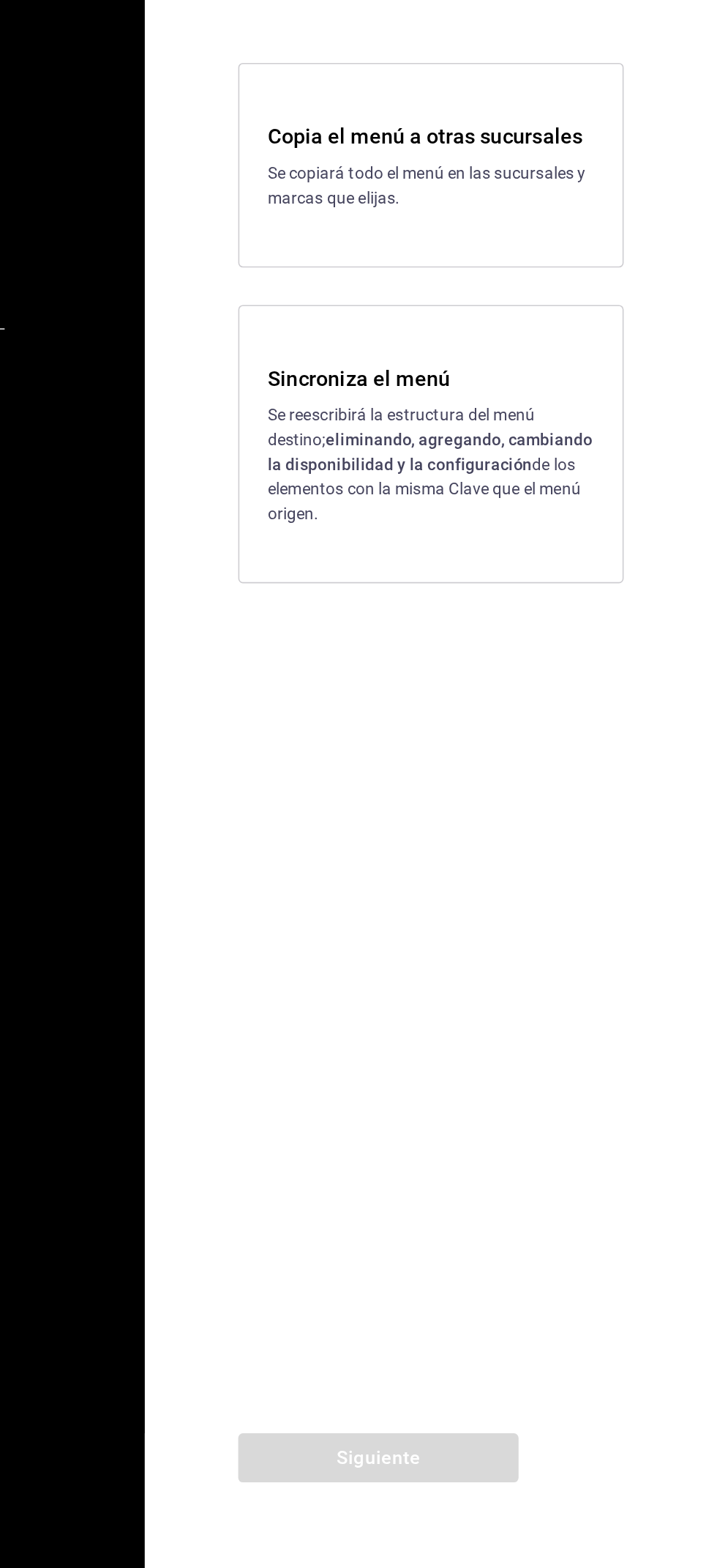
click at [657, 926] on div "Sincroniza el menú Se reescribirá la estructura del menú destino; eliminando, a…" at bounding box center [538, 859] width 241 height 174
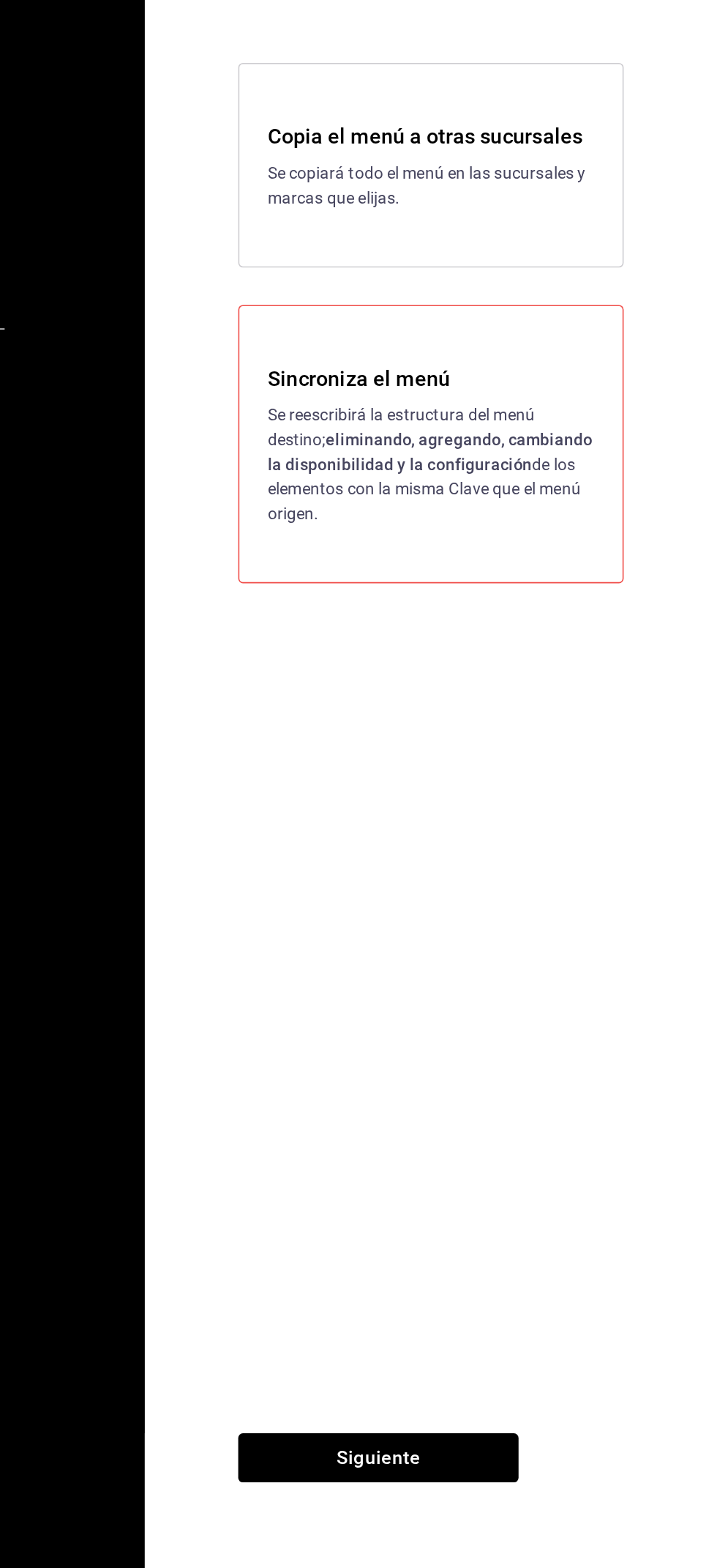
click at [458, 1526] on div "Siguiente" at bounding box center [505, 1523] width 293 height 89
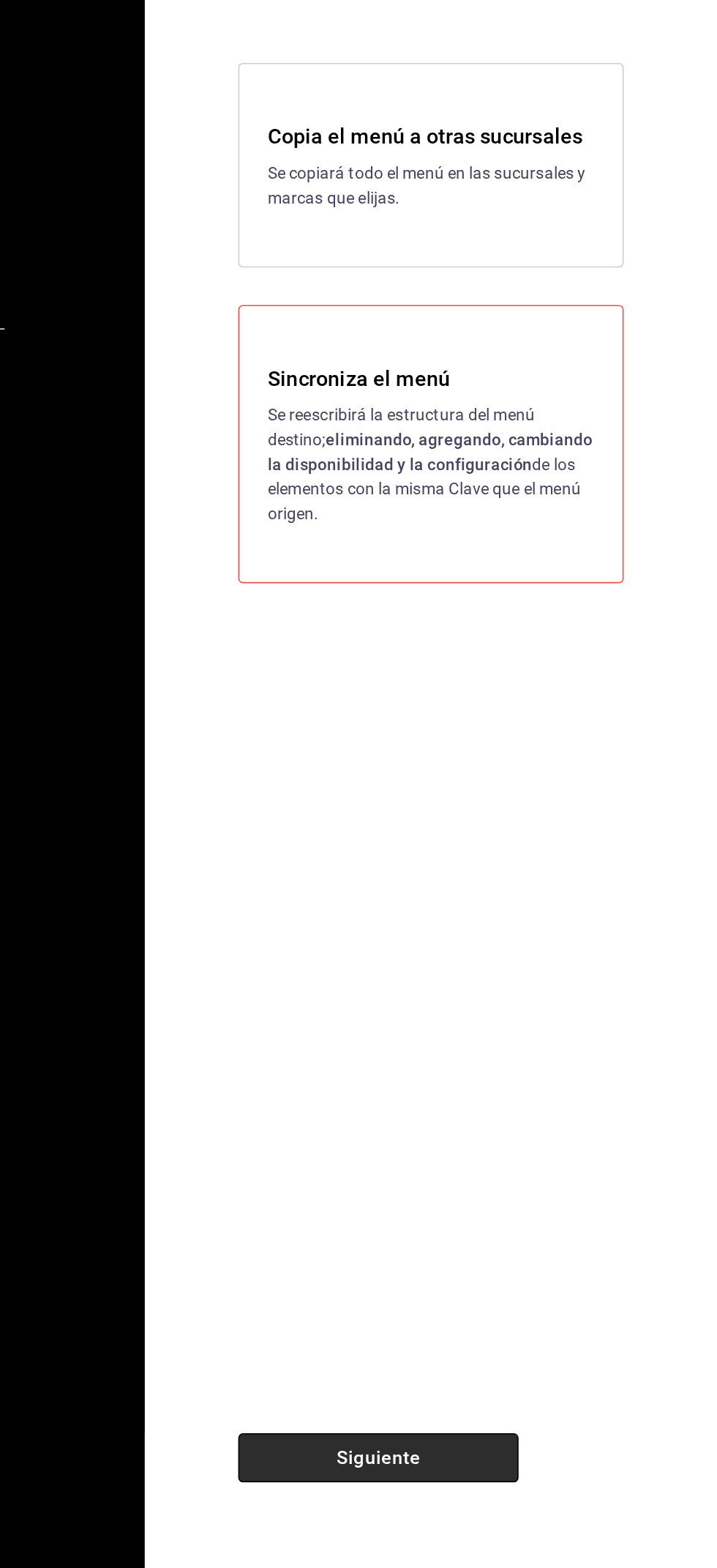
click at [496, 1502] on button "Siguiente" at bounding box center [505, 1494] width 176 height 31
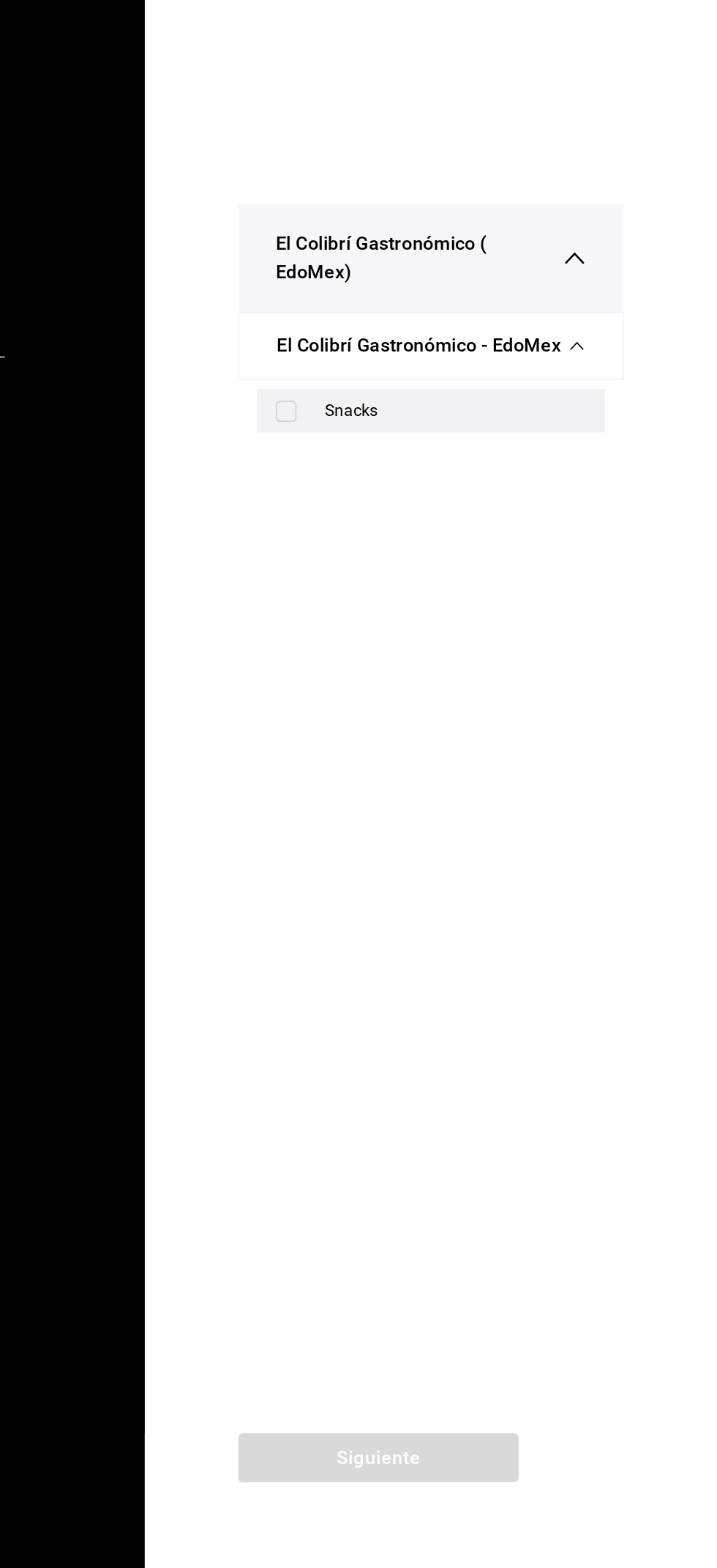
click at [584, 845] on div "Snacks" at bounding box center [552, 838] width 164 height 15
checkbox input "true"
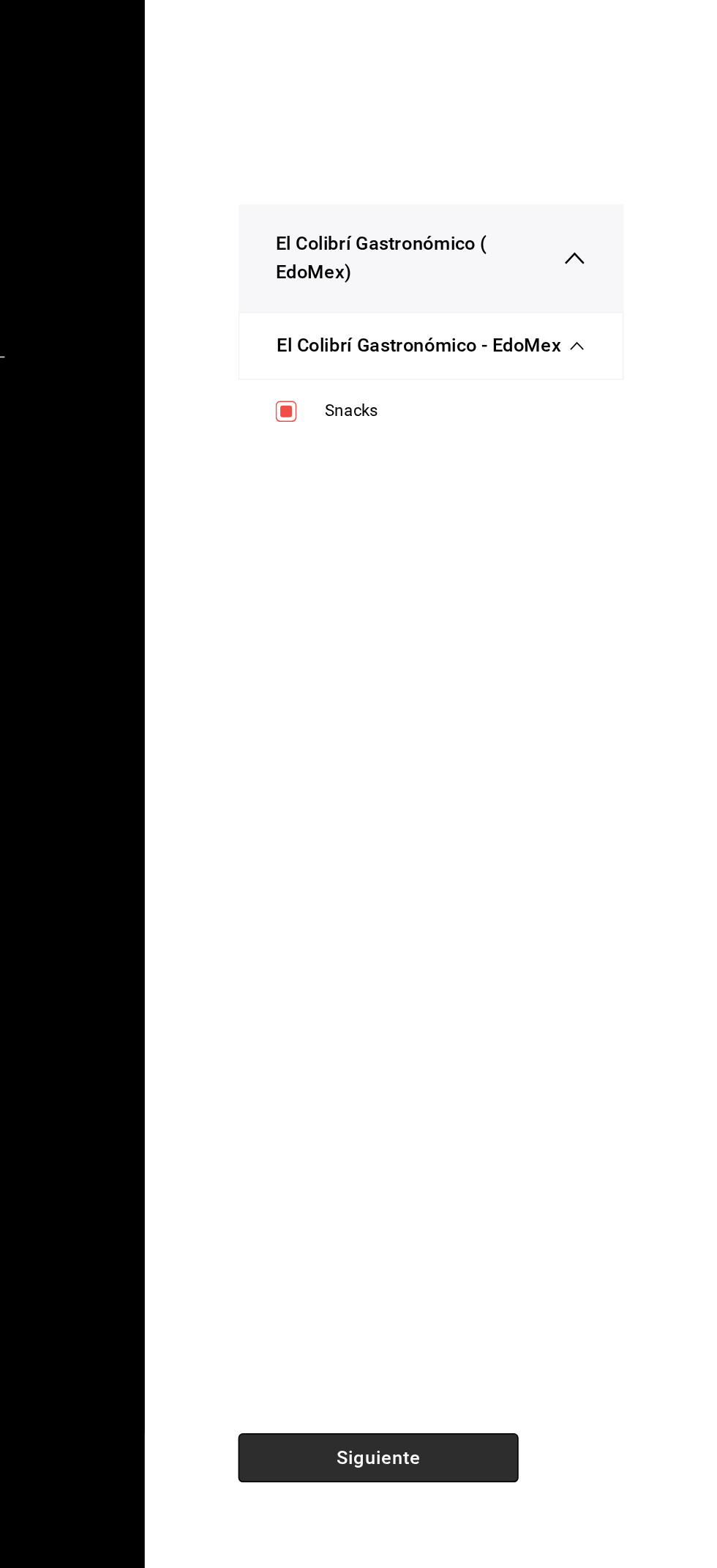
click at [504, 1505] on button "Siguiente" at bounding box center [505, 1494] width 176 height 31
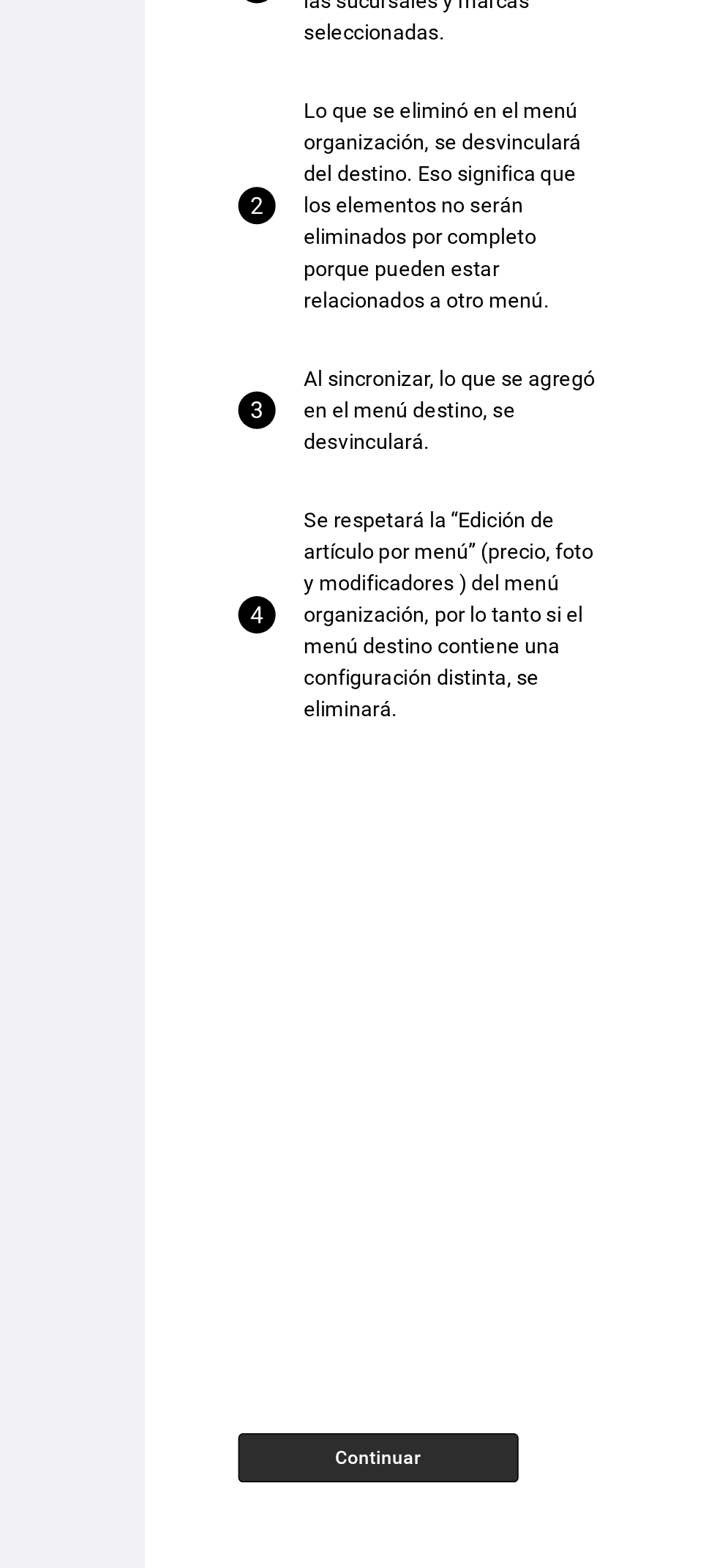
click at [493, 1506] on button "Continuar" at bounding box center [505, 1494] width 176 height 31
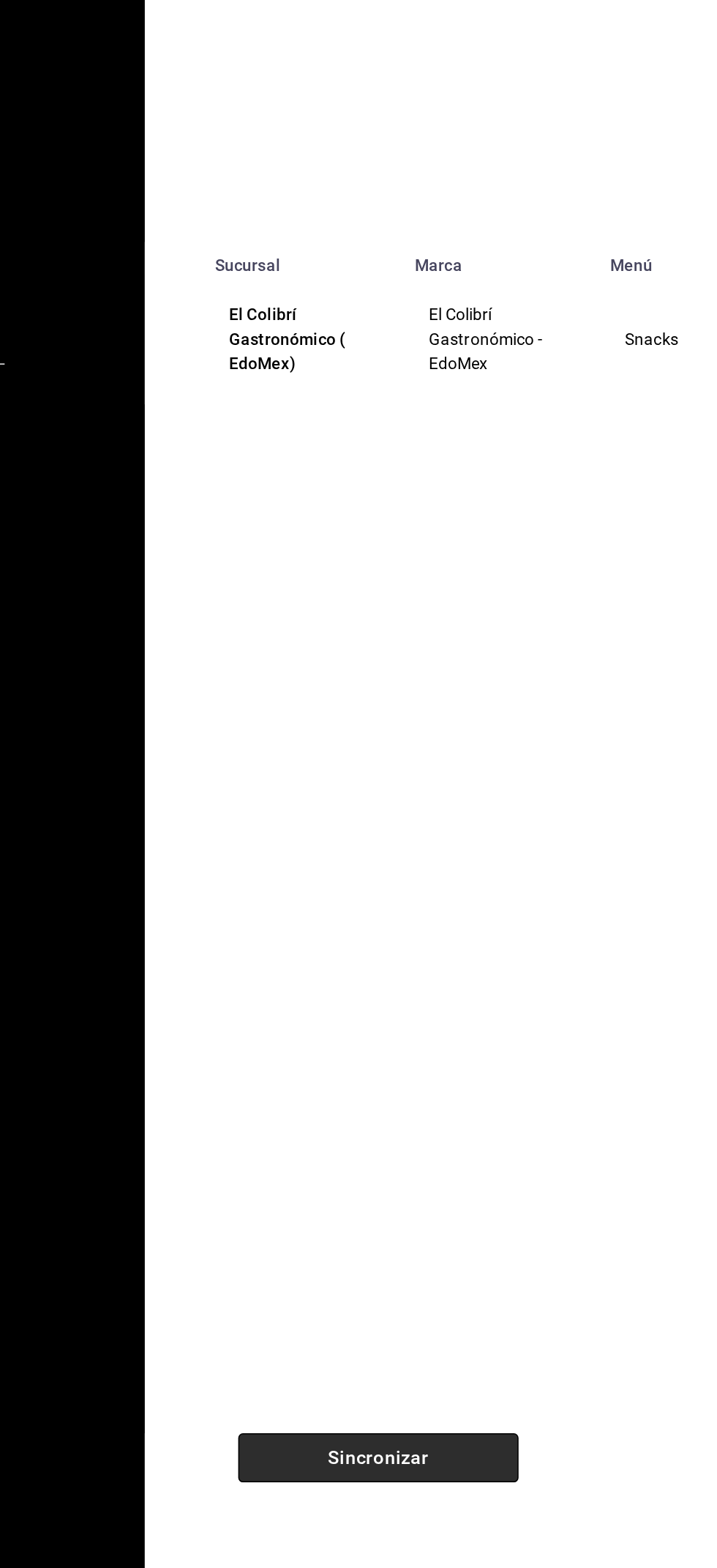
click at [473, 1507] on button "Sincronizar" at bounding box center [505, 1494] width 176 height 31
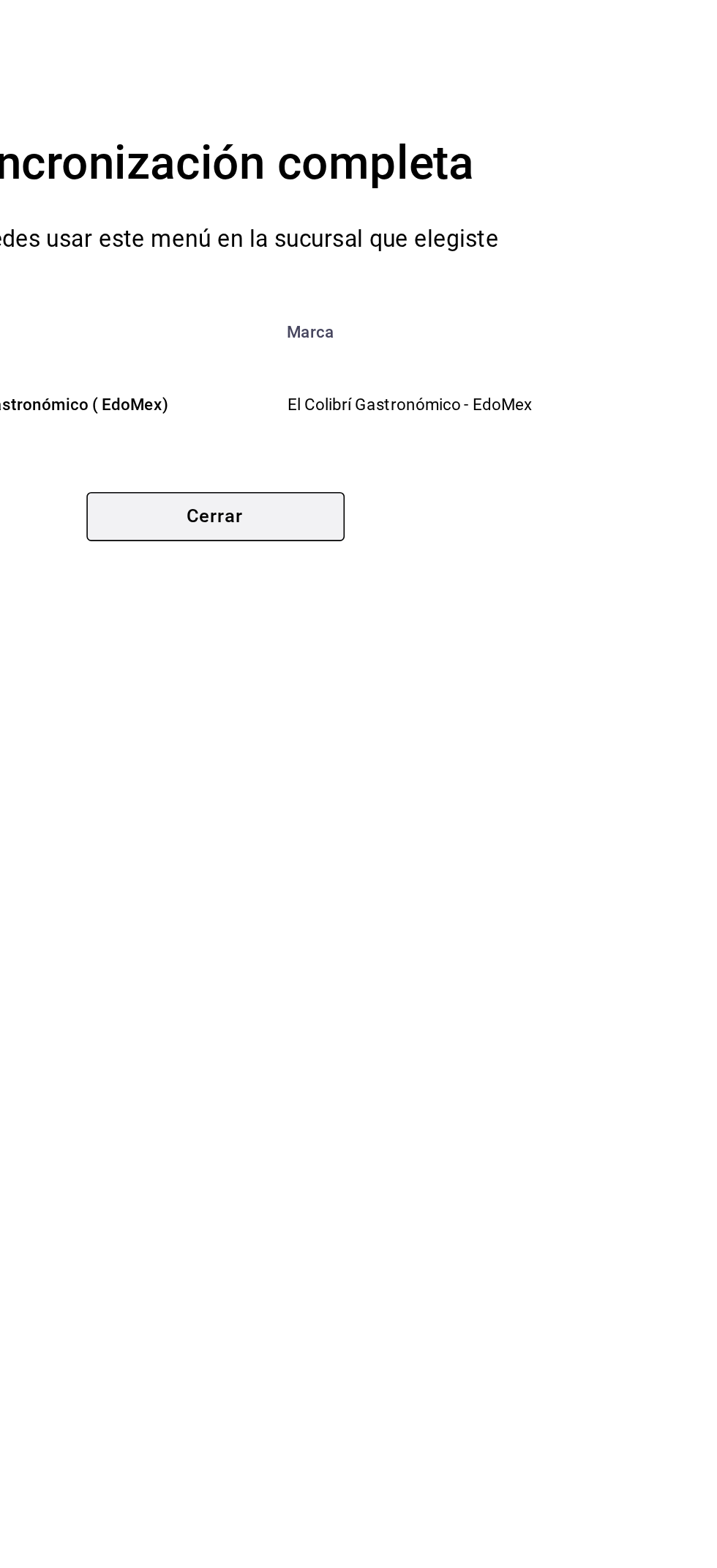
click at [418, 917] on button "Cerrar" at bounding box center [359, 904] width 162 height 31
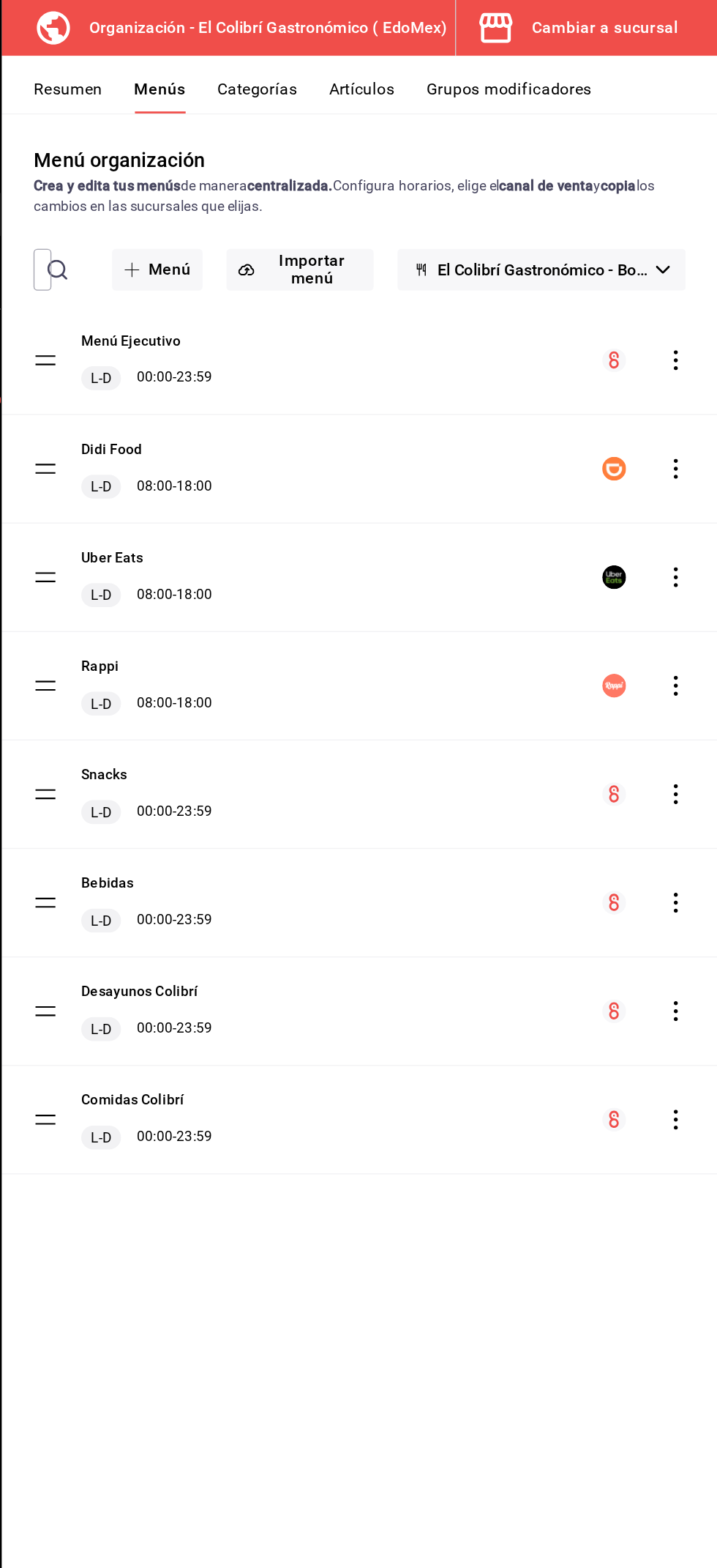
click at [695, 24] on button "Cambiar a sucursal" at bounding box center [615, 20] width 181 height 41
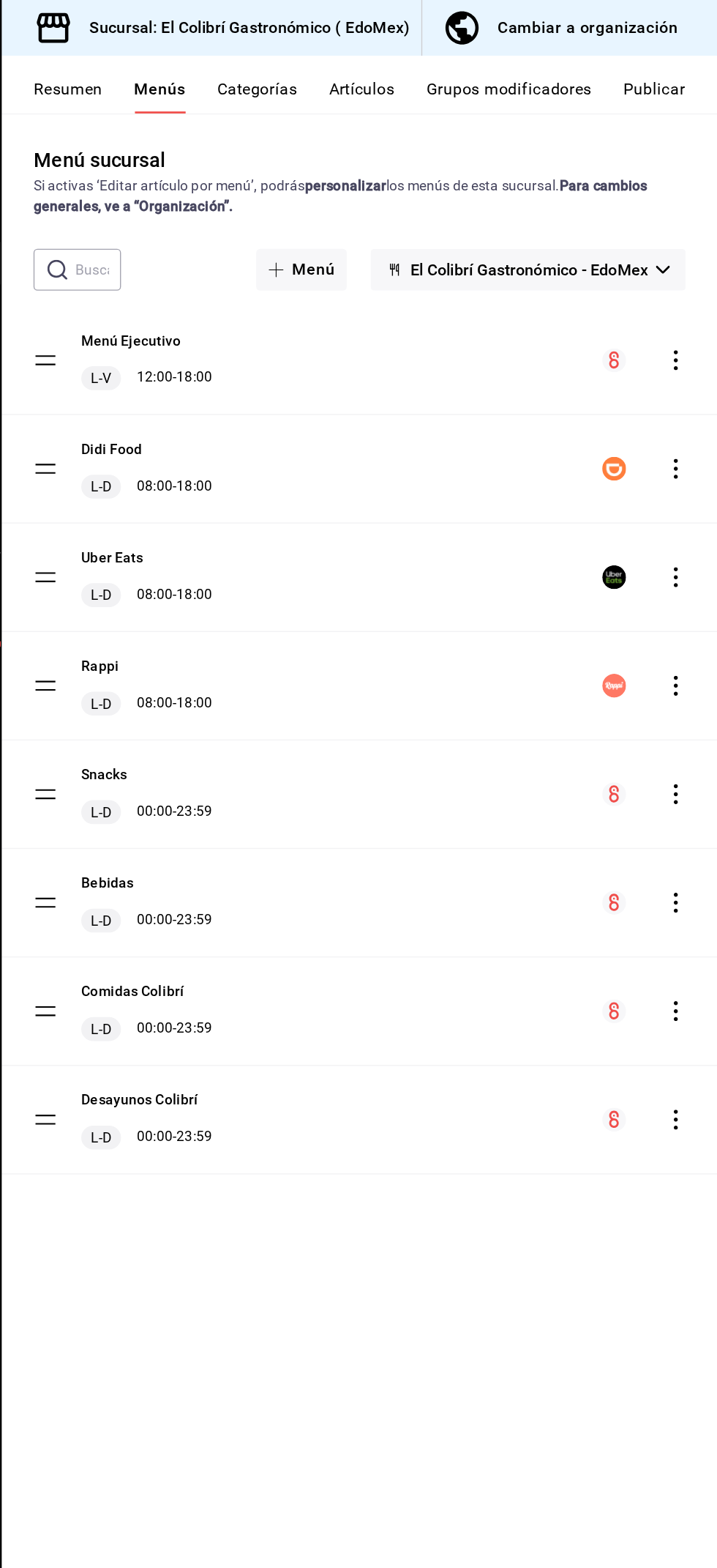
click at [680, 65] on button "Publicar" at bounding box center [670, 71] width 45 height 25
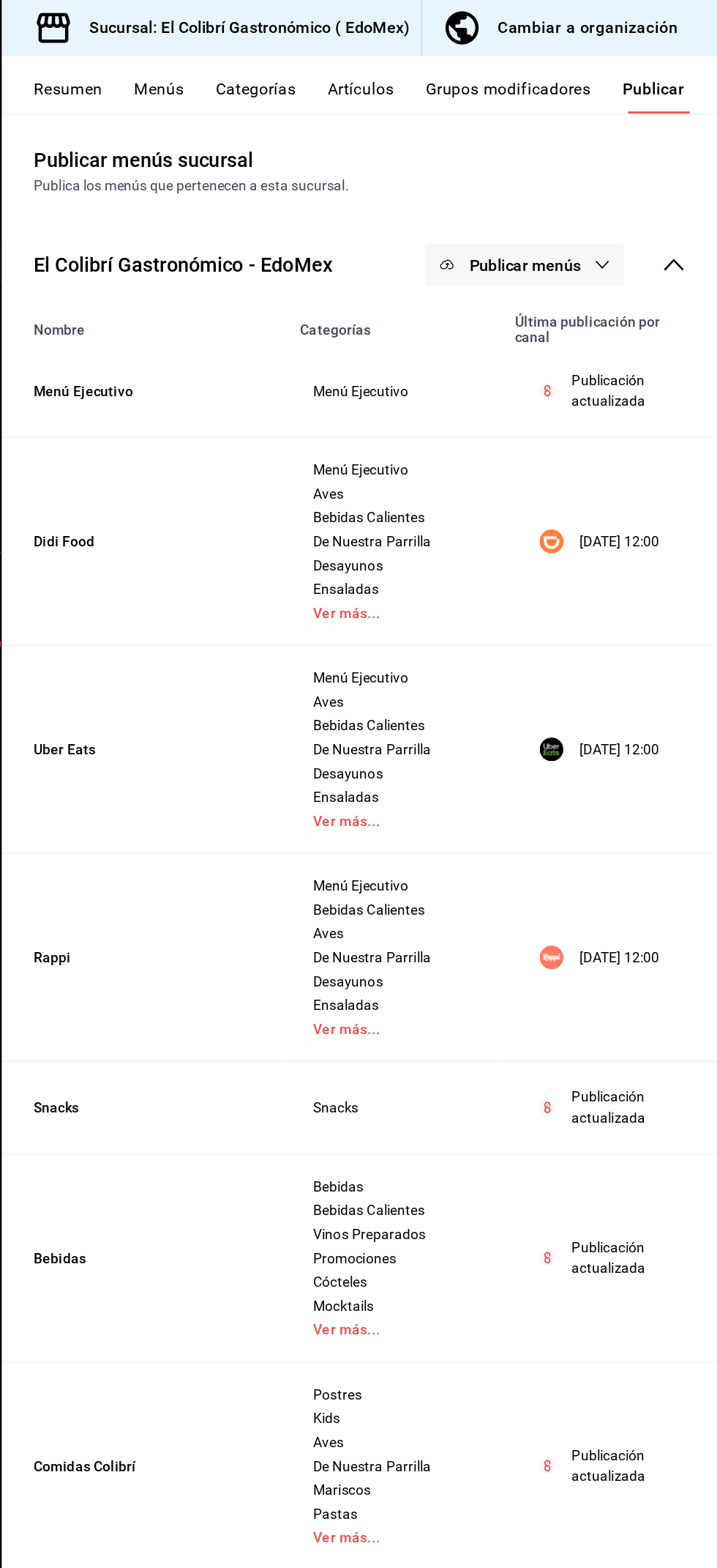
click at [575, 204] on button "Publicar menús" at bounding box center [575, 194] width 146 height 31
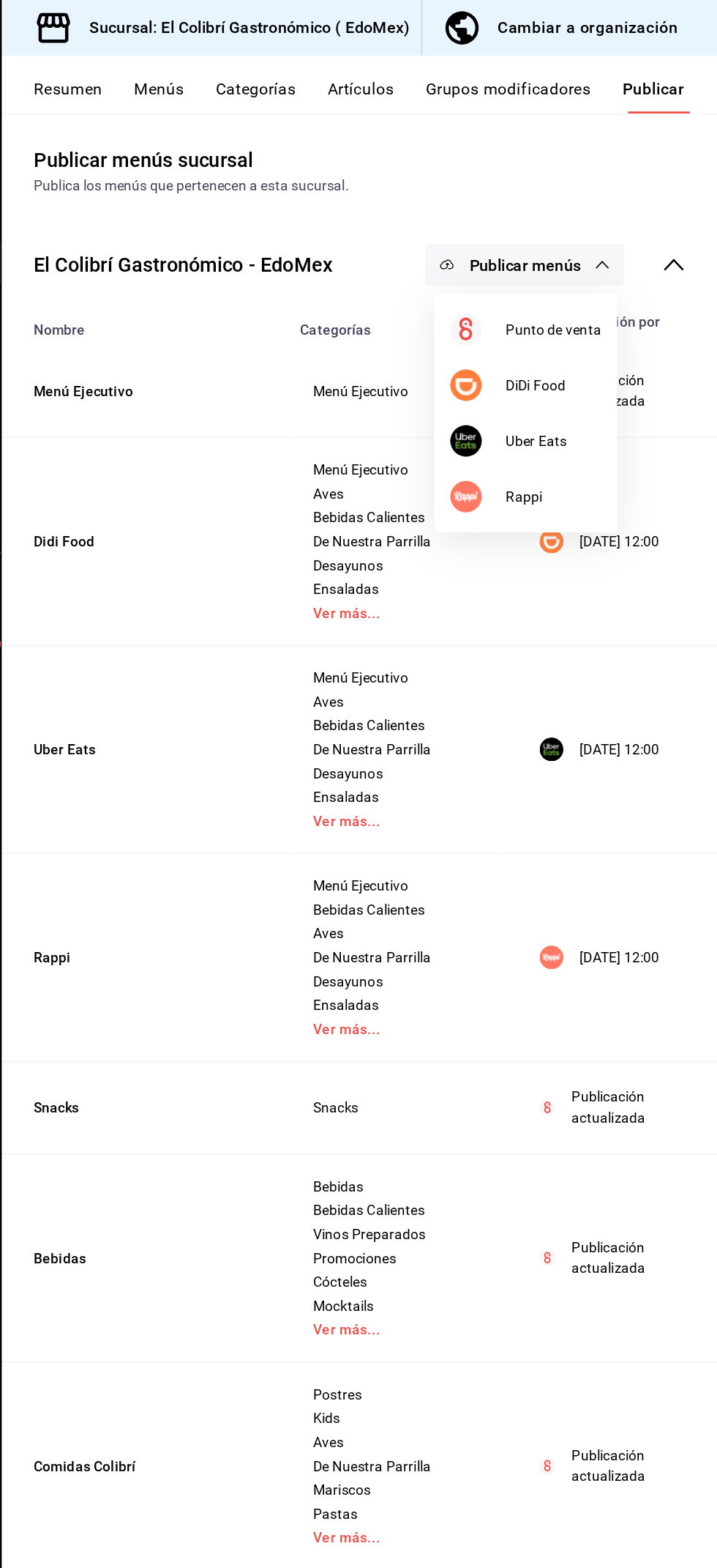
click at [599, 386] on ul "Punto de venta DiDi Food Uber Eats Rappi" at bounding box center [575, 305] width 135 height 176
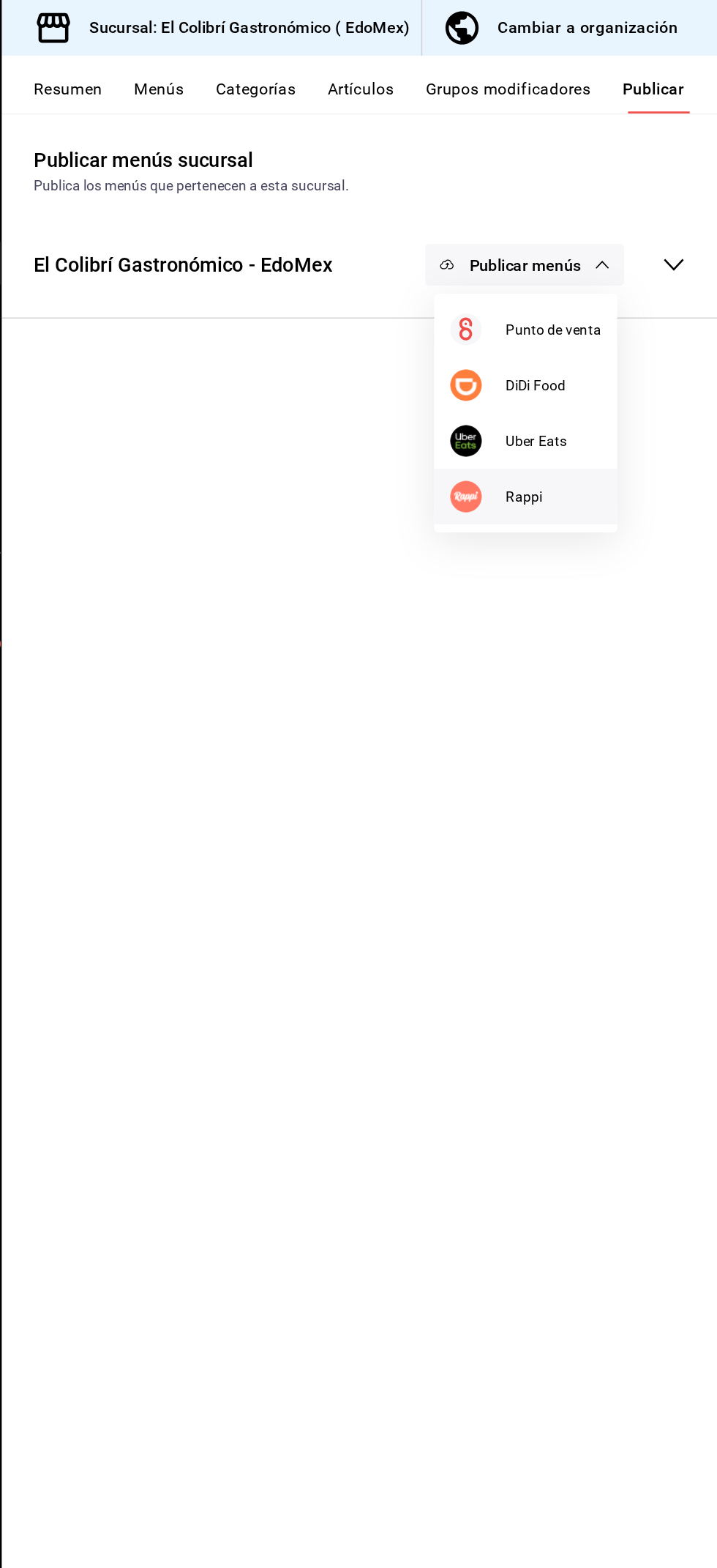
click at [593, 358] on span "Rappi" at bounding box center [596, 366] width 70 height 15
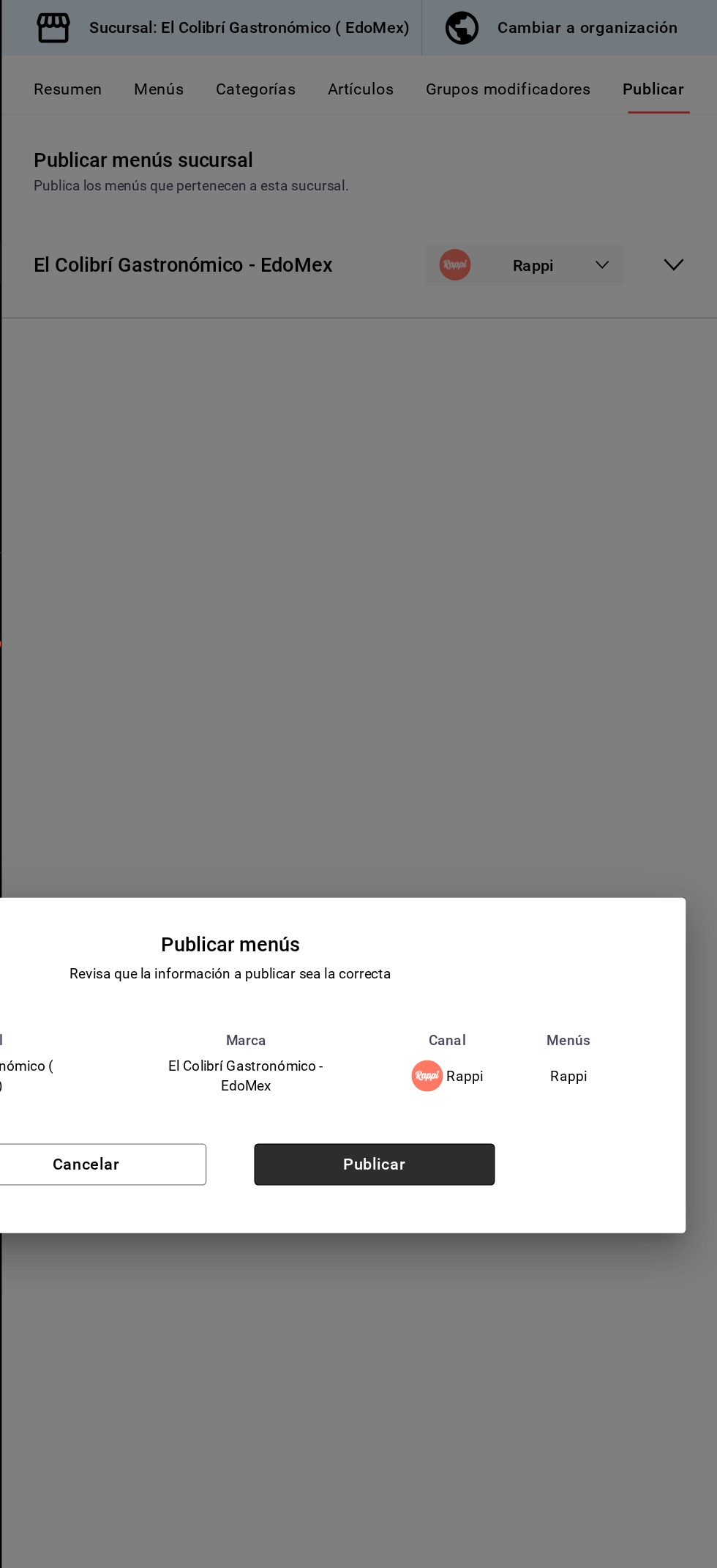
click at [510, 866] on button "Publicar" at bounding box center [464, 857] width 177 height 31
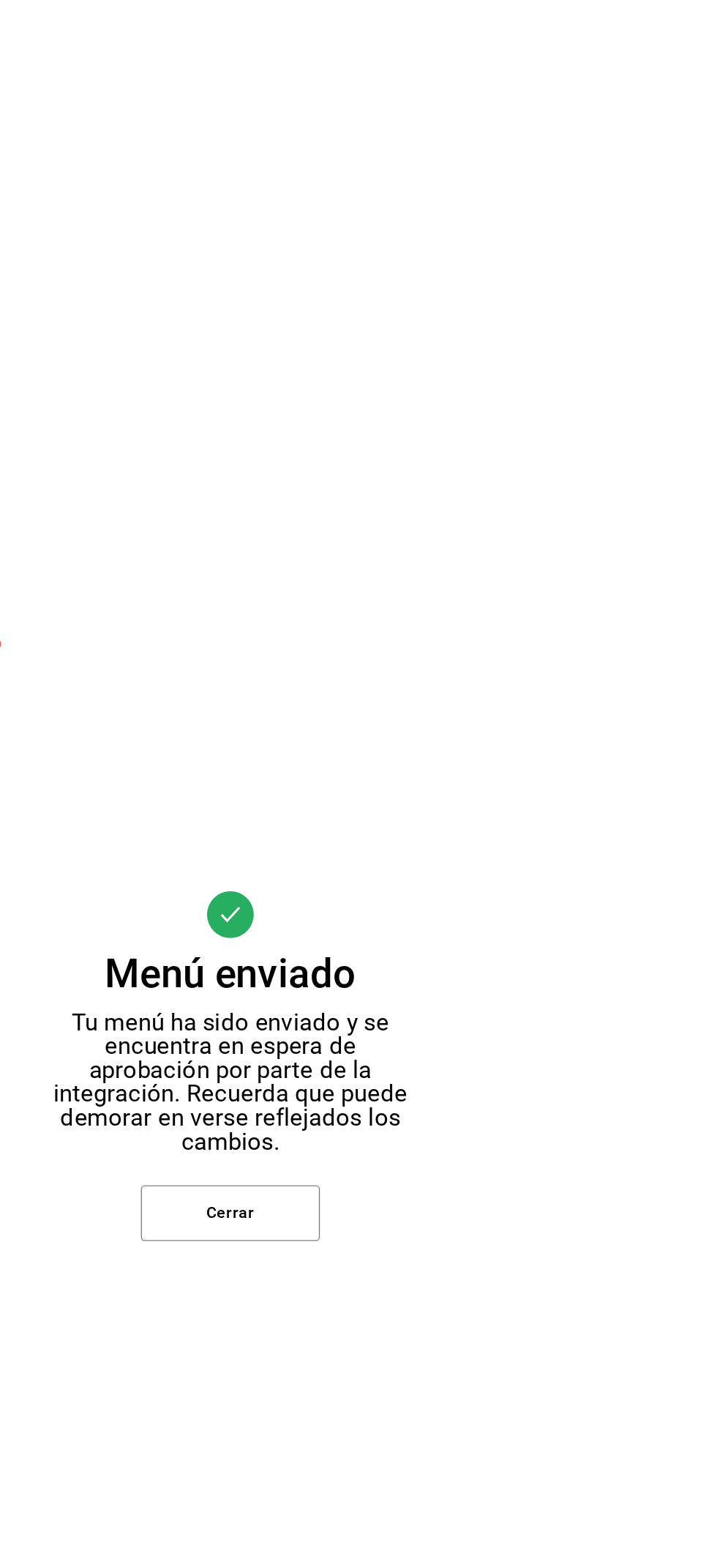
click at [512, 596] on div "Menú enviado Tu menú ha sido enviado y se encuentra en espera de aprobación por…" at bounding box center [358, 784] width 717 height 1568
click at [376, 887] on button "Cerrar" at bounding box center [359, 893] width 132 height 41
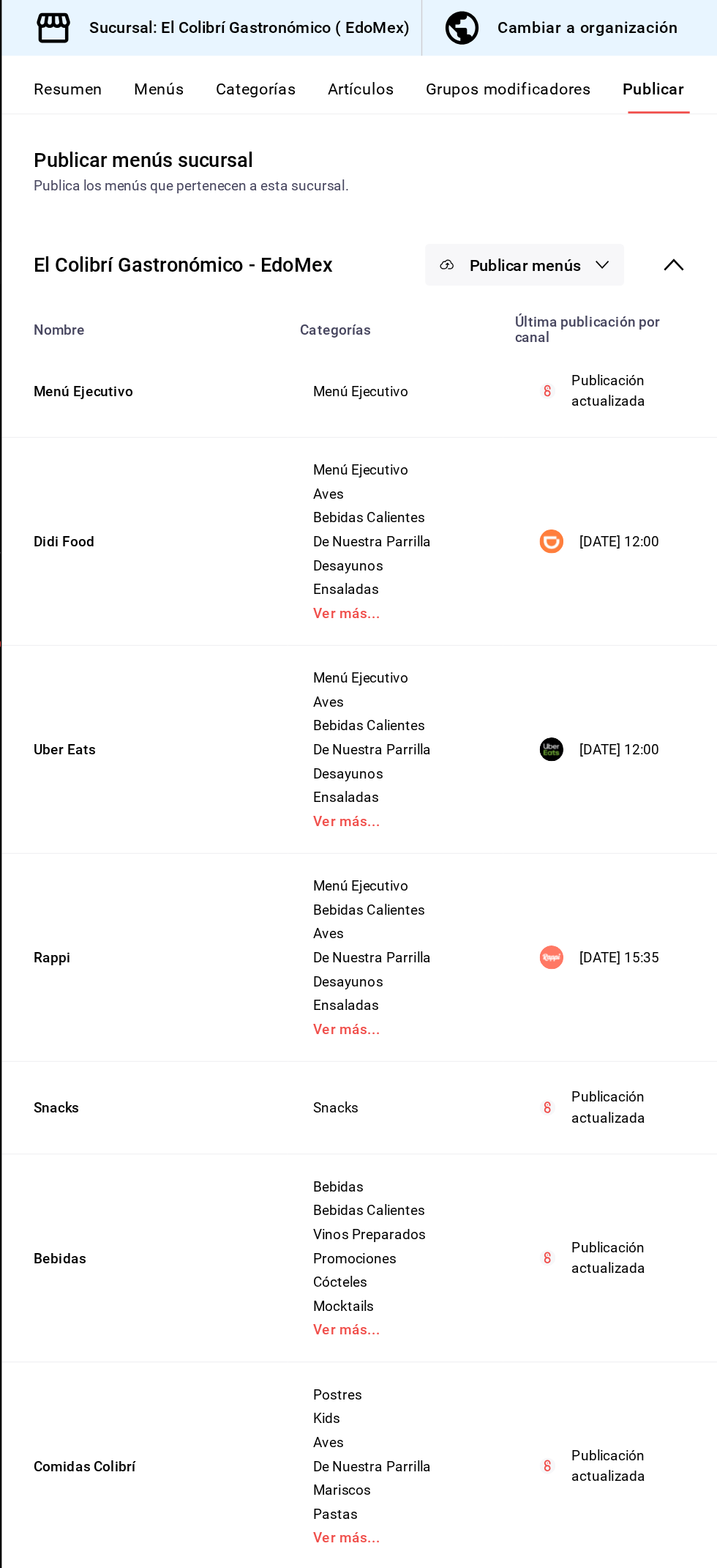
click at [621, 187] on button "Publicar menús" at bounding box center [575, 194] width 146 height 31
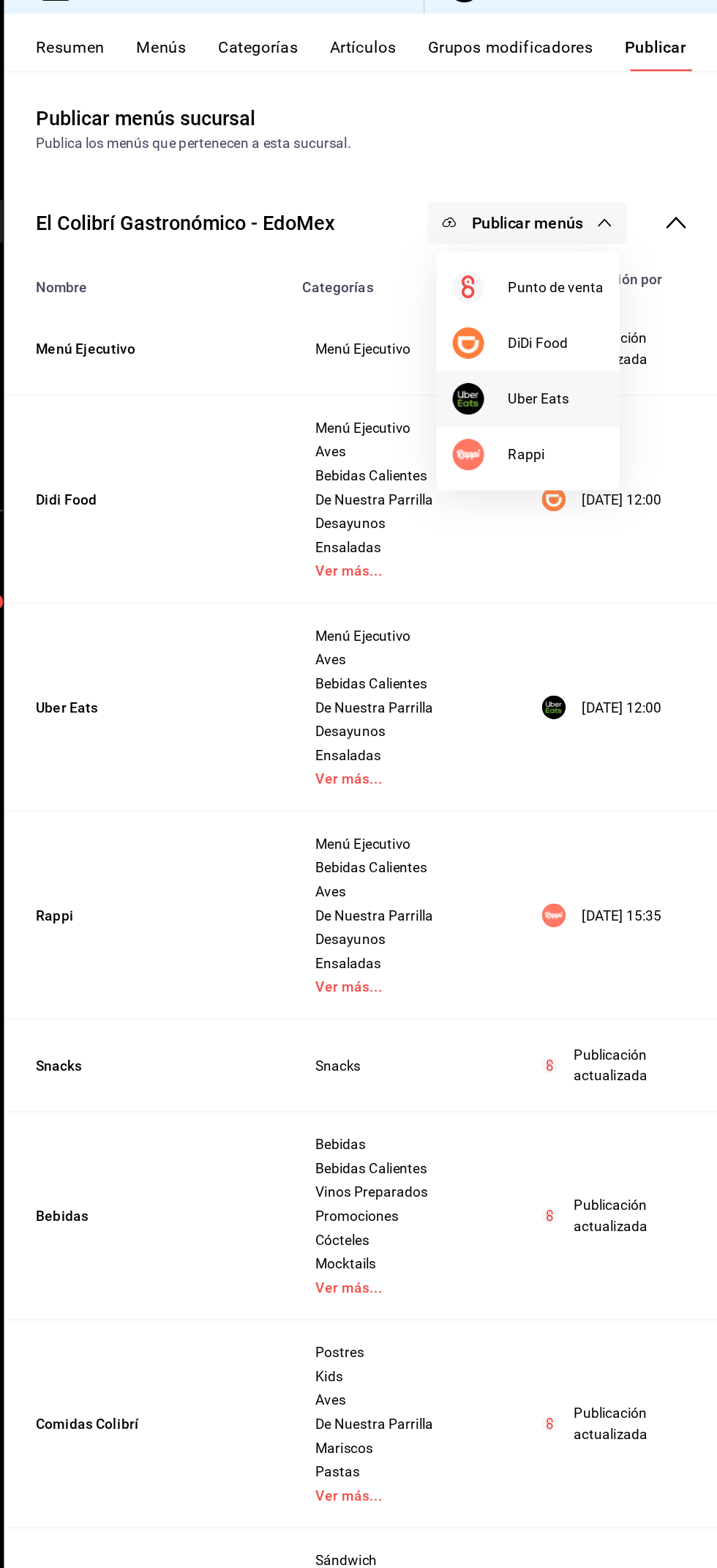
click at [616, 322] on span "Uber Eats" at bounding box center [596, 325] width 70 height 15
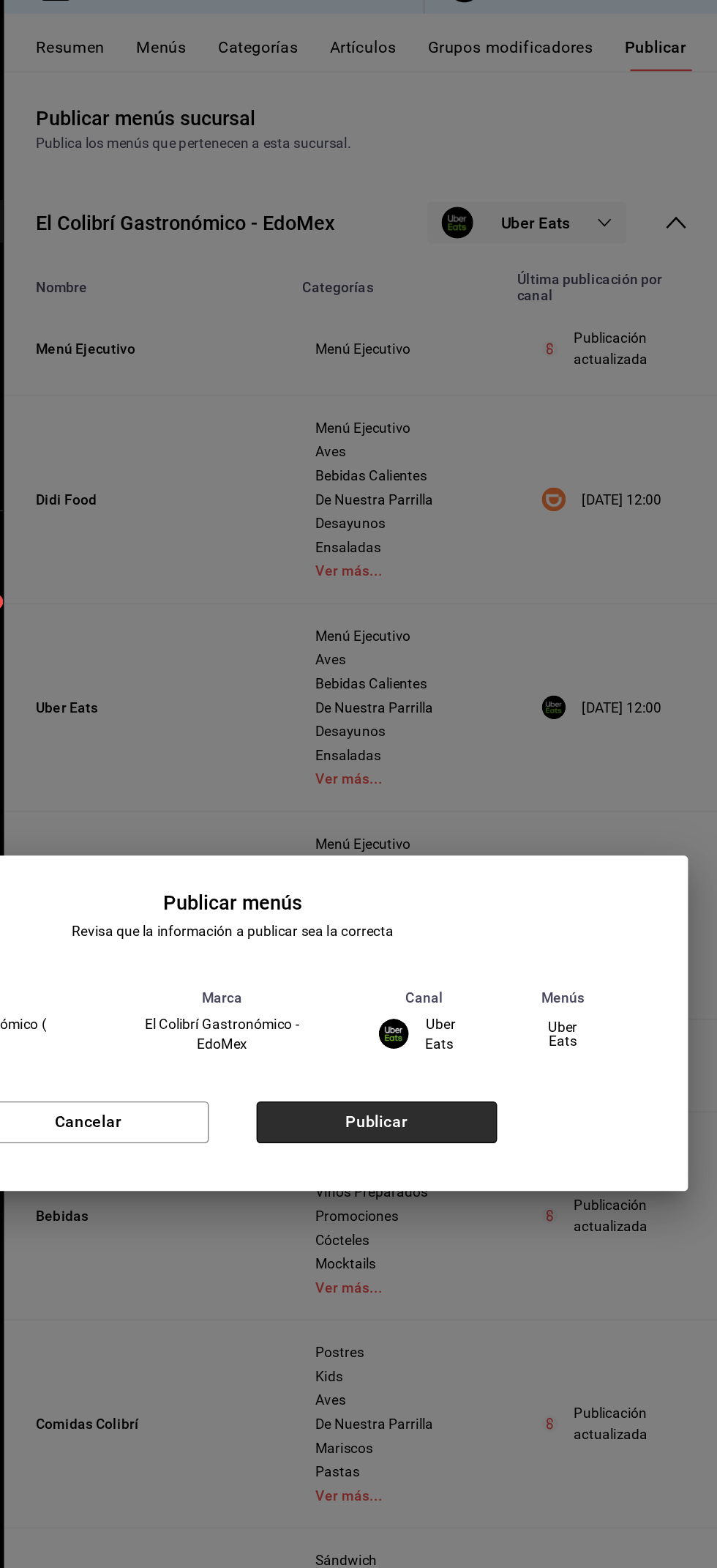
click at [468, 846] on button "Publicar" at bounding box center [464, 857] width 177 height 31
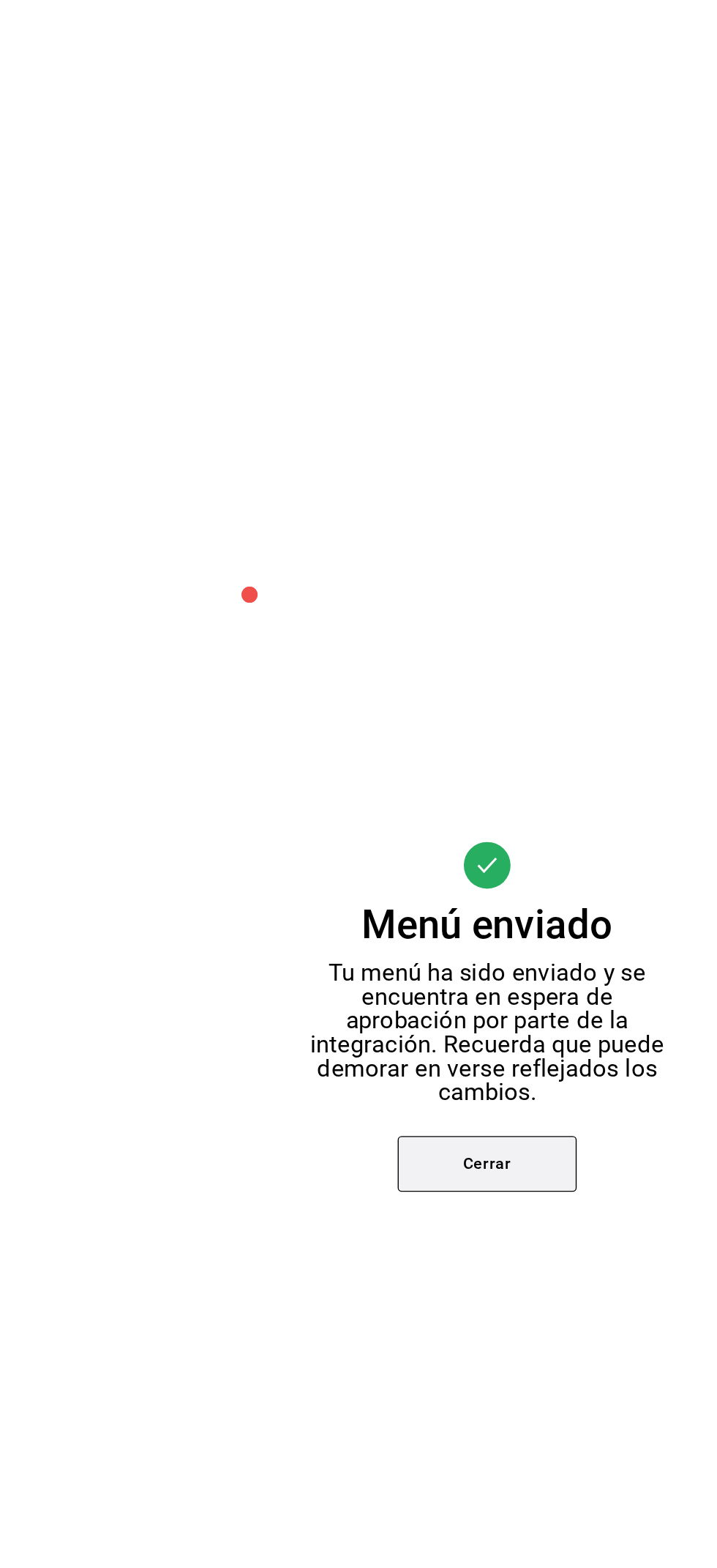
click at [368, 914] on button "Cerrar" at bounding box center [359, 893] width 132 height 41
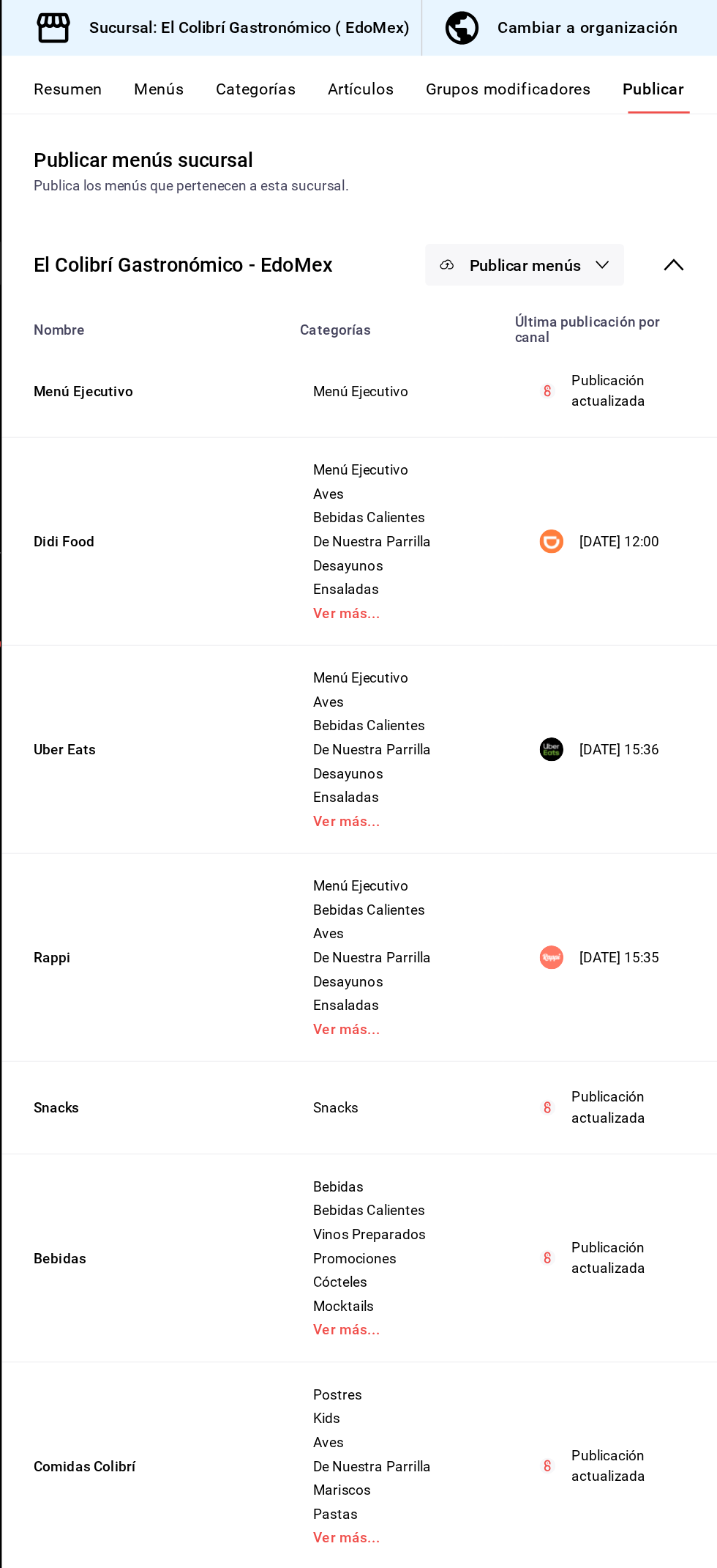
click at [565, 193] on span "Publicar menús" at bounding box center [575, 195] width 82 height 14
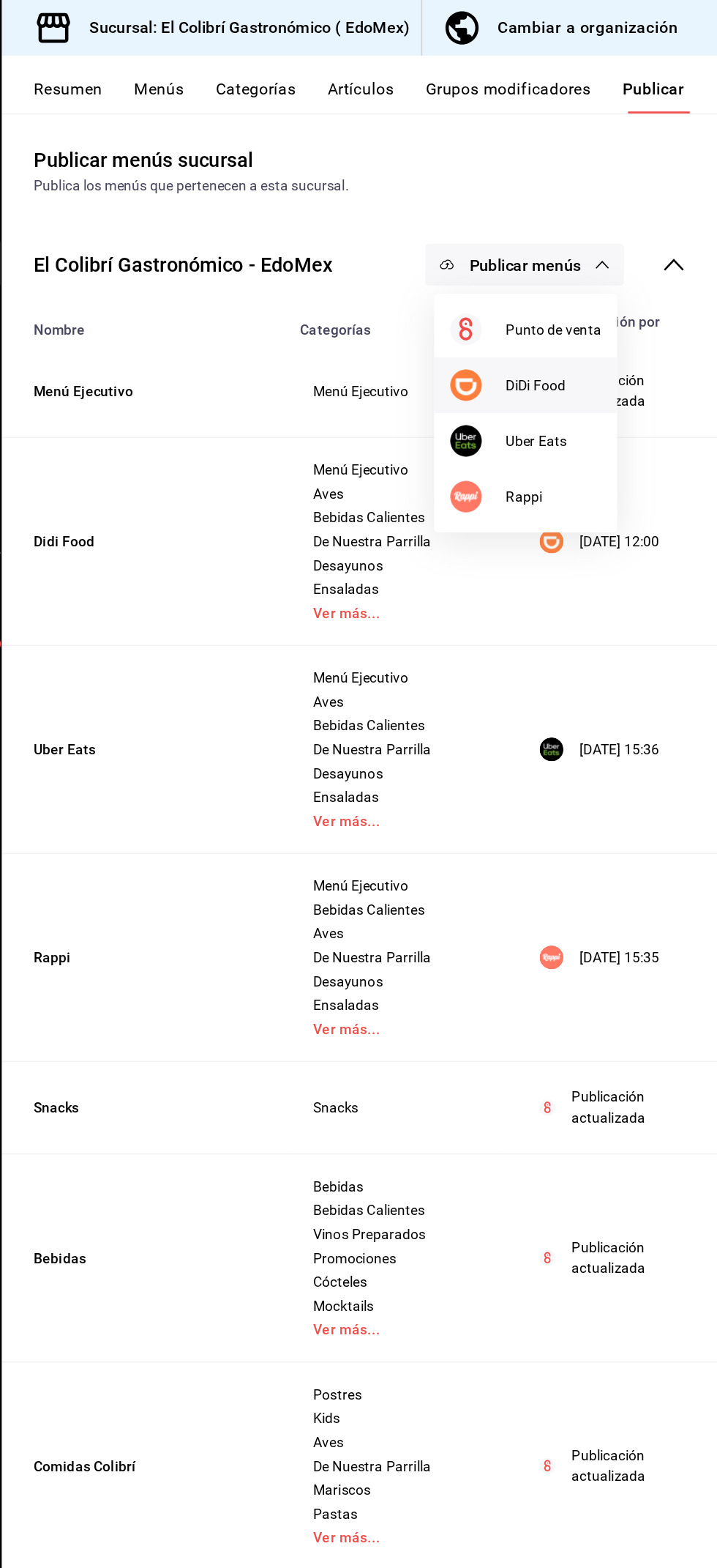
click at [595, 289] on span "DiDi Food" at bounding box center [596, 284] width 70 height 15
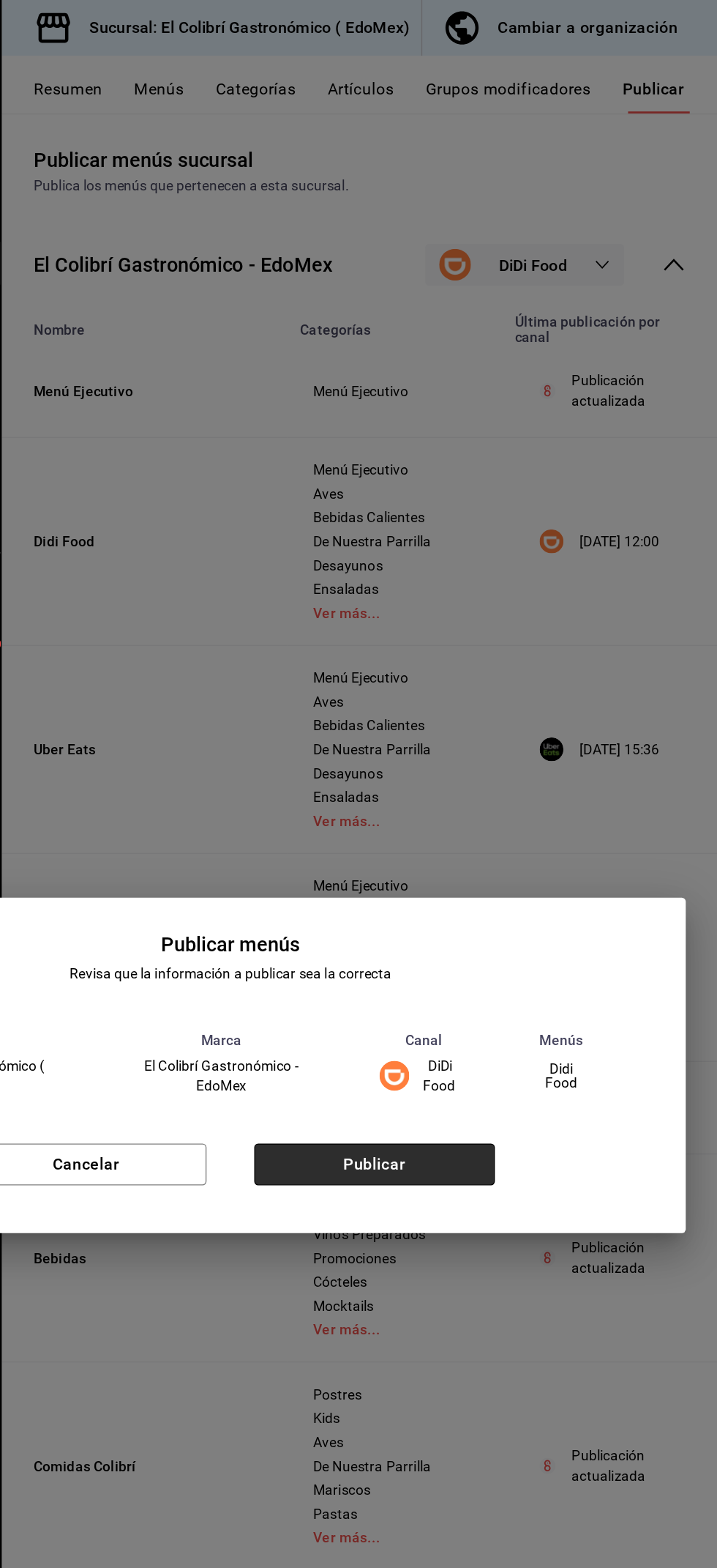
click at [514, 873] on button "Publicar" at bounding box center [464, 857] width 177 height 31
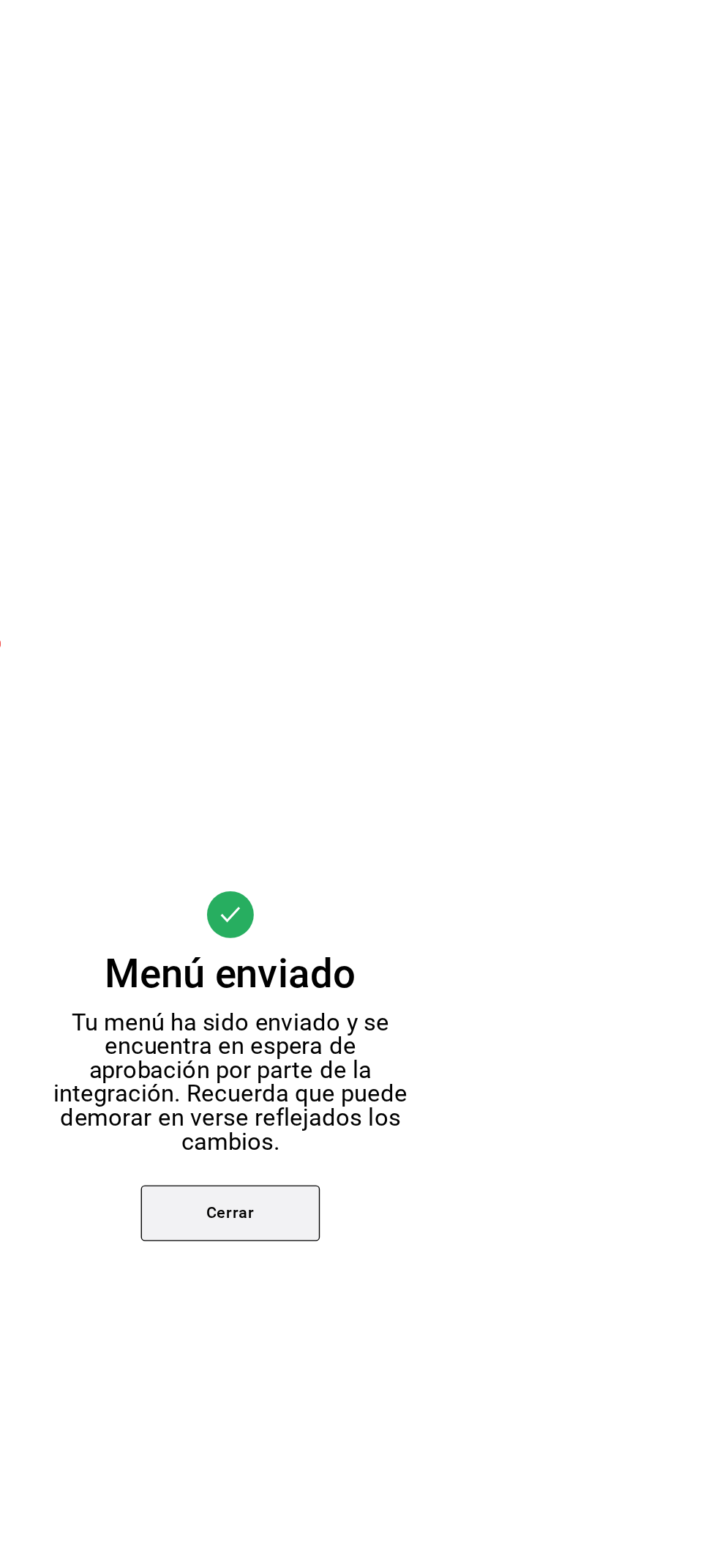
click at [382, 914] on button "Cerrar" at bounding box center [359, 893] width 132 height 41
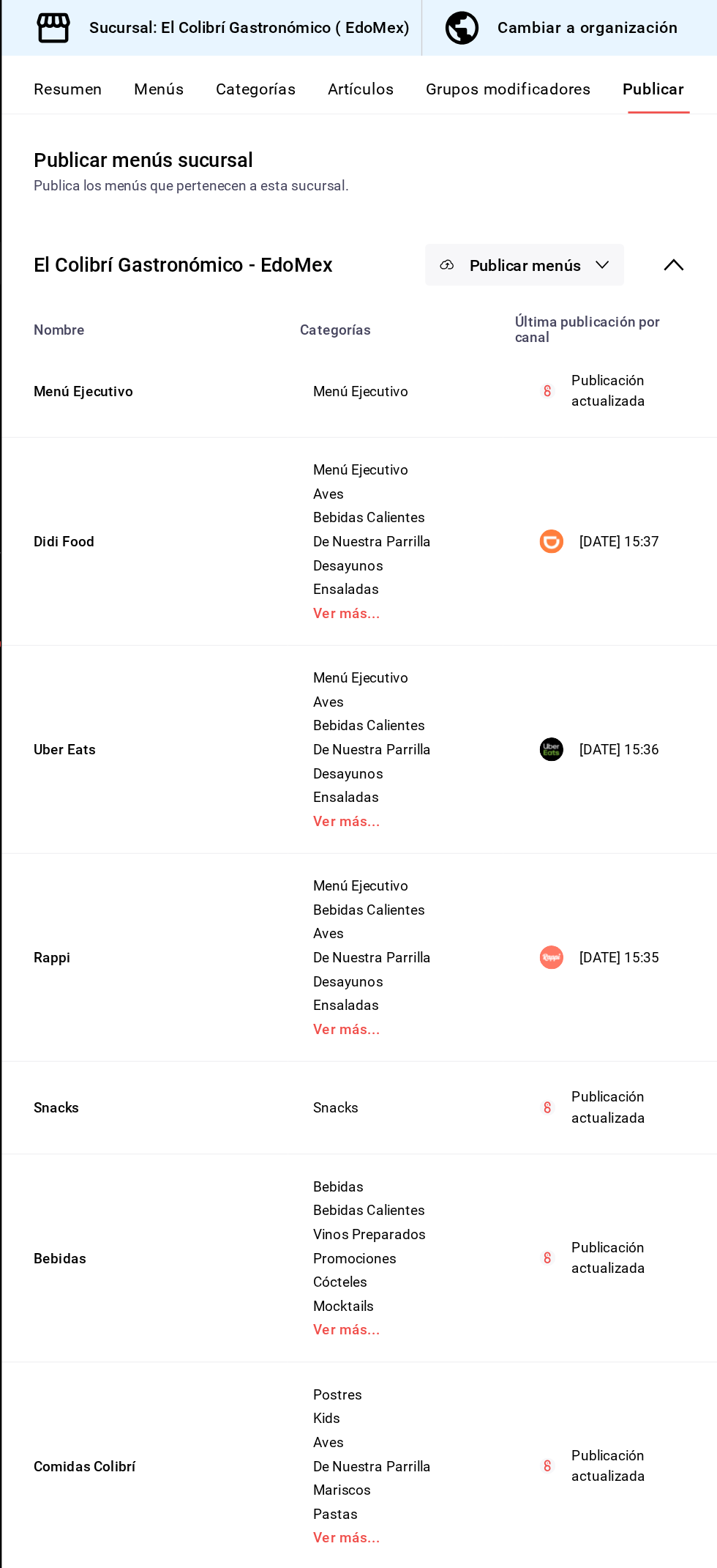
click at [584, 181] on button "Publicar menús" at bounding box center [575, 194] width 146 height 31
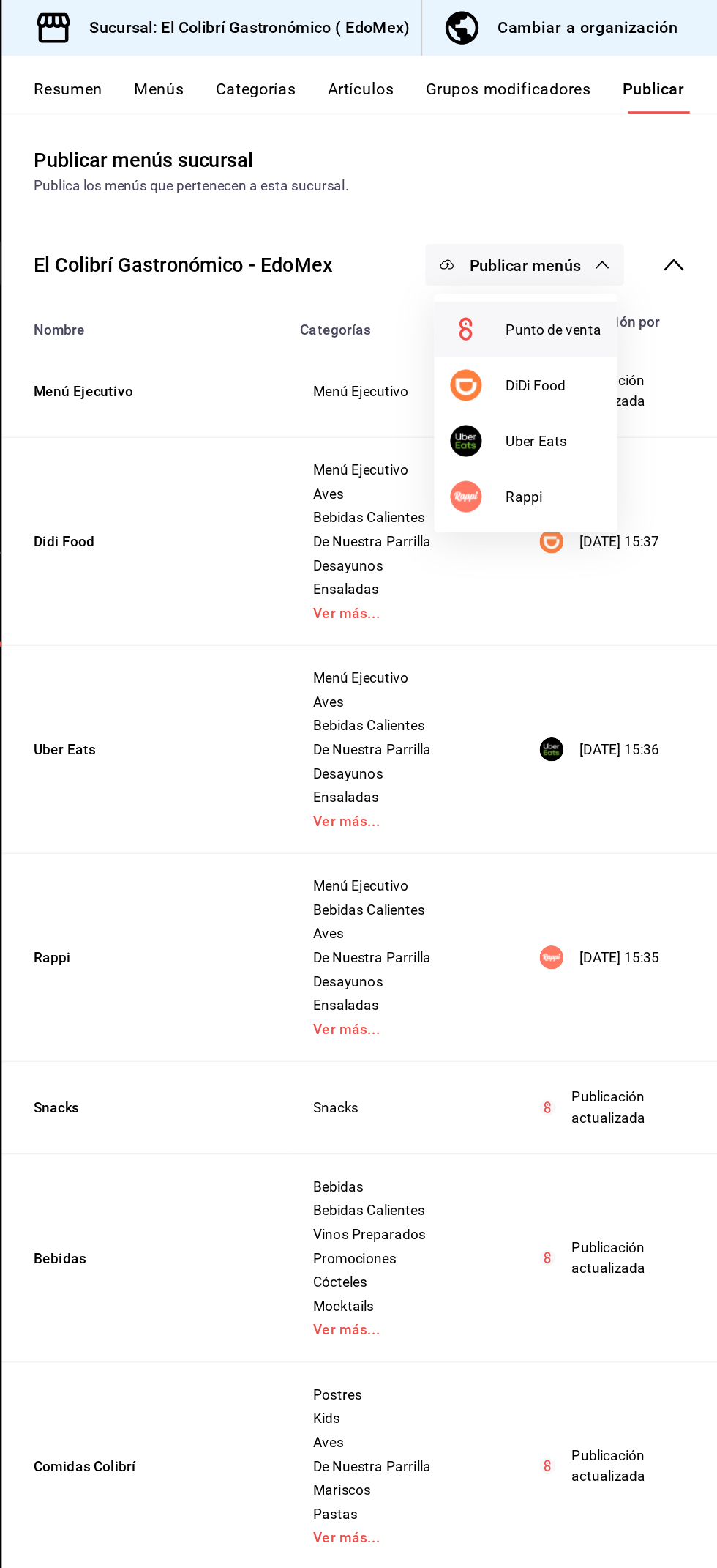
click at [624, 229] on li "Punto de venta" at bounding box center [575, 242] width 135 height 41
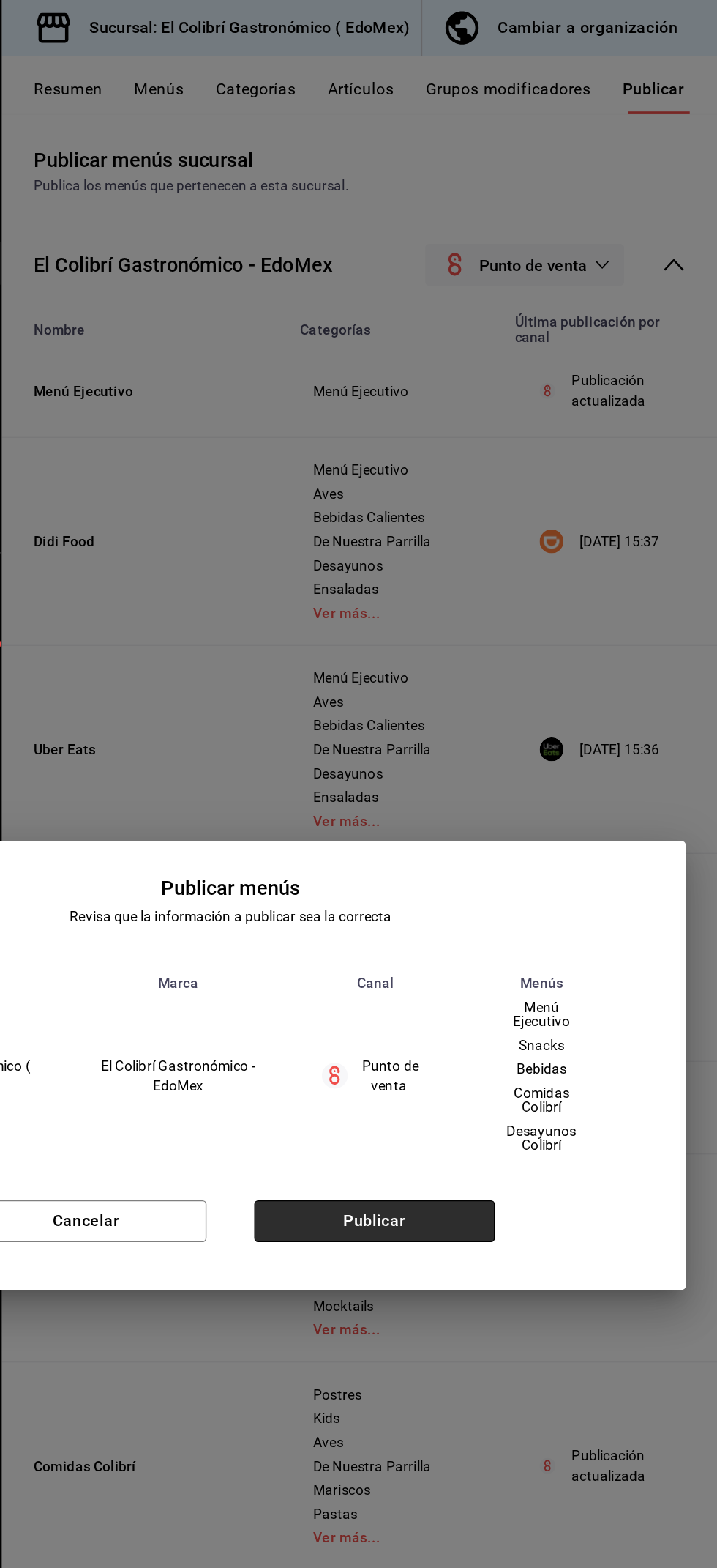
click at [495, 886] on button "Publicar" at bounding box center [464, 898] width 177 height 31
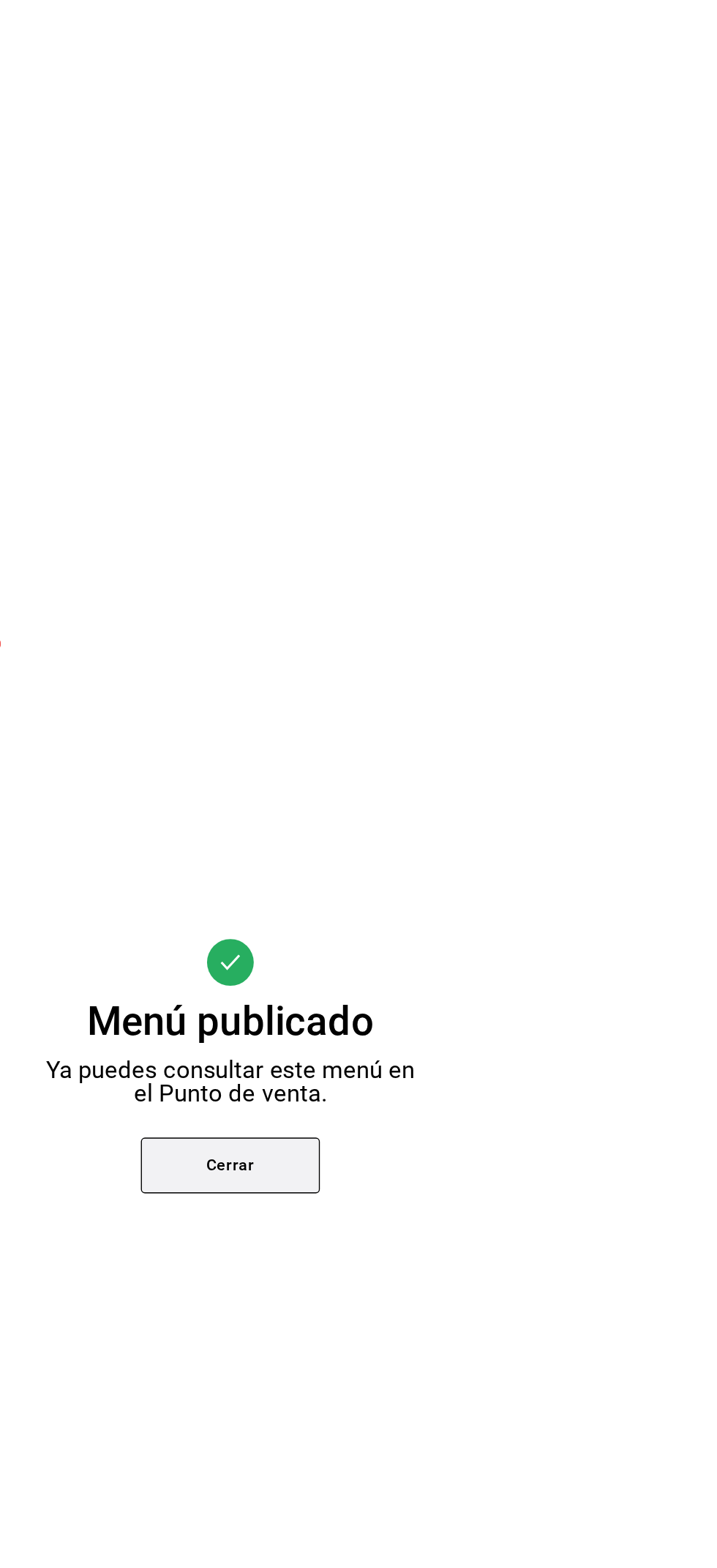
click at [380, 849] on button "Cerrar" at bounding box center [359, 857] width 132 height 41
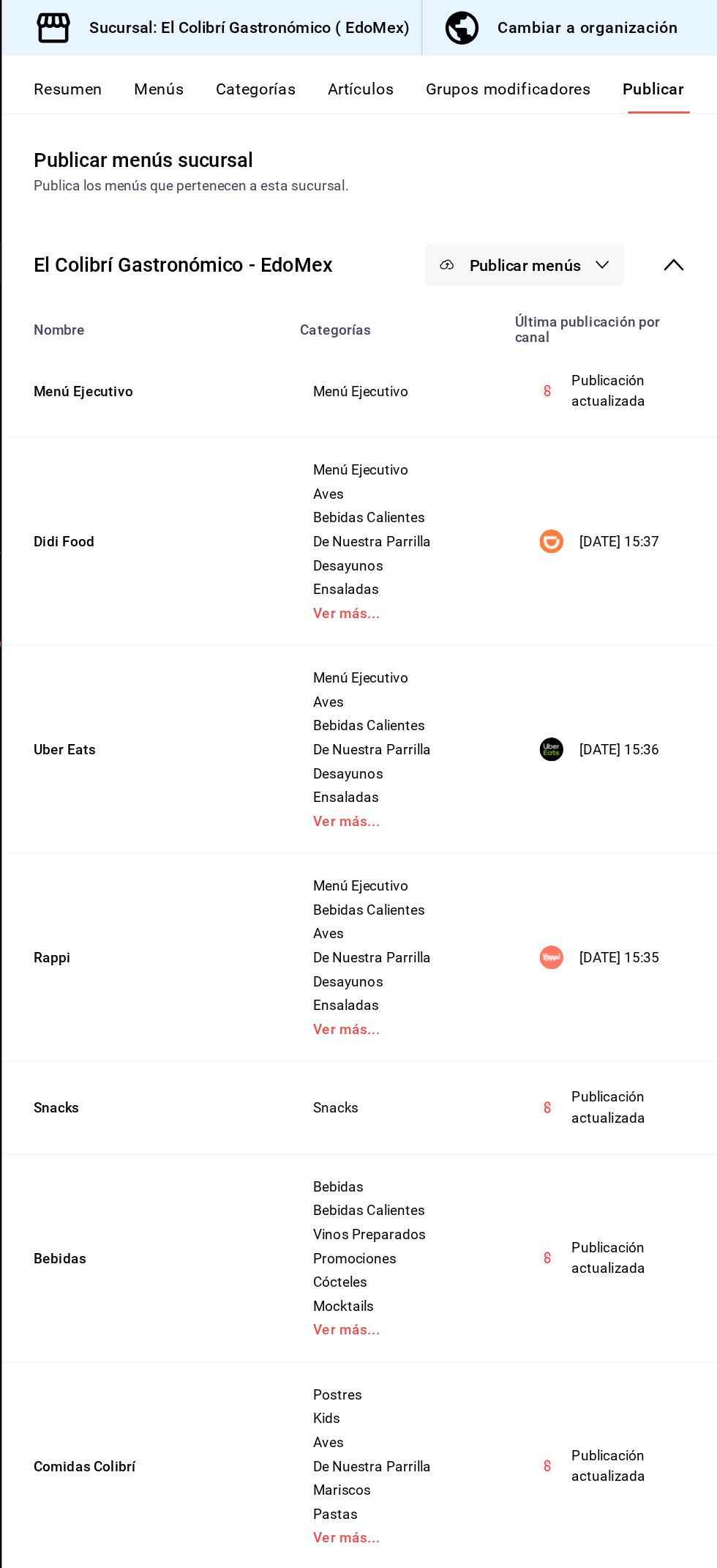
click at [590, 194] on span "Publicar menús" at bounding box center [575, 195] width 82 height 14
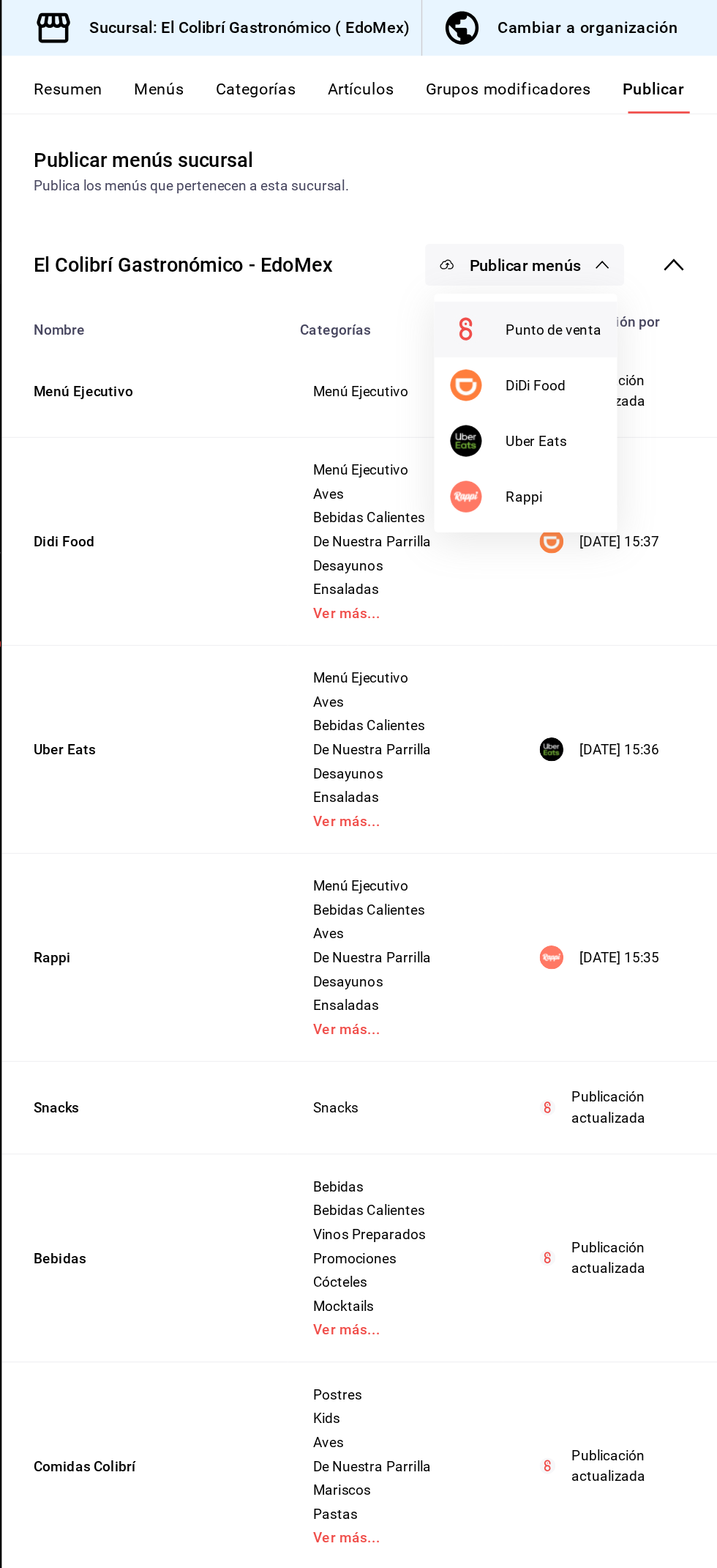
click at [608, 236] on span "Punto de venta" at bounding box center [596, 242] width 70 height 15
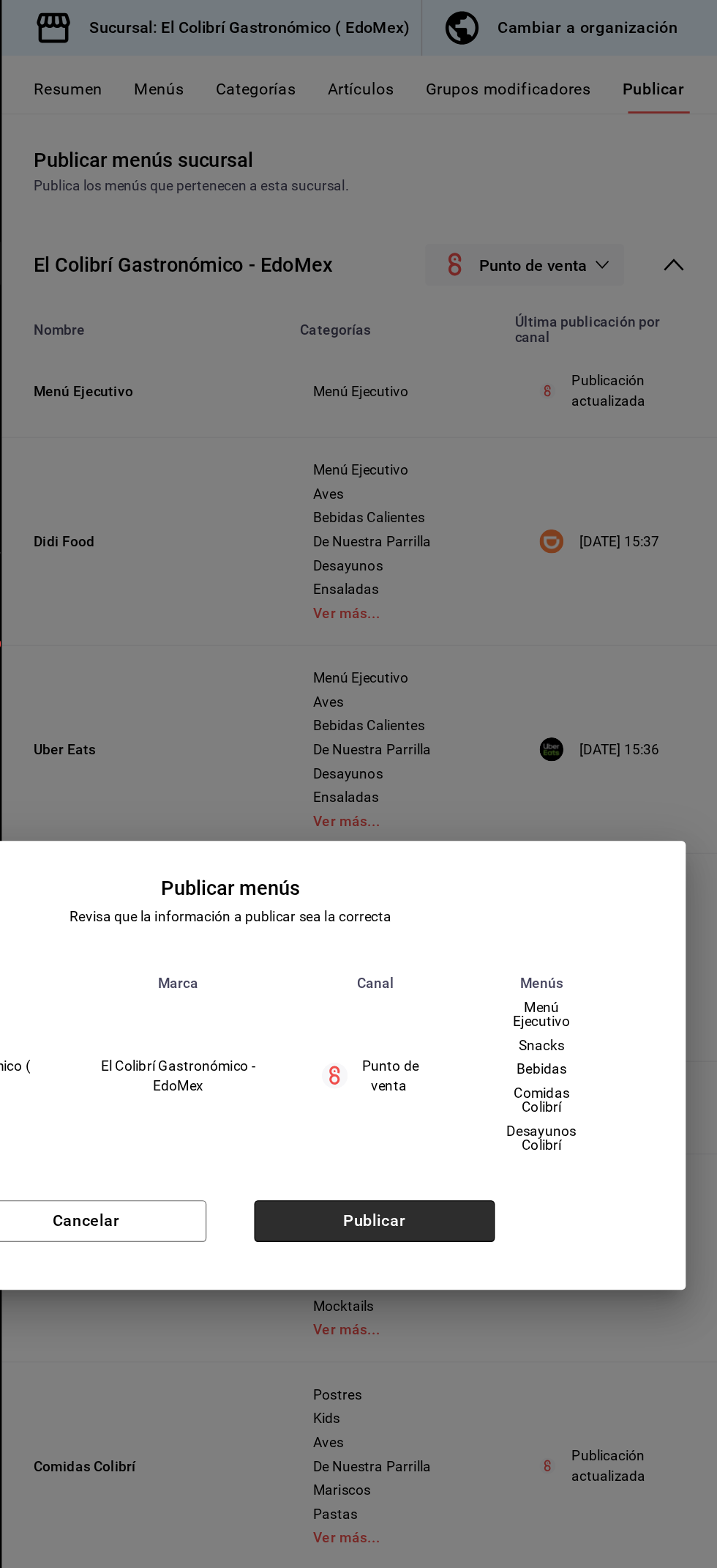
click at [498, 888] on button "Publicar" at bounding box center [464, 898] width 177 height 31
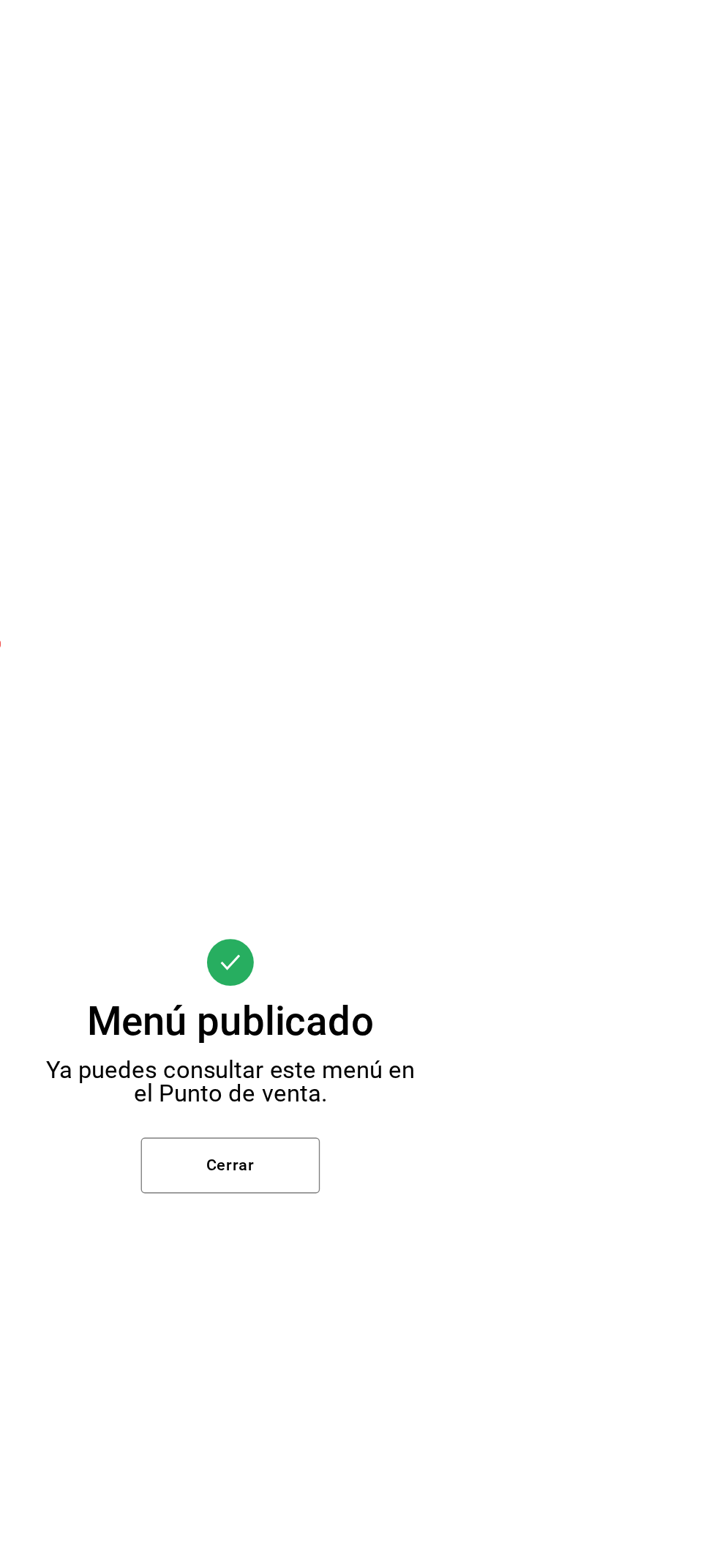
click at [456, 523] on div "Menú publicado Ya puedes consultar este menú en el Punto de venta. Cerrar" at bounding box center [358, 784] width 717 height 1568
click at [456, 494] on div "Menú publicado Ya puedes consultar este menú en el Punto de venta. Cerrar" at bounding box center [358, 784] width 717 height 1568
click at [454, 475] on div "Menú publicado Ya puedes consultar este menú en el Punto de venta. Cerrar" at bounding box center [358, 784] width 717 height 1568
click at [381, 849] on button "Cerrar" at bounding box center [359, 857] width 132 height 41
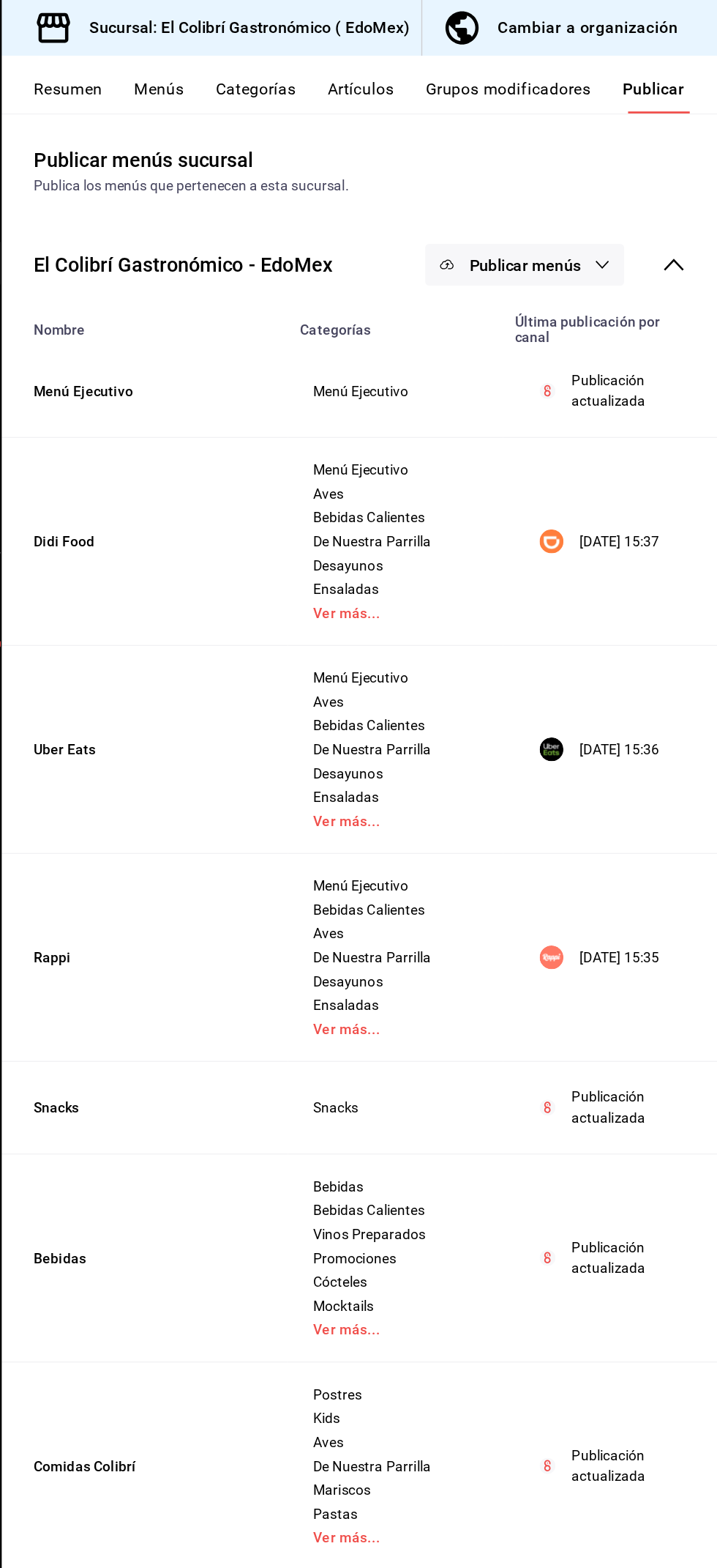
click at [453, 495] on span "Menú Ejecutivo" at bounding box center [480, 498] width 122 height 11
click at [468, 454] on link "Ver más..." at bounding box center [480, 451] width 122 height 11
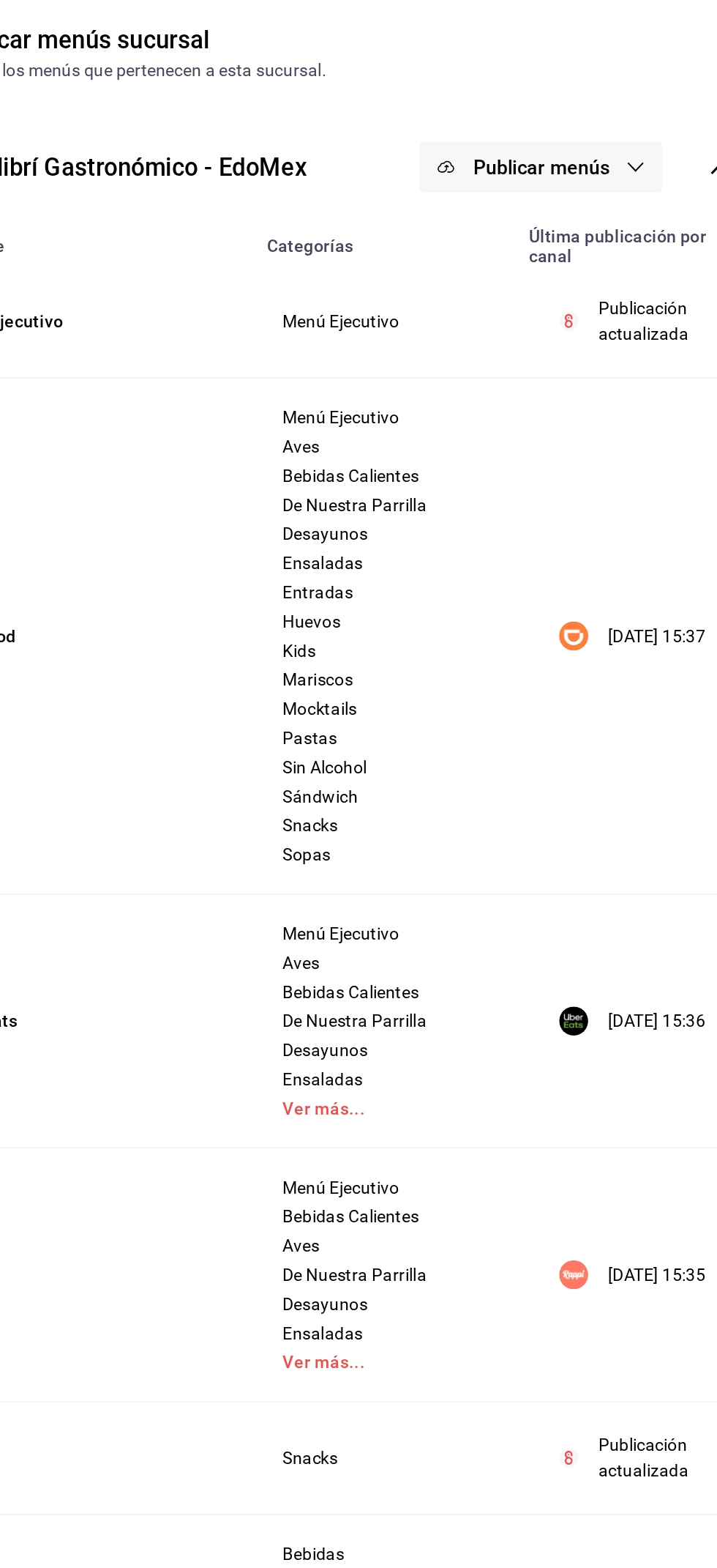
click at [636, 274] on p "Publicación actualizada" at bounding box center [647, 287] width 75 height 31
click at [557, 201] on span "Publicar menús" at bounding box center [575, 195] width 82 height 14
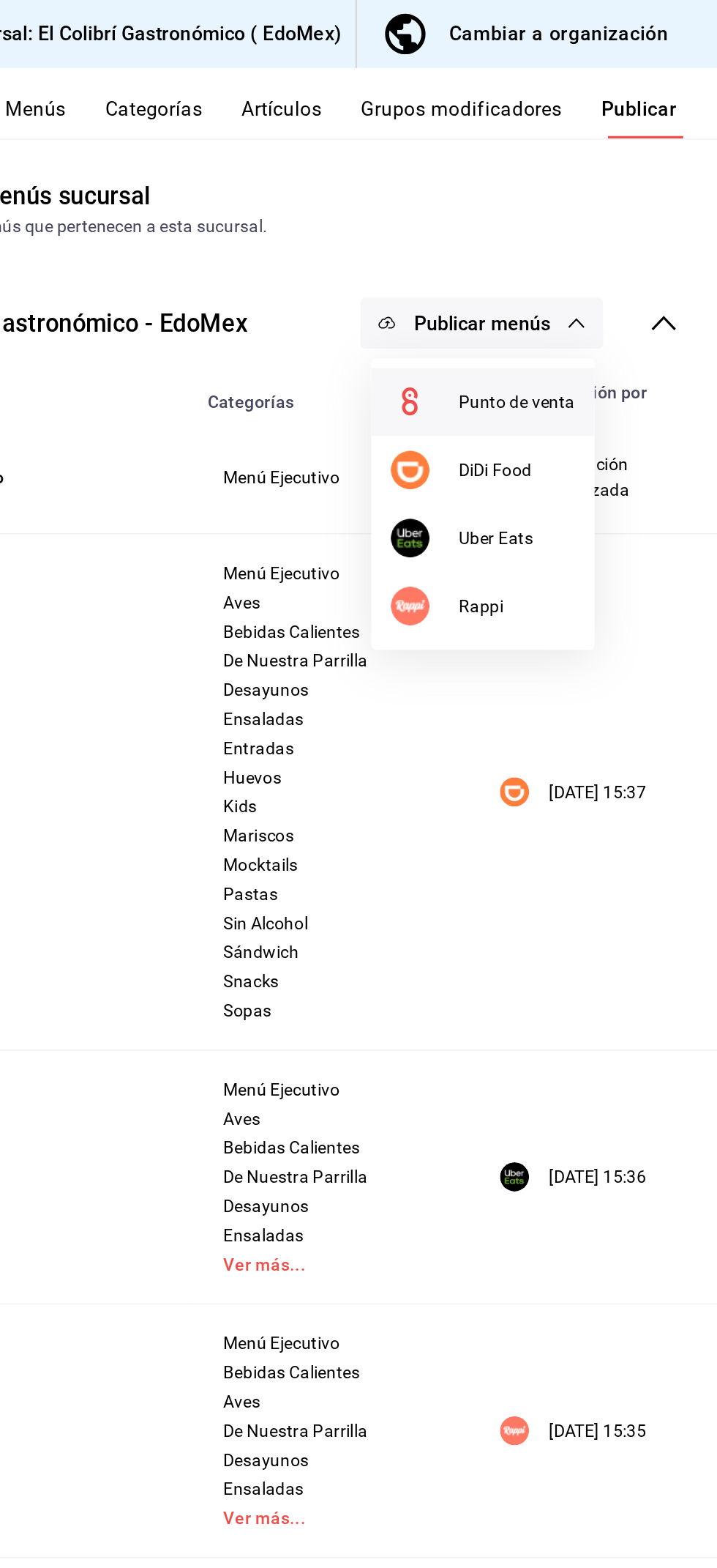
click at [590, 244] on span "Punto de venta" at bounding box center [596, 242] width 70 height 15
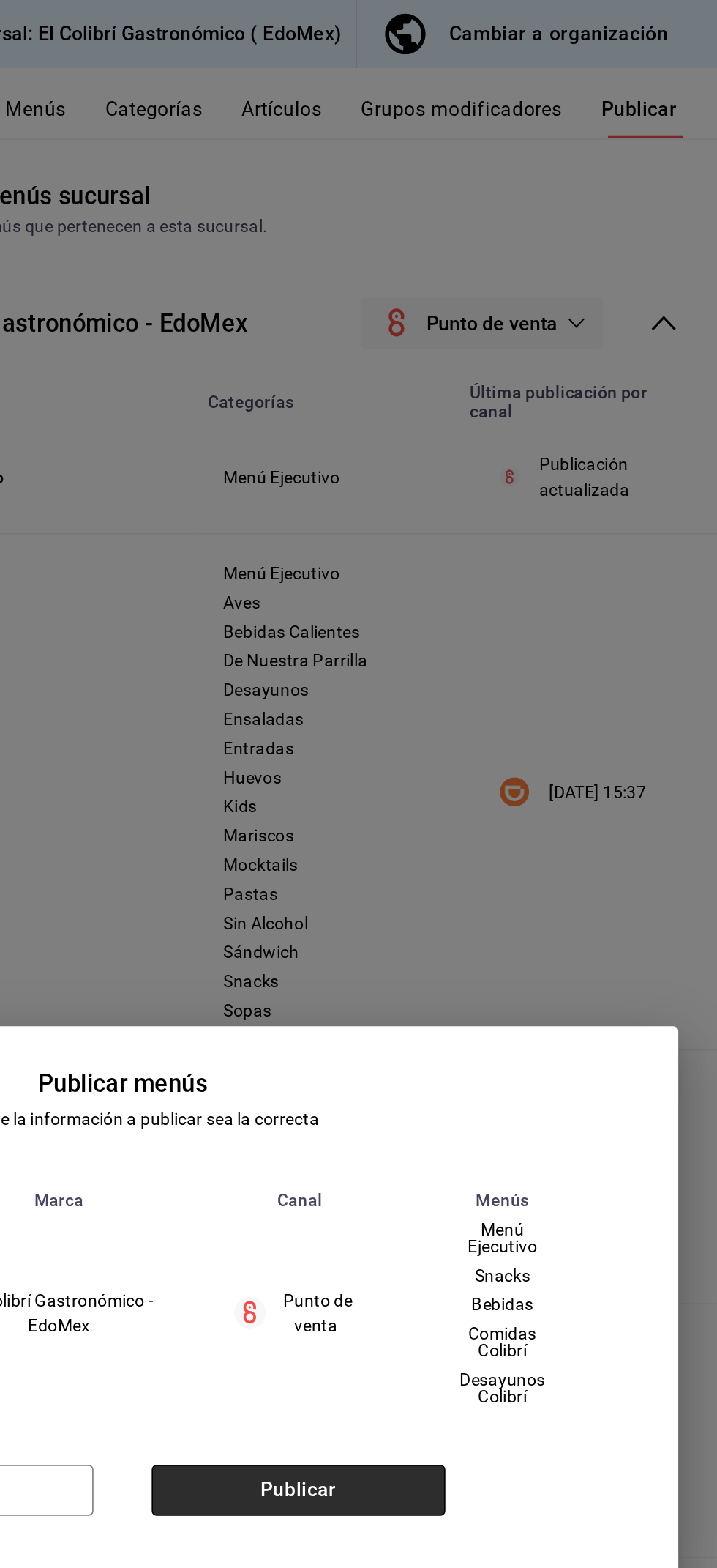
click at [512, 898] on button "Publicar" at bounding box center [464, 898] width 177 height 31
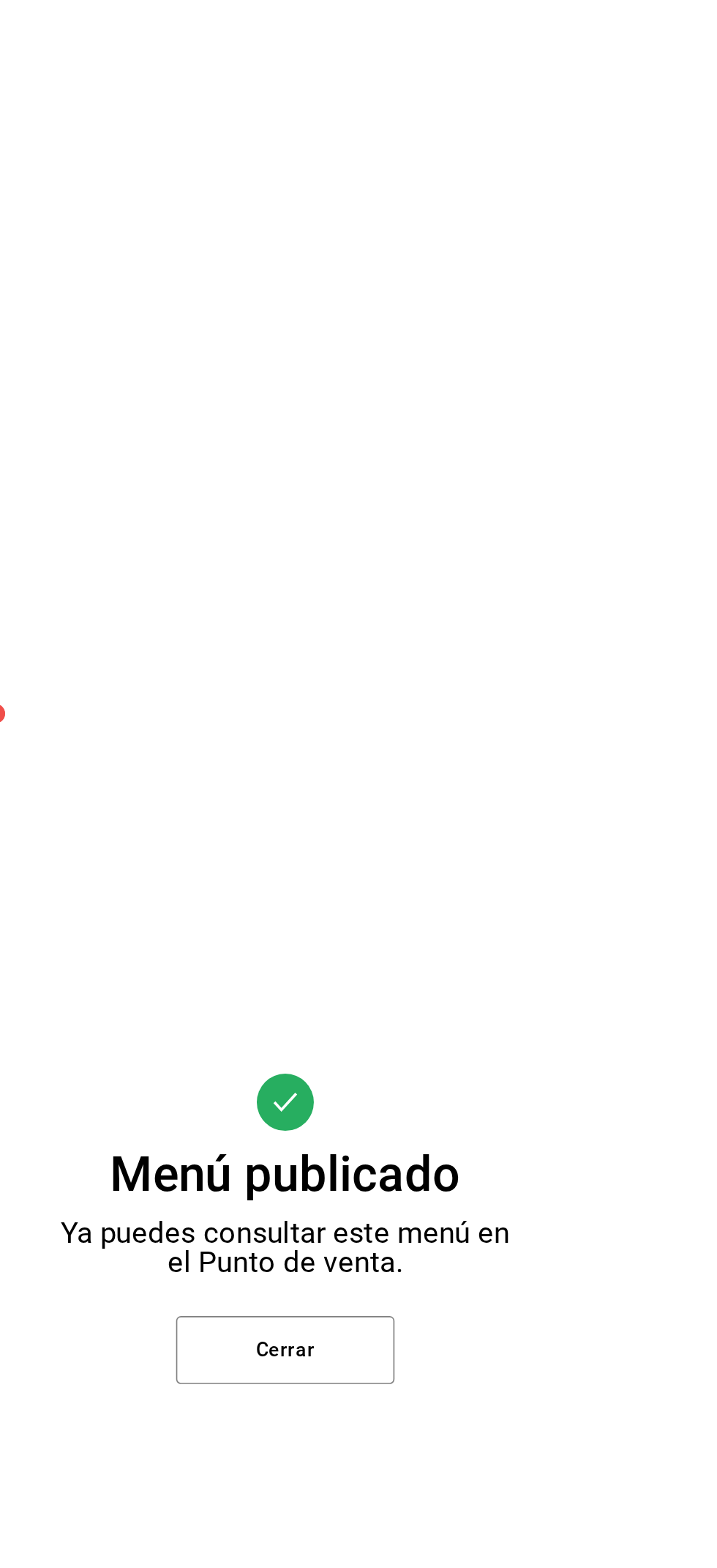
click at [371, 814] on div "Ya puedes consultar este menú en el Punto de venta." at bounding box center [358, 796] width 273 height 35
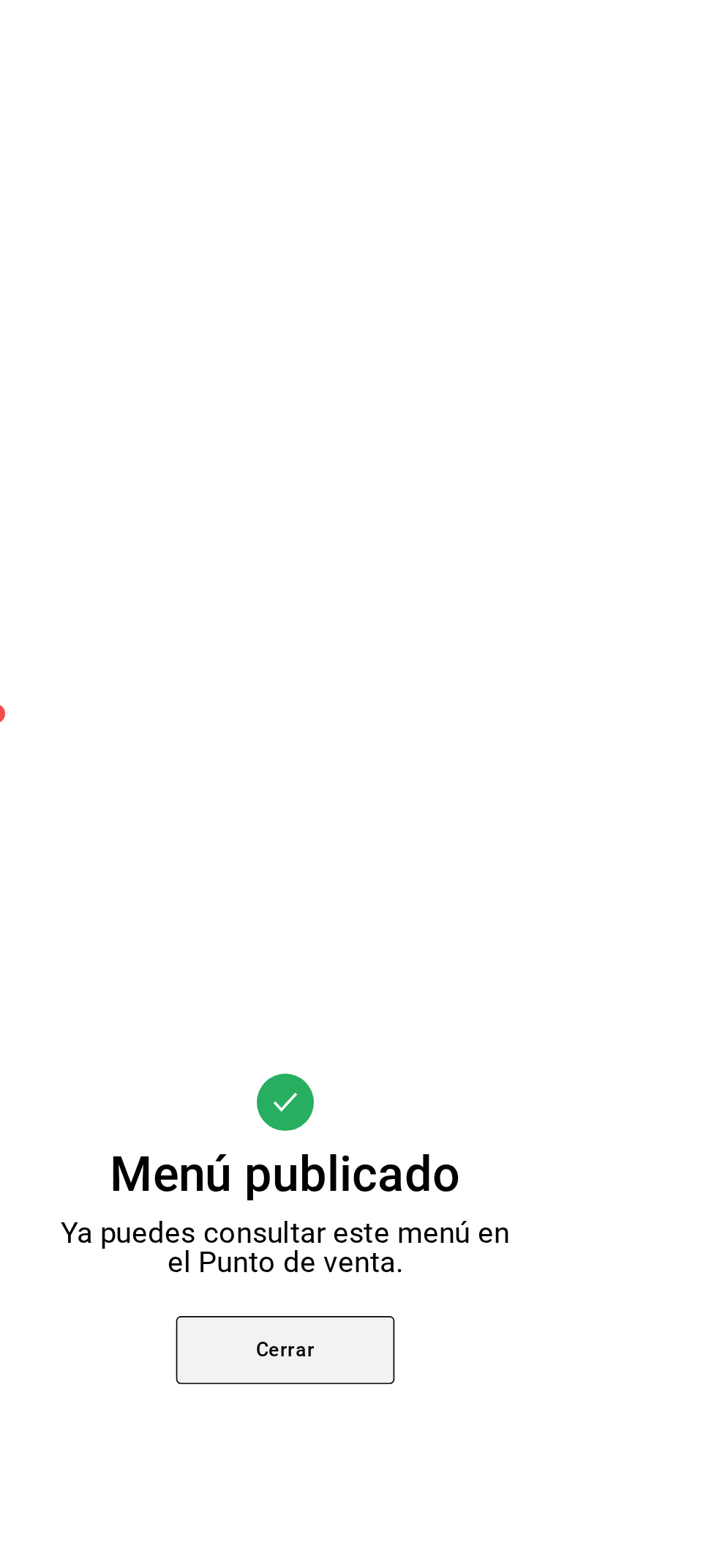
click at [372, 878] on button "Cerrar" at bounding box center [359, 857] width 132 height 41
